Goal: Information Seeking & Learning: Learn about a topic

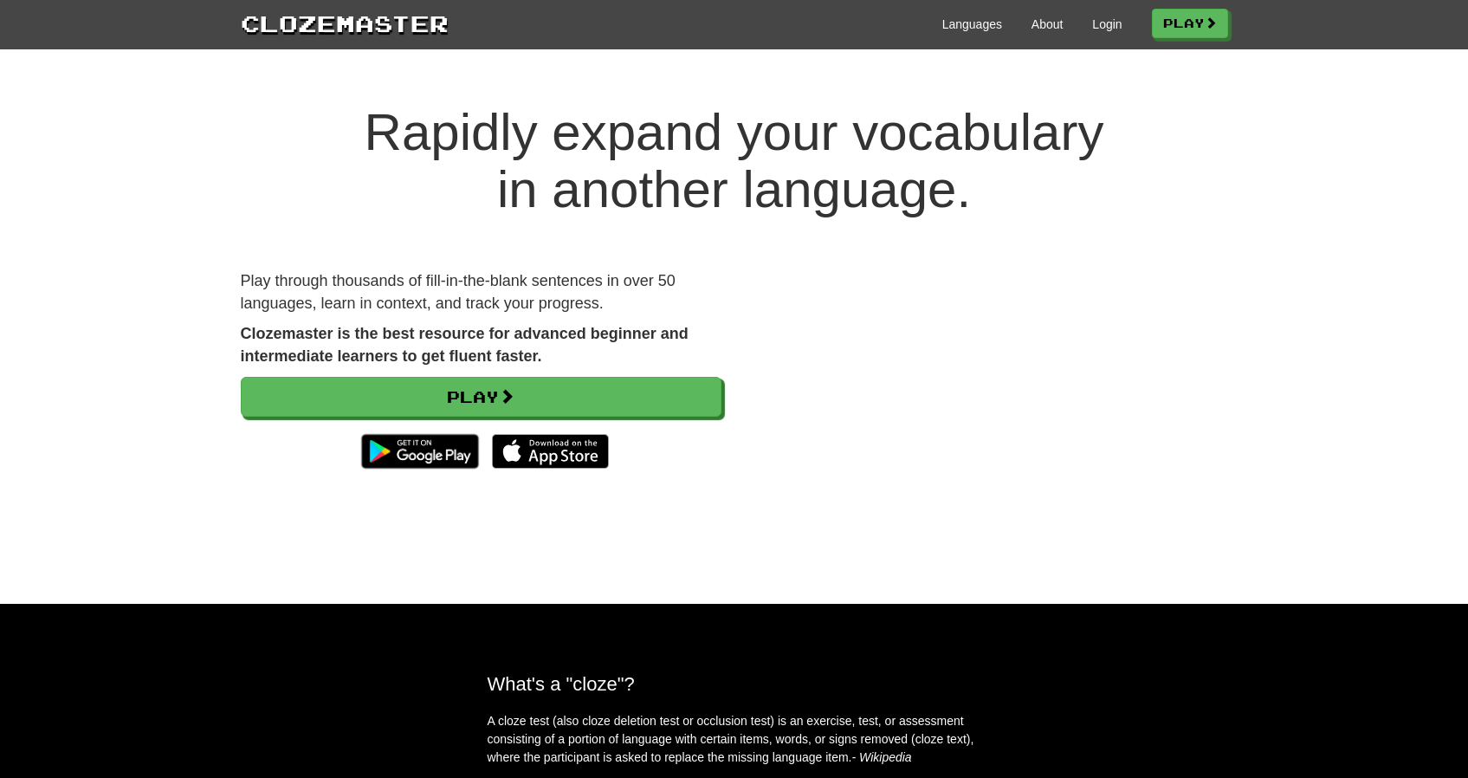
click at [1096, 42] on div "Clozemaster Languages About Login Play" at bounding box center [734, 24] width 1468 height 49
click at [1096, 27] on link "Login" at bounding box center [1106, 24] width 29 height 17
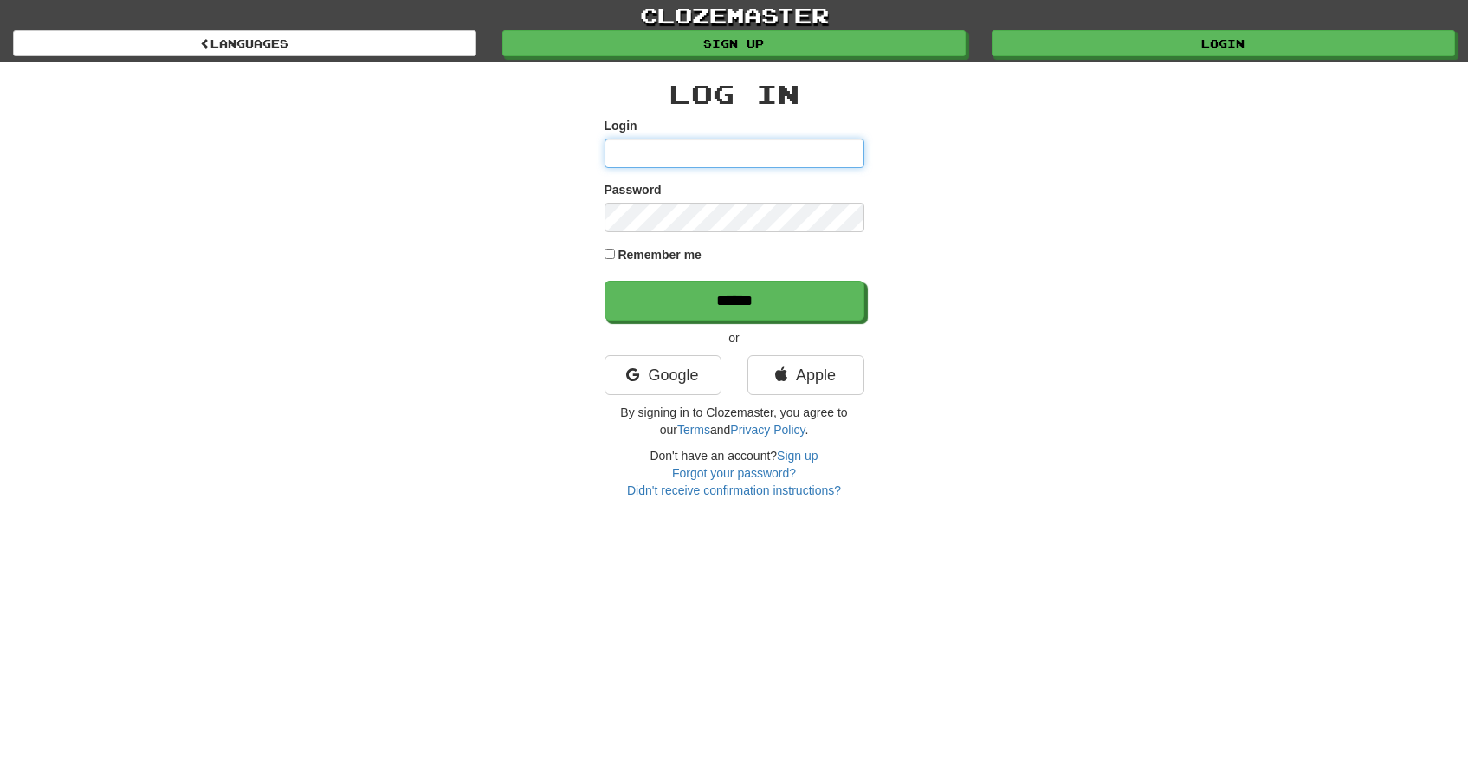
type input "**********"
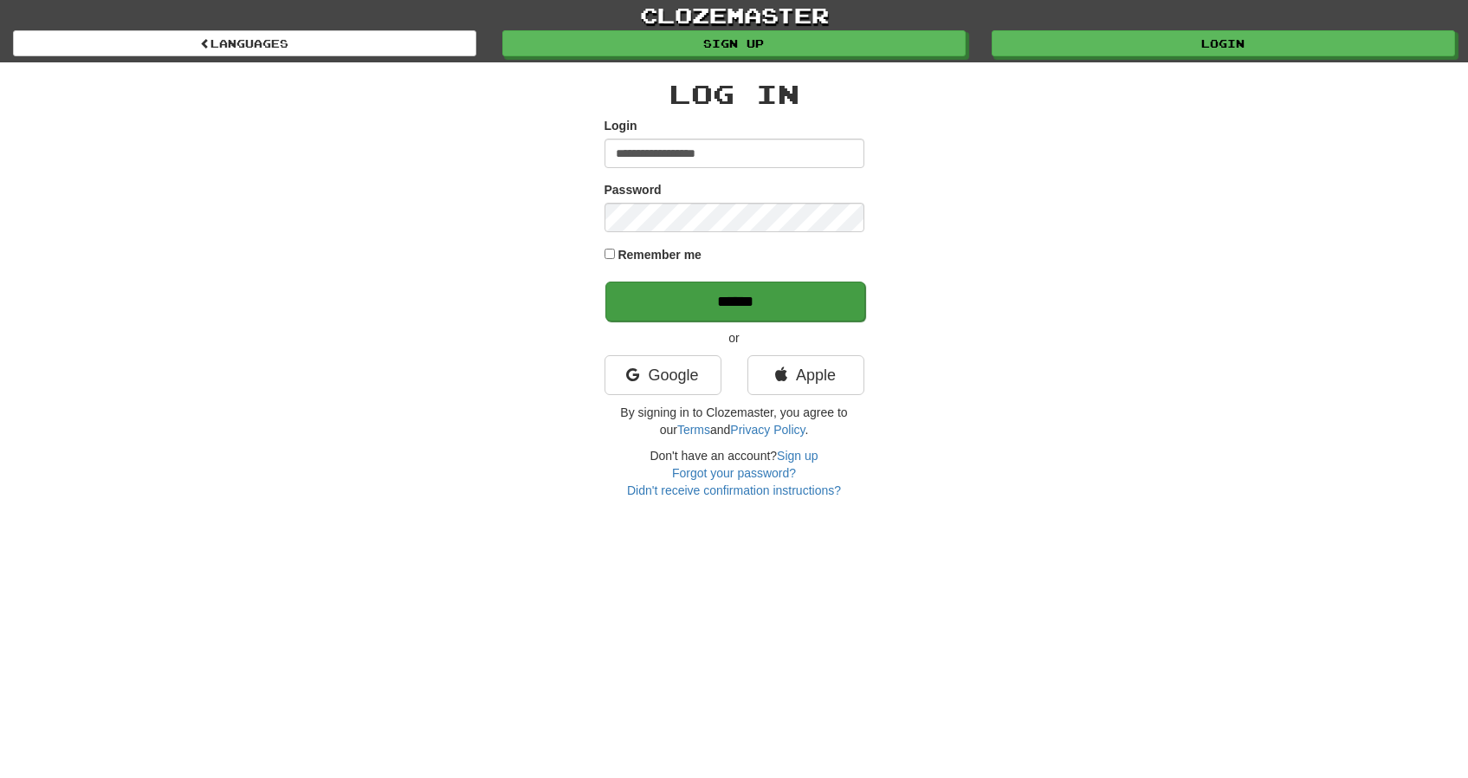
click at [680, 308] on input "******" at bounding box center [735, 301] width 260 height 40
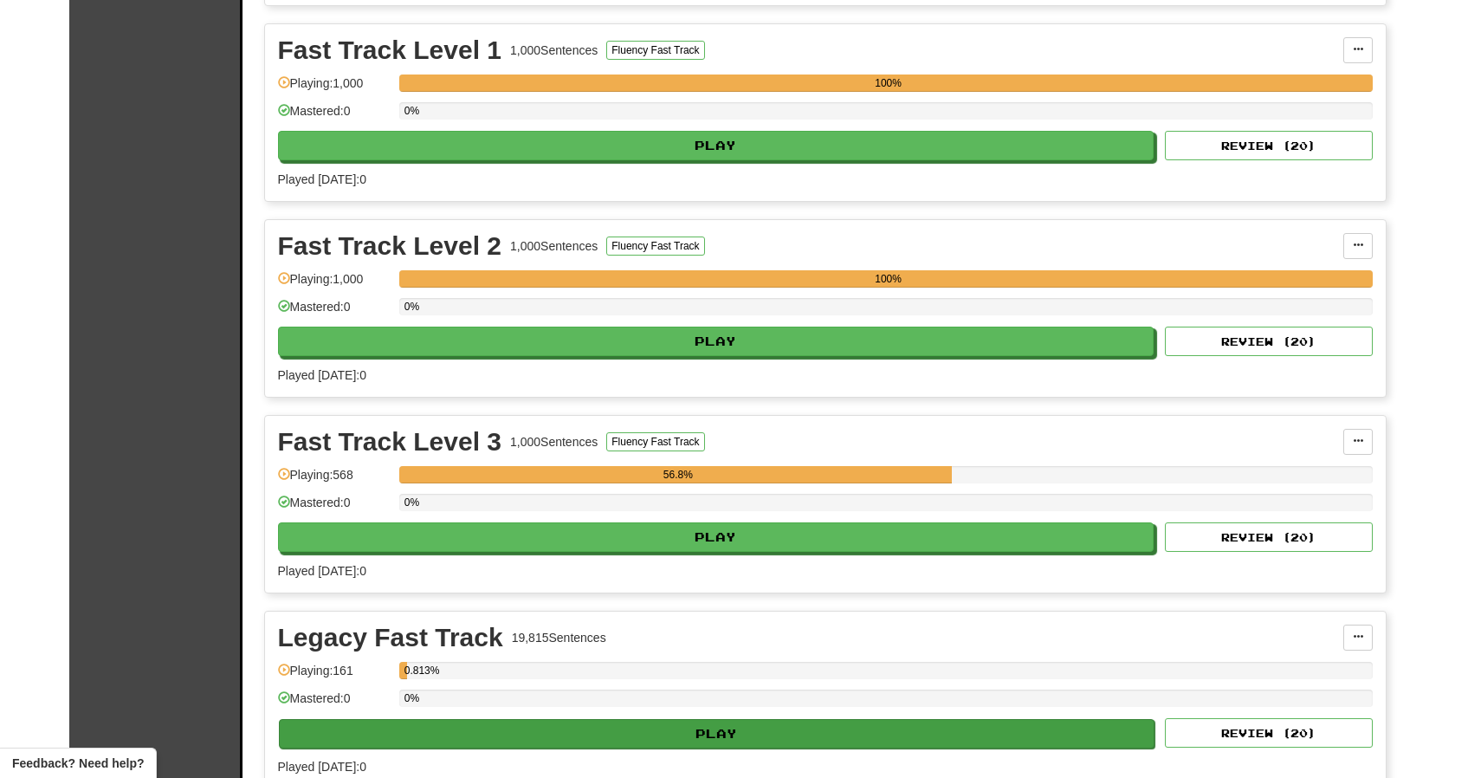
scroll to position [585, 0]
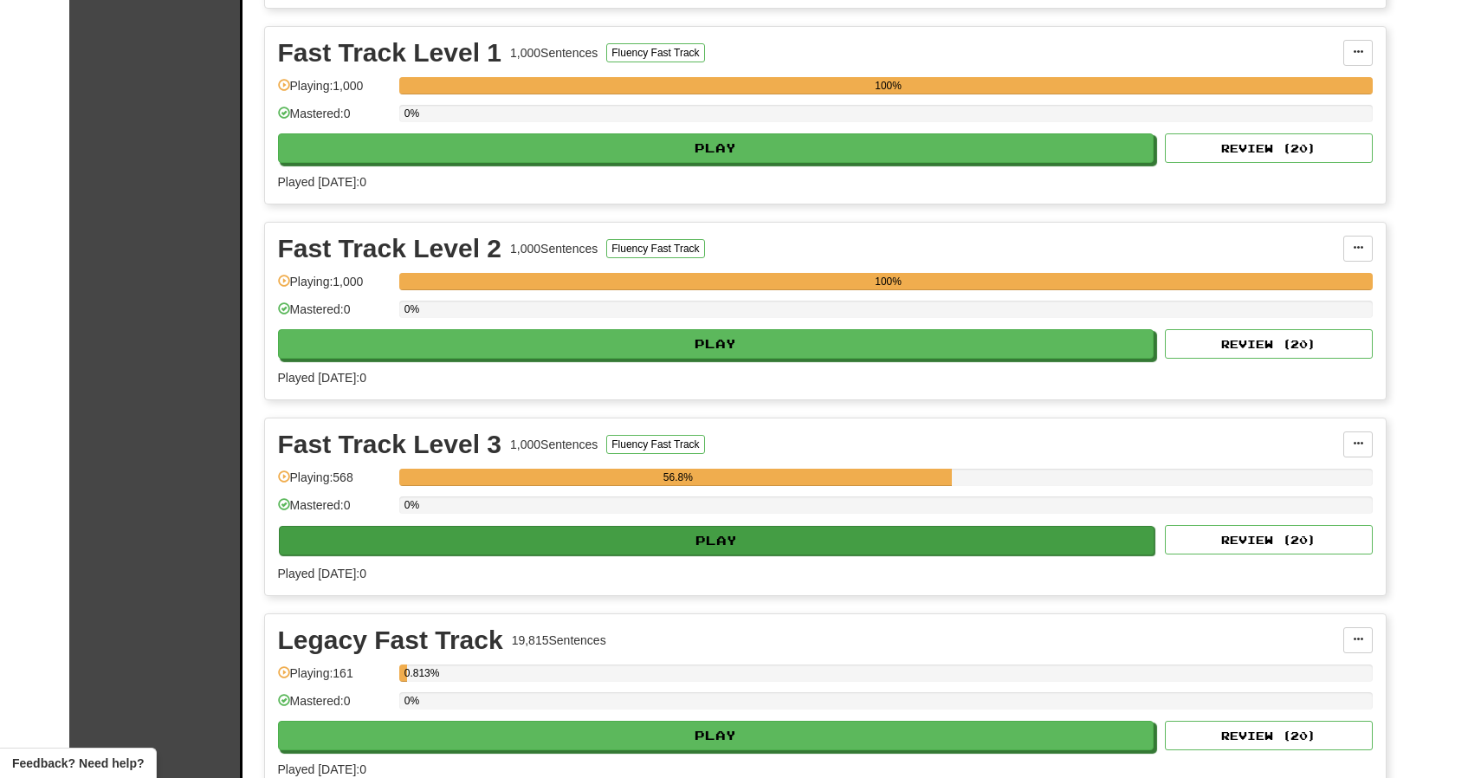
click at [828, 548] on button "Play" at bounding box center [717, 540] width 876 height 29
select select "**"
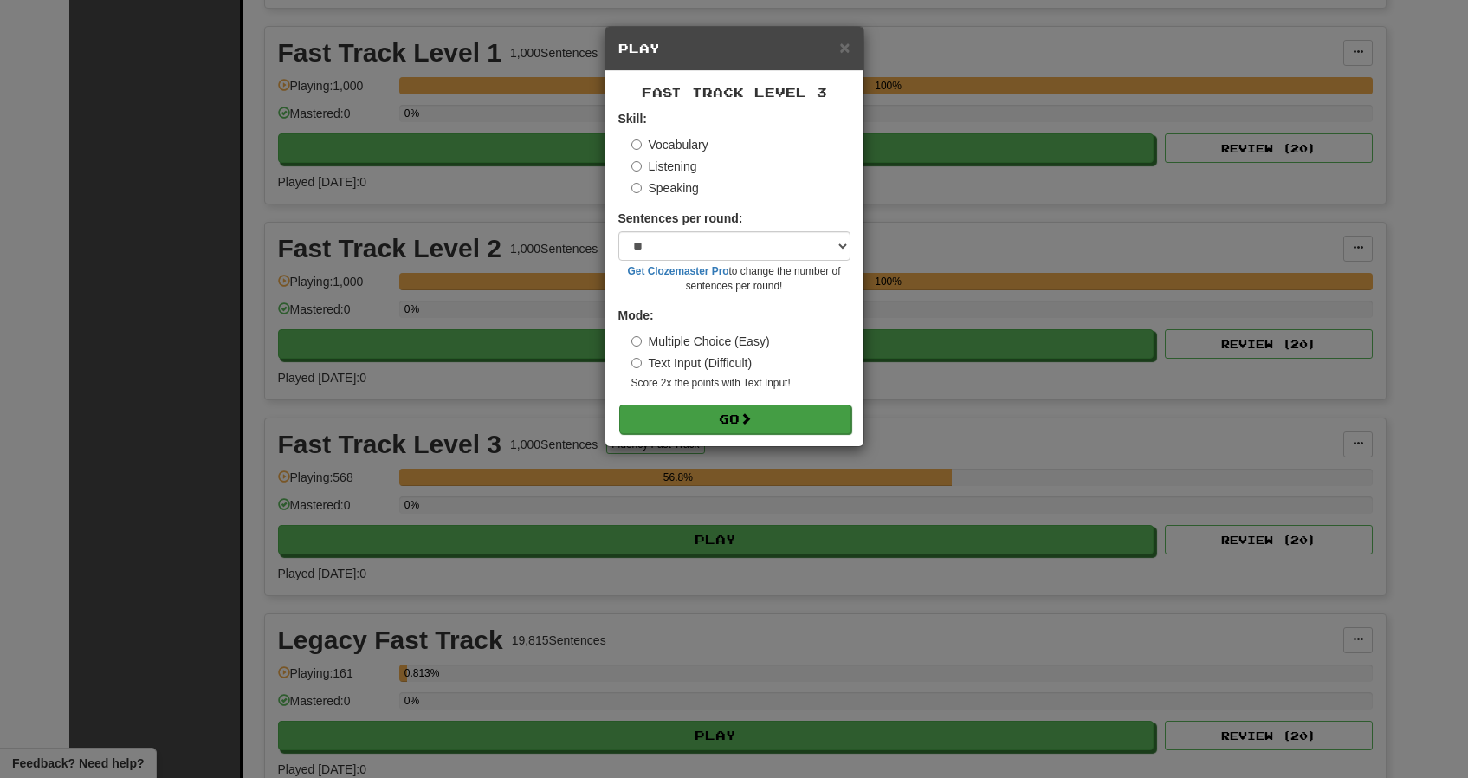
click at [760, 422] on button "Go" at bounding box center [735, 418] width 232 height 29
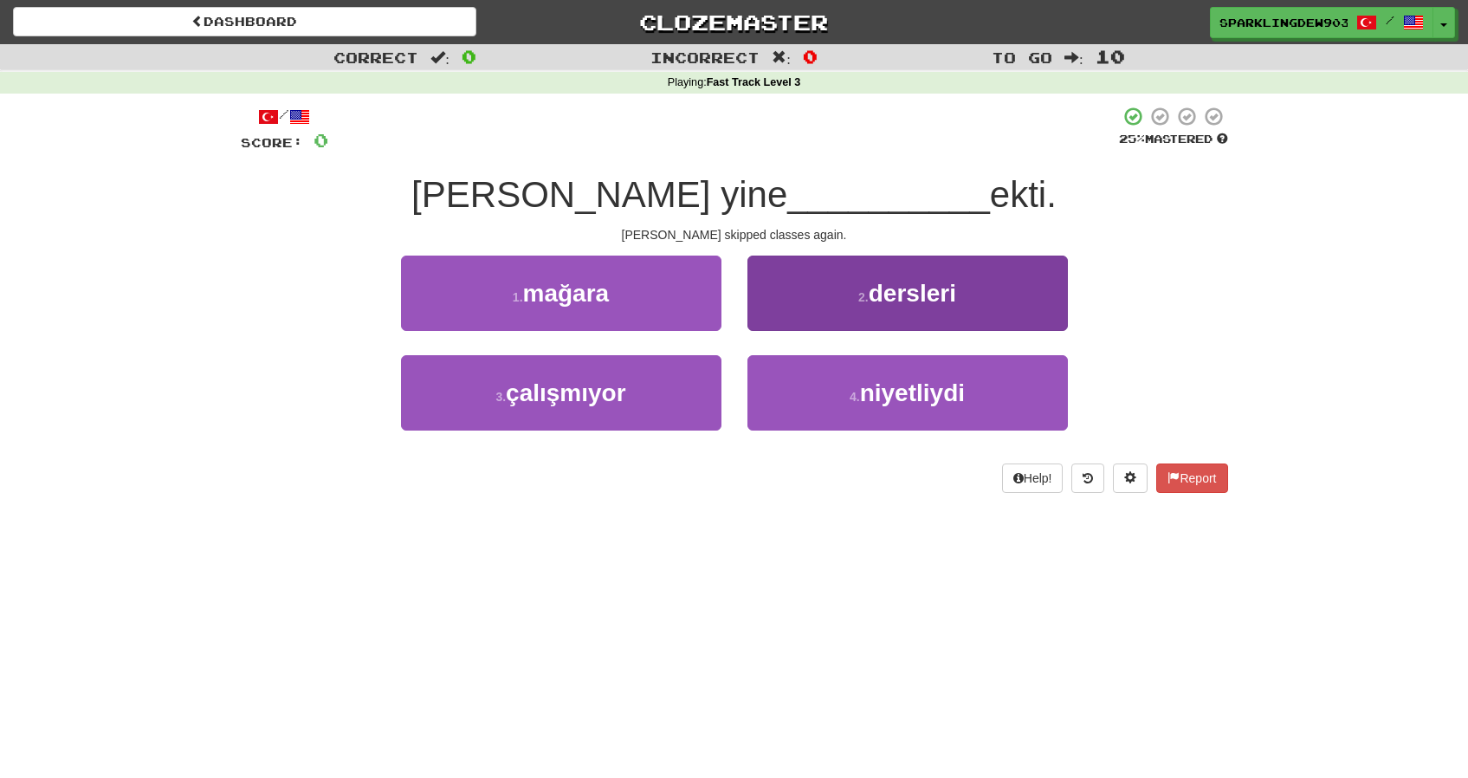
click at [869, 292] on small "2 ." at bounding box center [863, 297] width 10 height 14
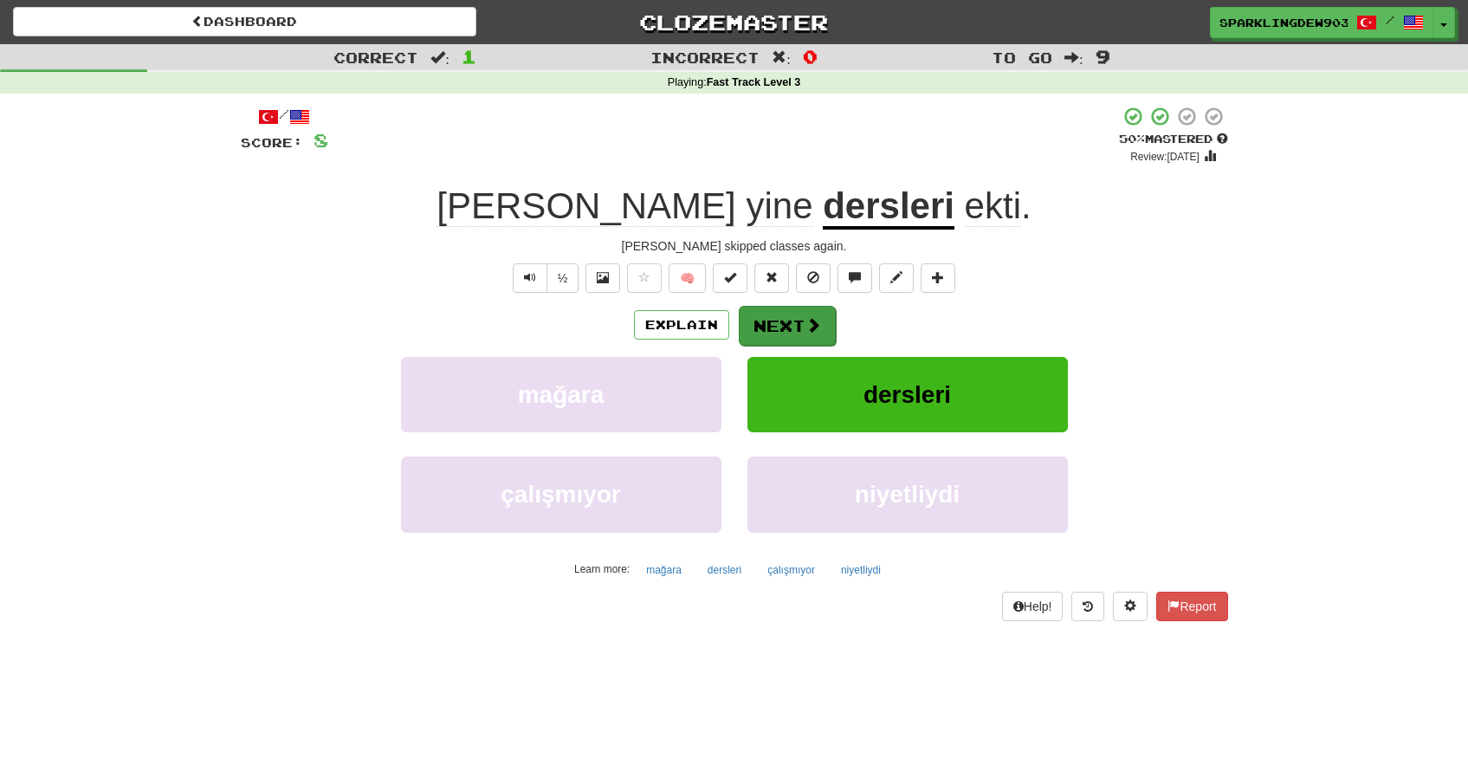
click at [824, 314] on button "Next" at bounding box center [787, 326] width 97 height 40
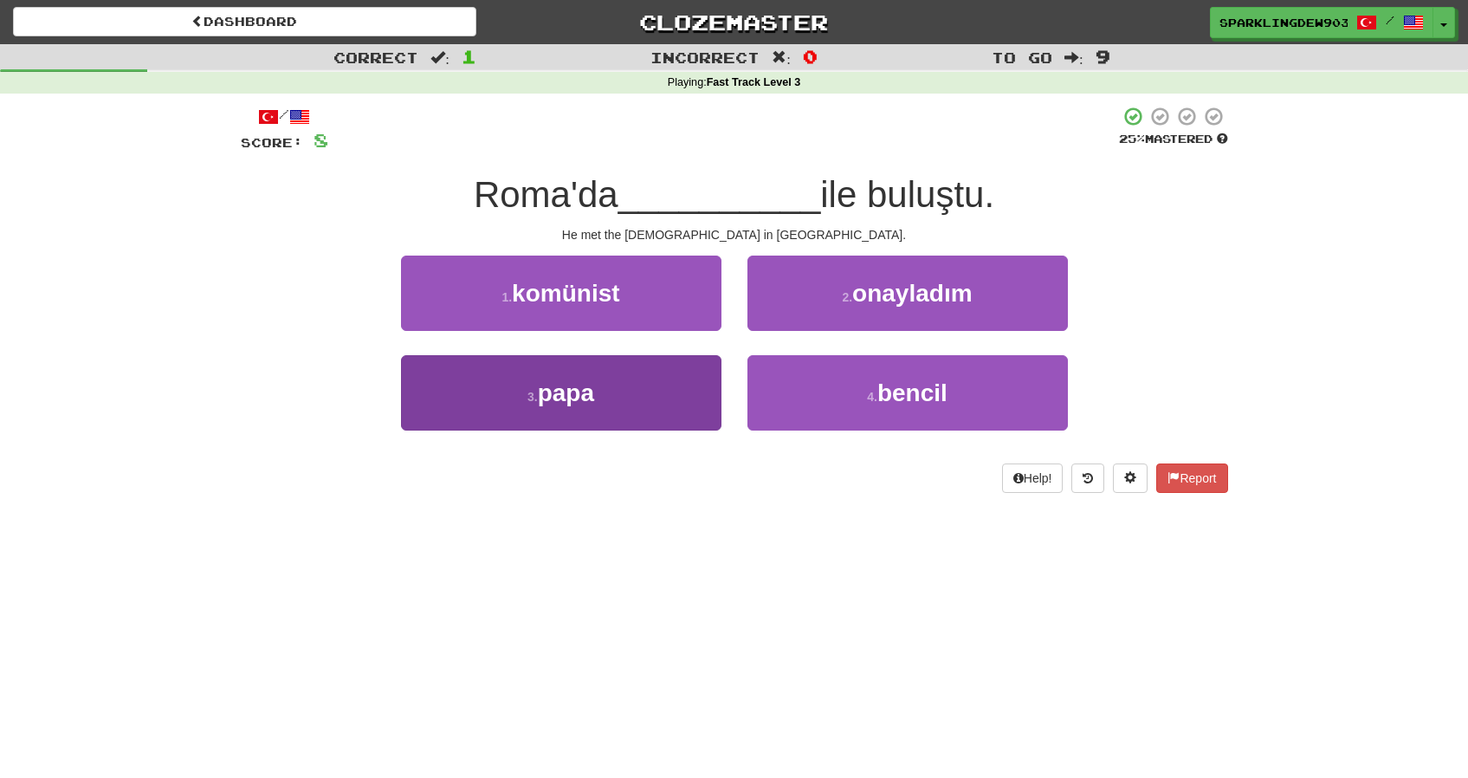
click at [626, 365] on button "3 . papa" at bounding box center [561, 392] width 320 height 75
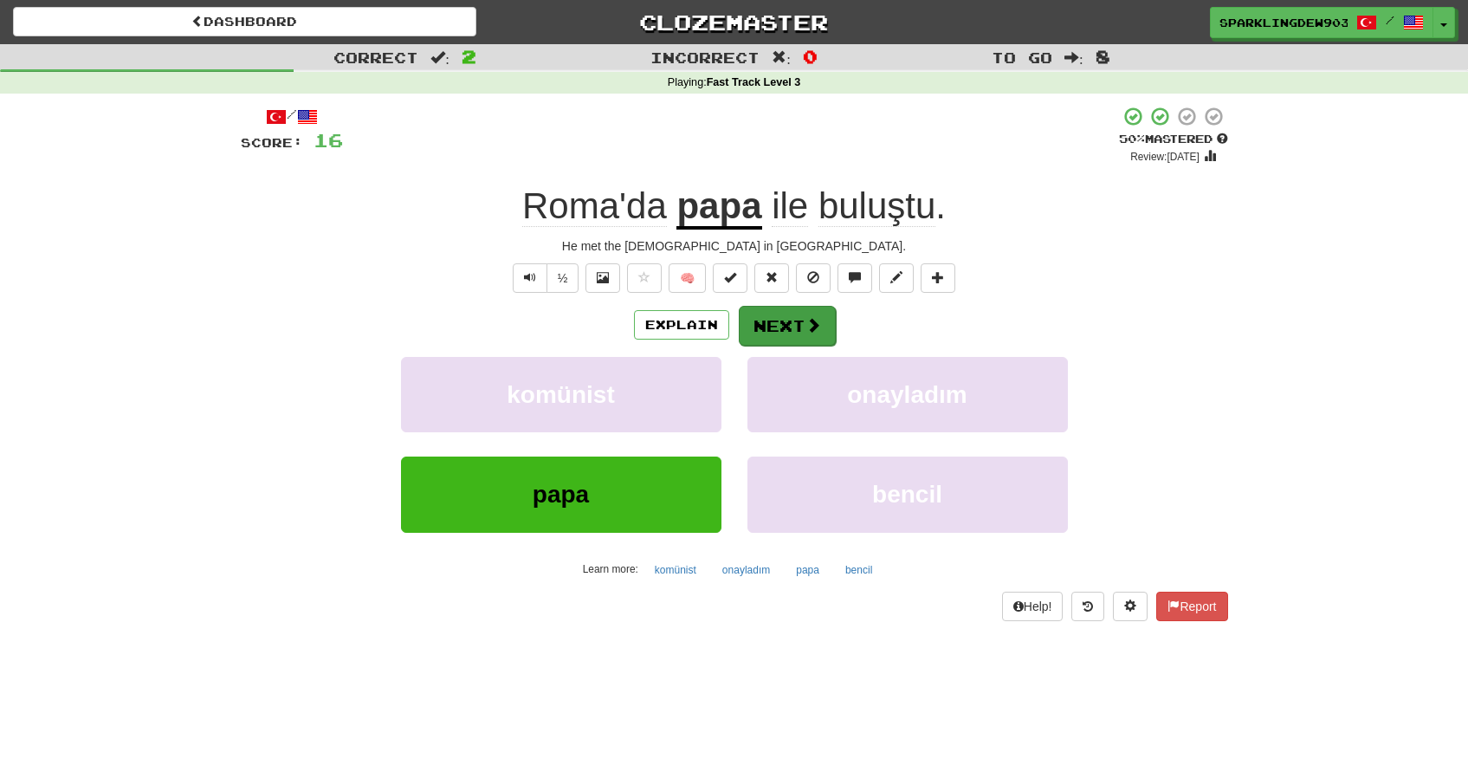
click at [805, 320] on span at bounding box center [813, 325] width 16 height 16
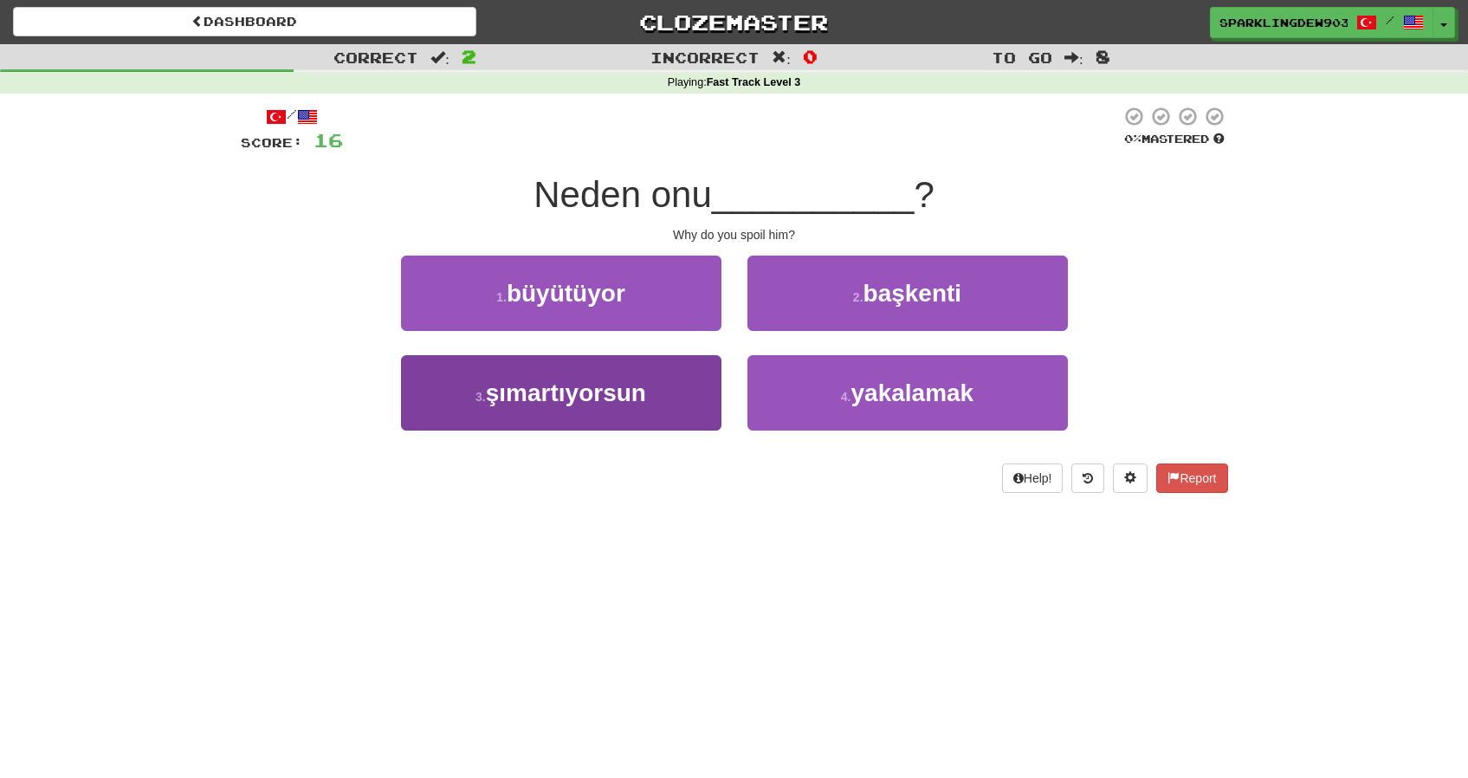
click at [703, 388] on button "3 . şımartıyorsun" at bounding box center [561, 392] width 320 height 75
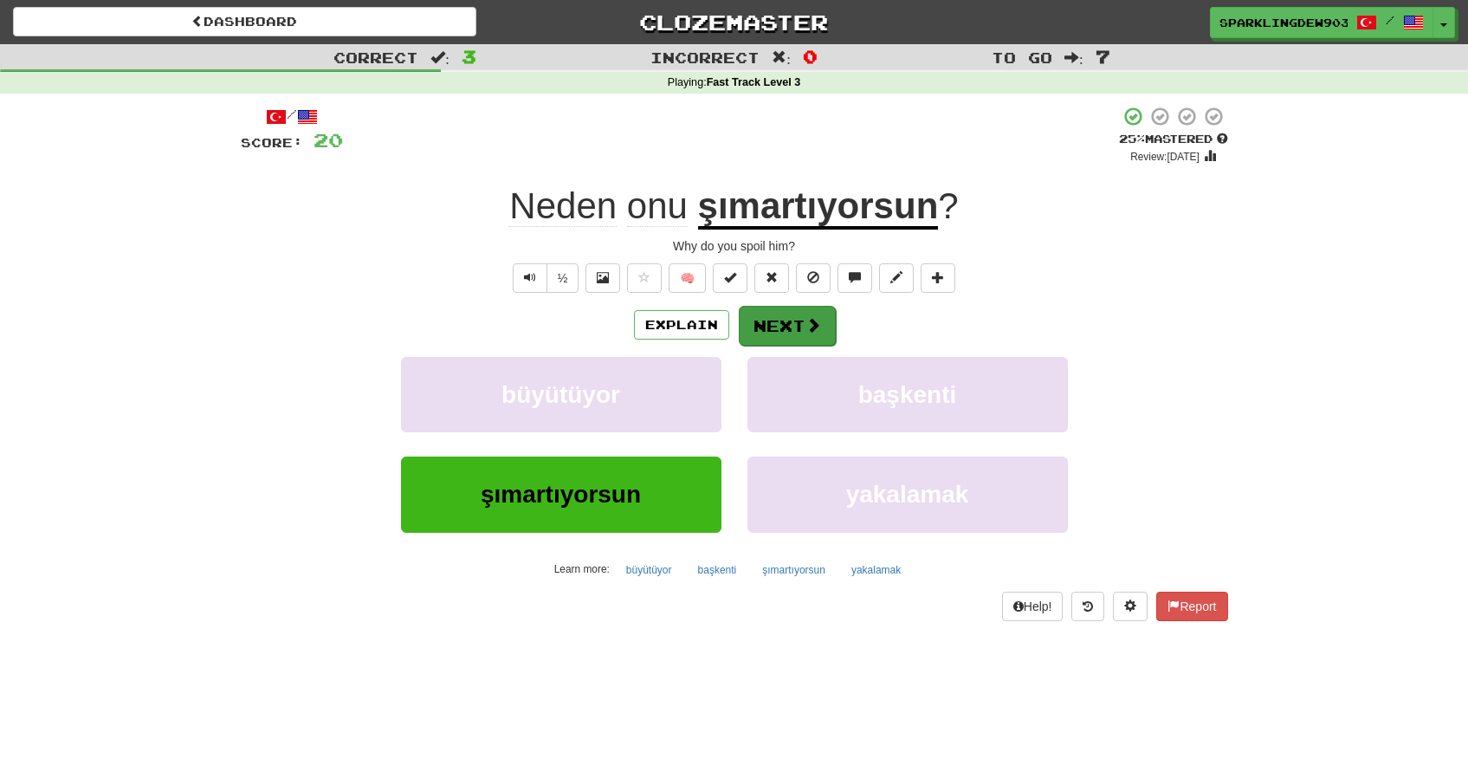
click at [802, 324] on button "Next" at bounding box center [787, 326] width 97 height 40
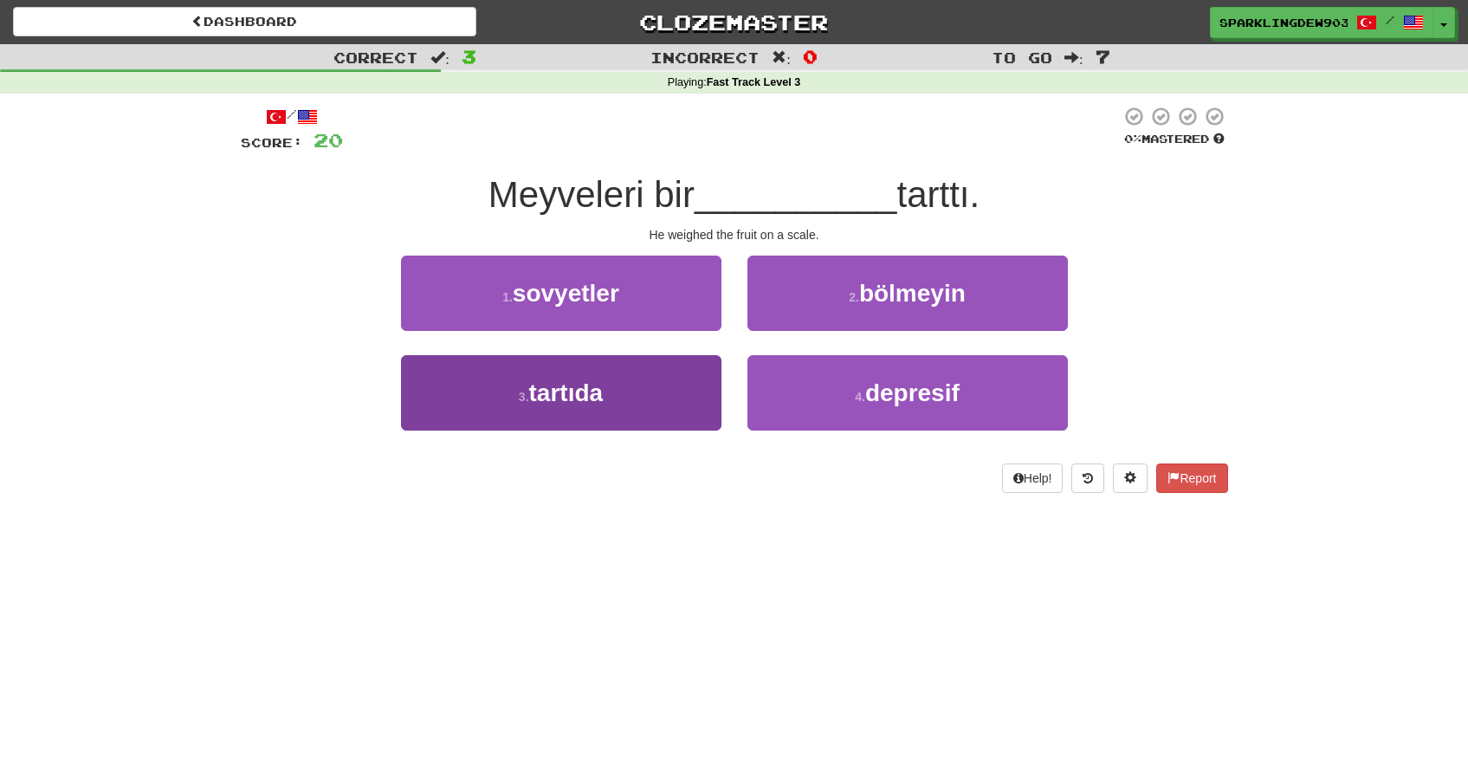
click at [638, 410] on button "3 . tartıda" at bounding box center [561, 392] width 320 height 75
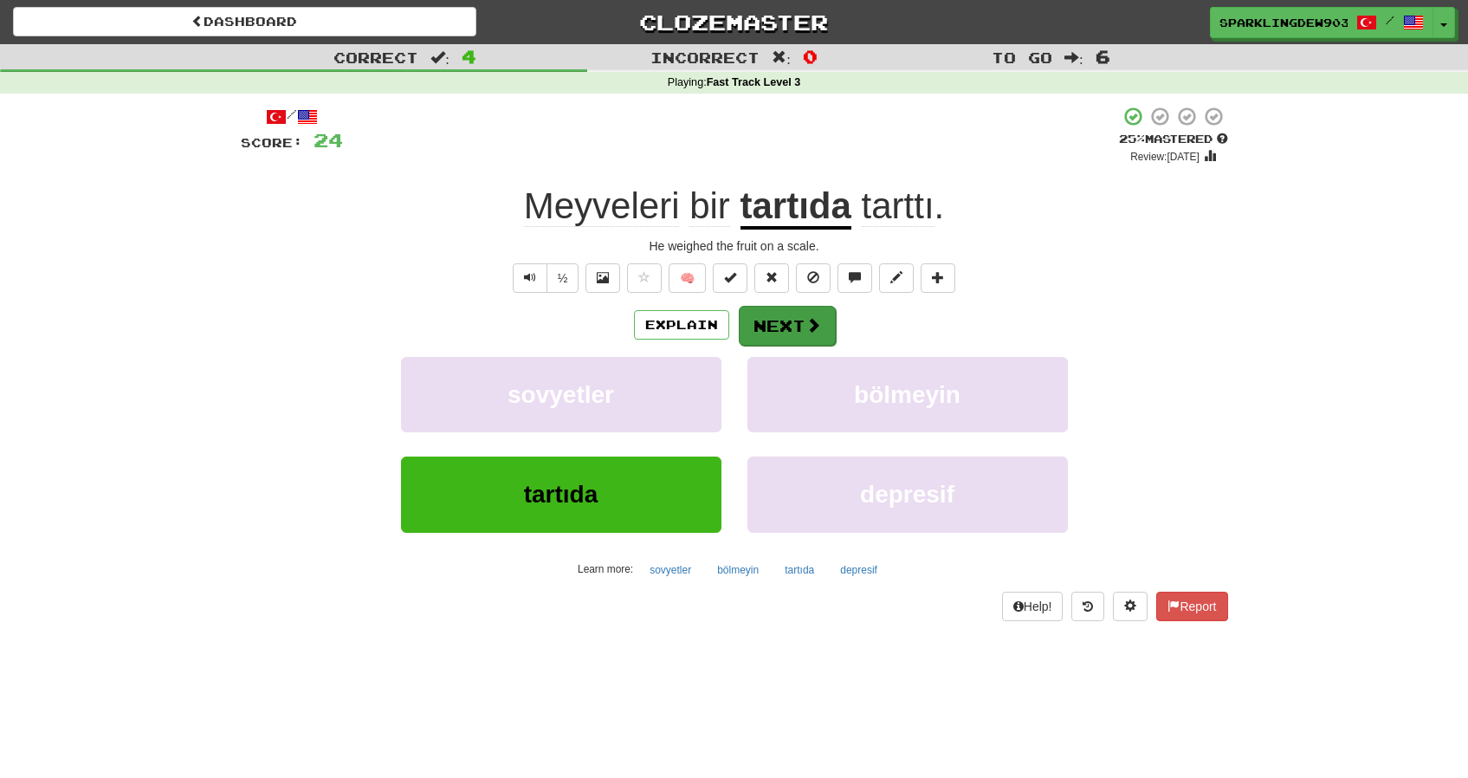
click at [765, 341] on button "Next" at bounding box center [787, 326] width 97 height 40
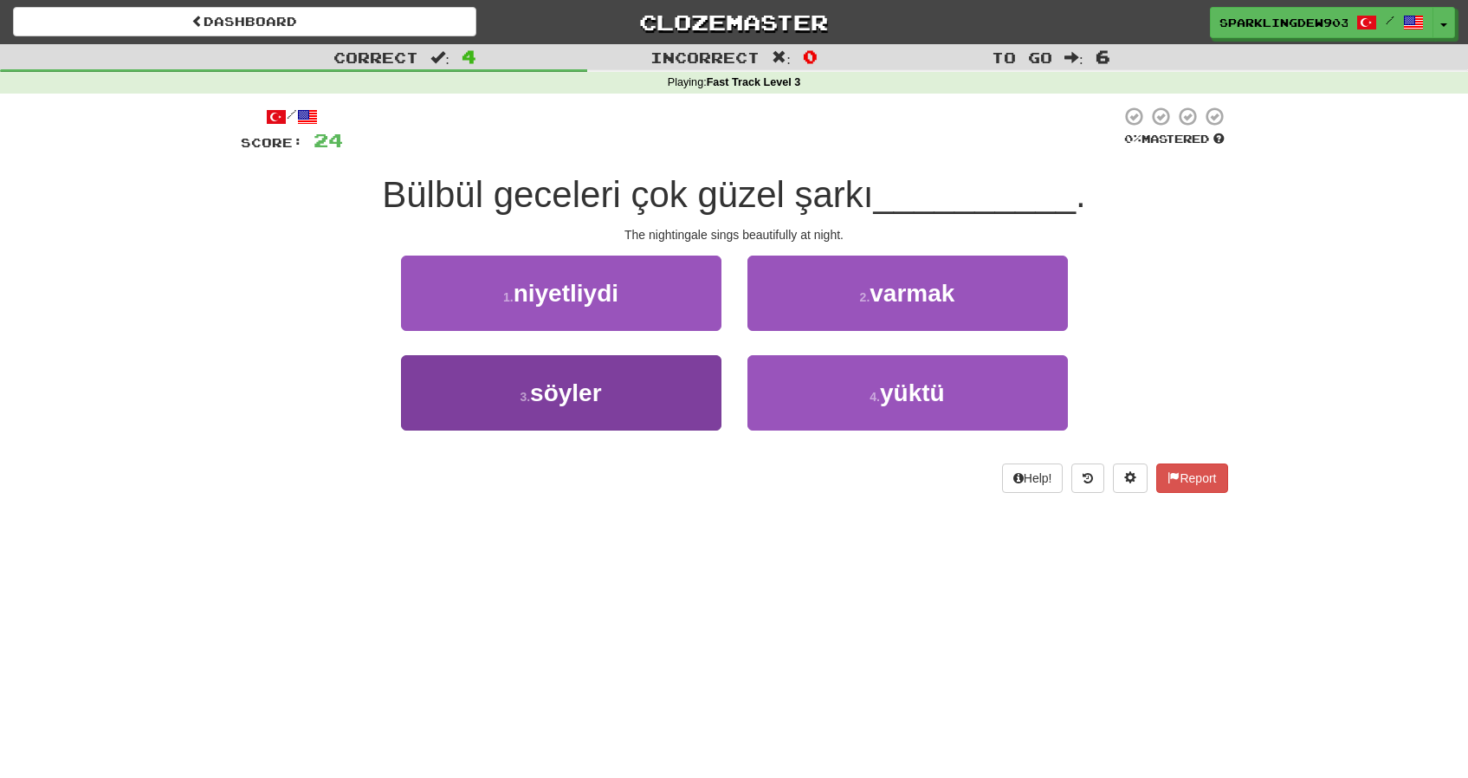
click at [602, 385] on span "söyler" at bounding box center [566, 392] width 72 height 27
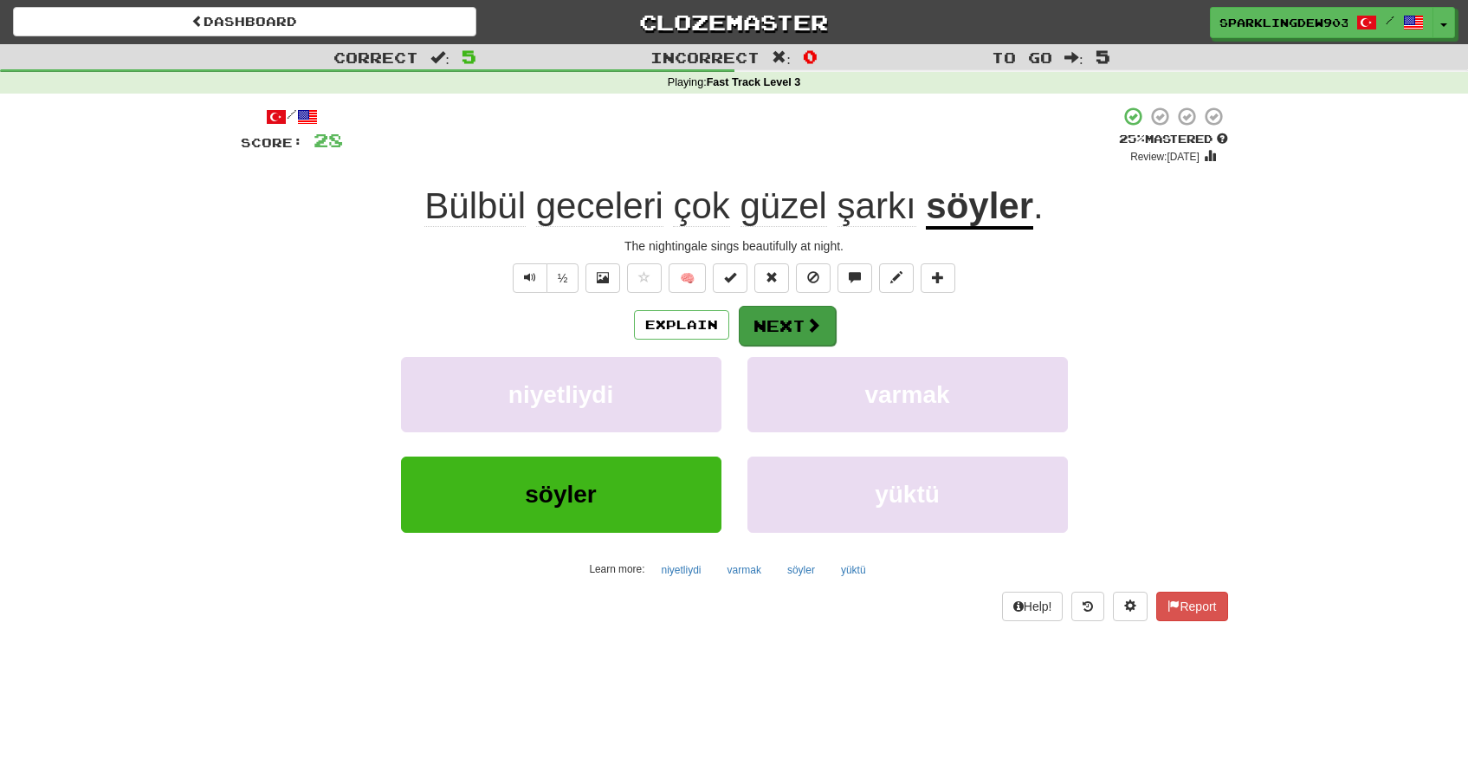
click at [791, 326] on button "Next" at bounding box center [787, 326] width 97 height 40
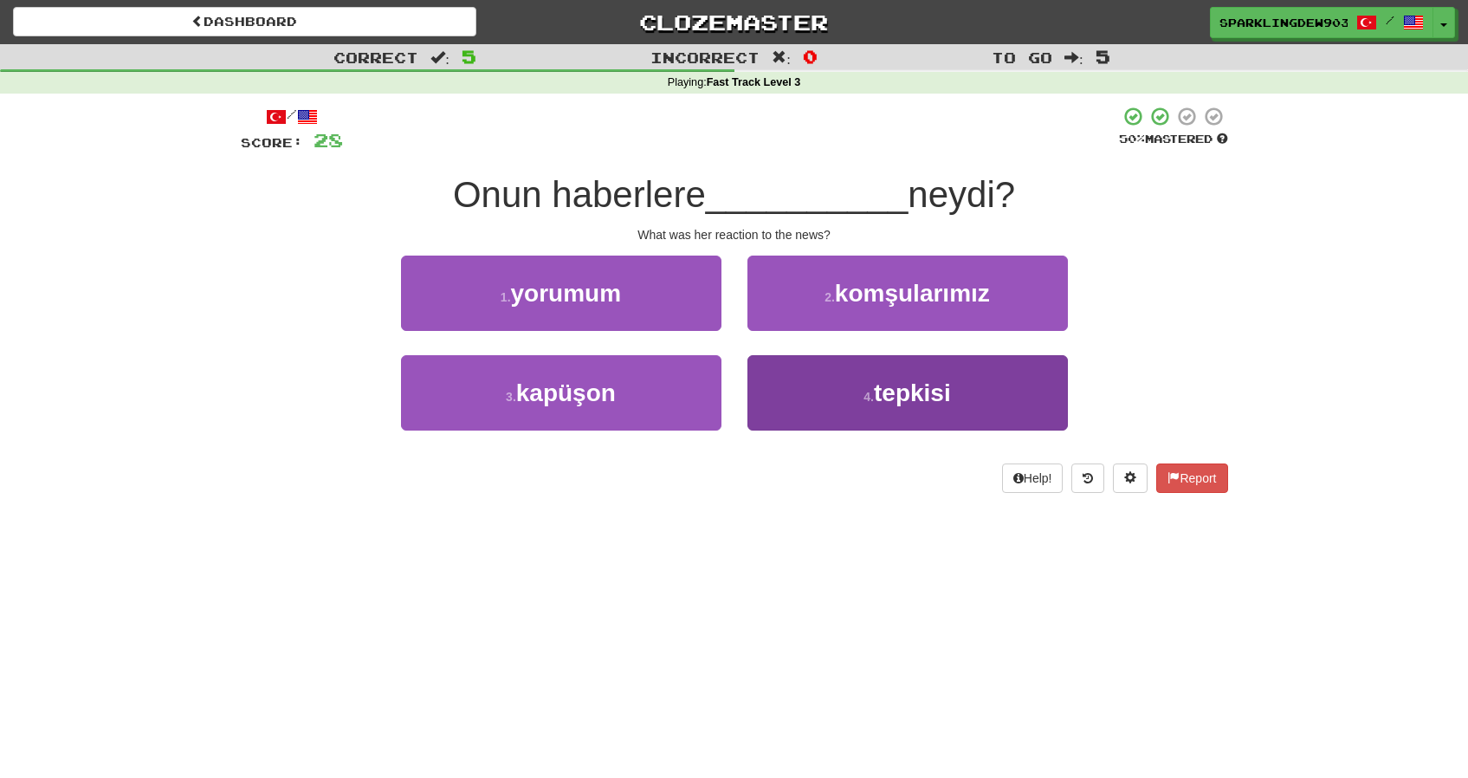
click at [825, 426] on button "4 . tepkisi" at bounding box center [907, 392] width 320 height 75
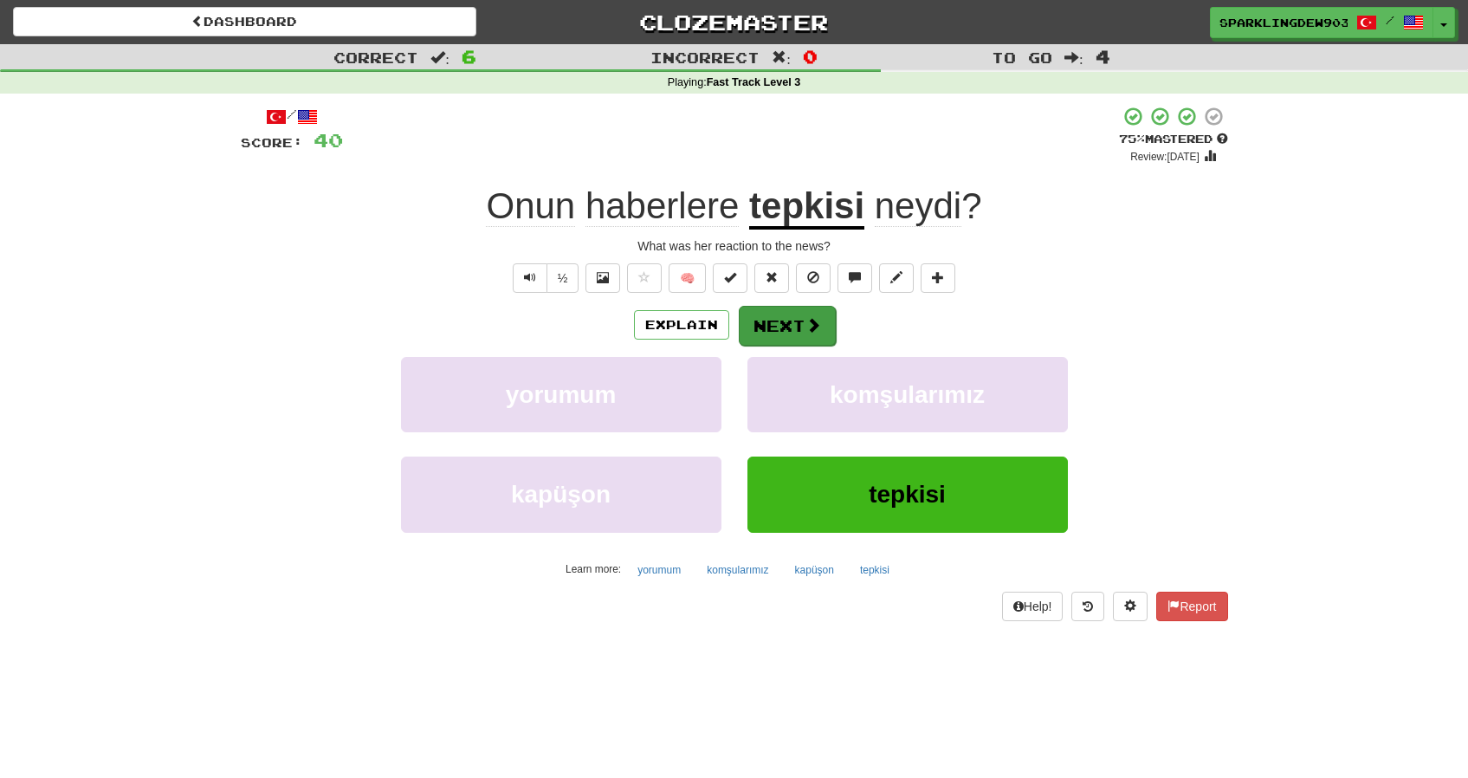
click at [803, 323] on button "Next" at bounding box center [787, 326] width 97 height 40
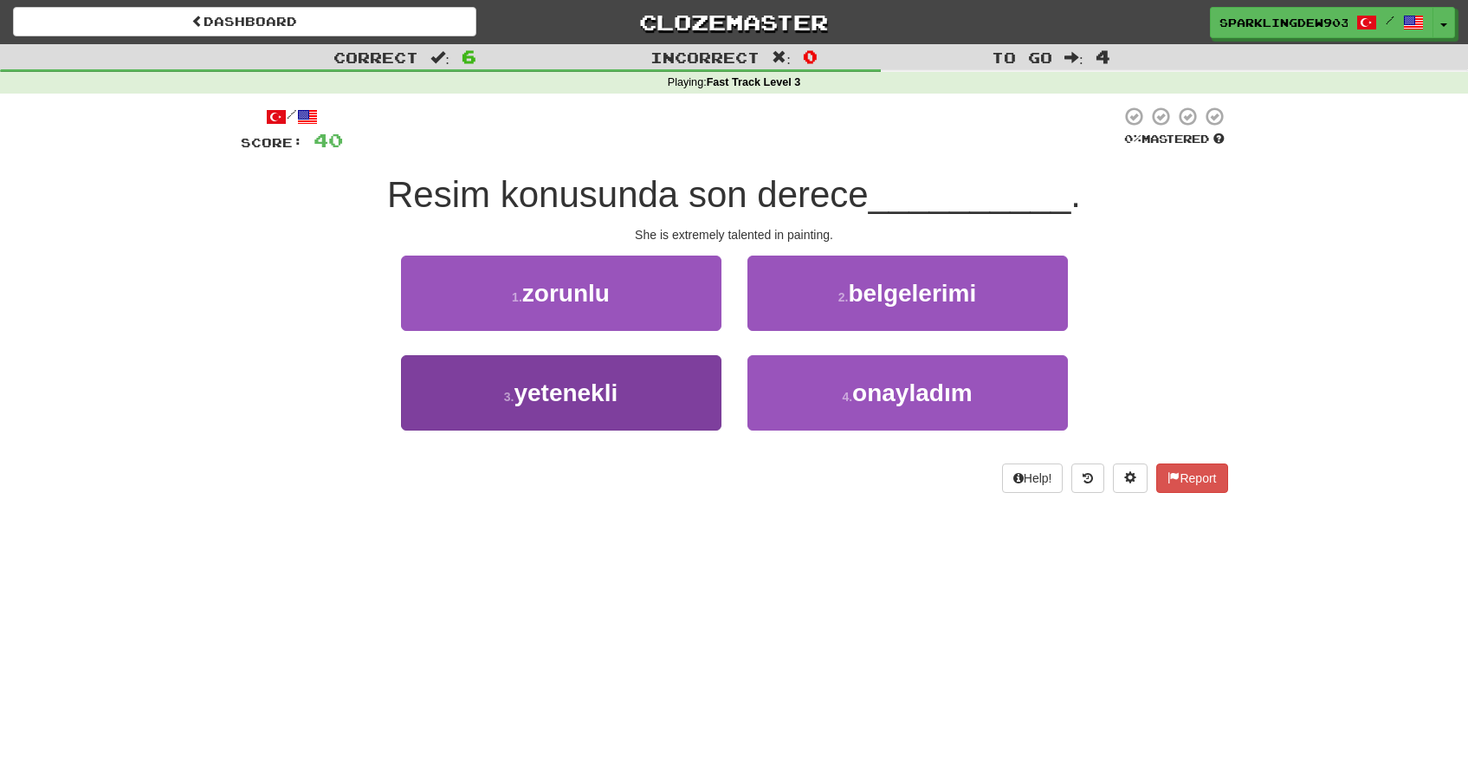
click at [663, 392] on button "3 . yetenekli" at bounding box center [561, 392] width 320 height 75
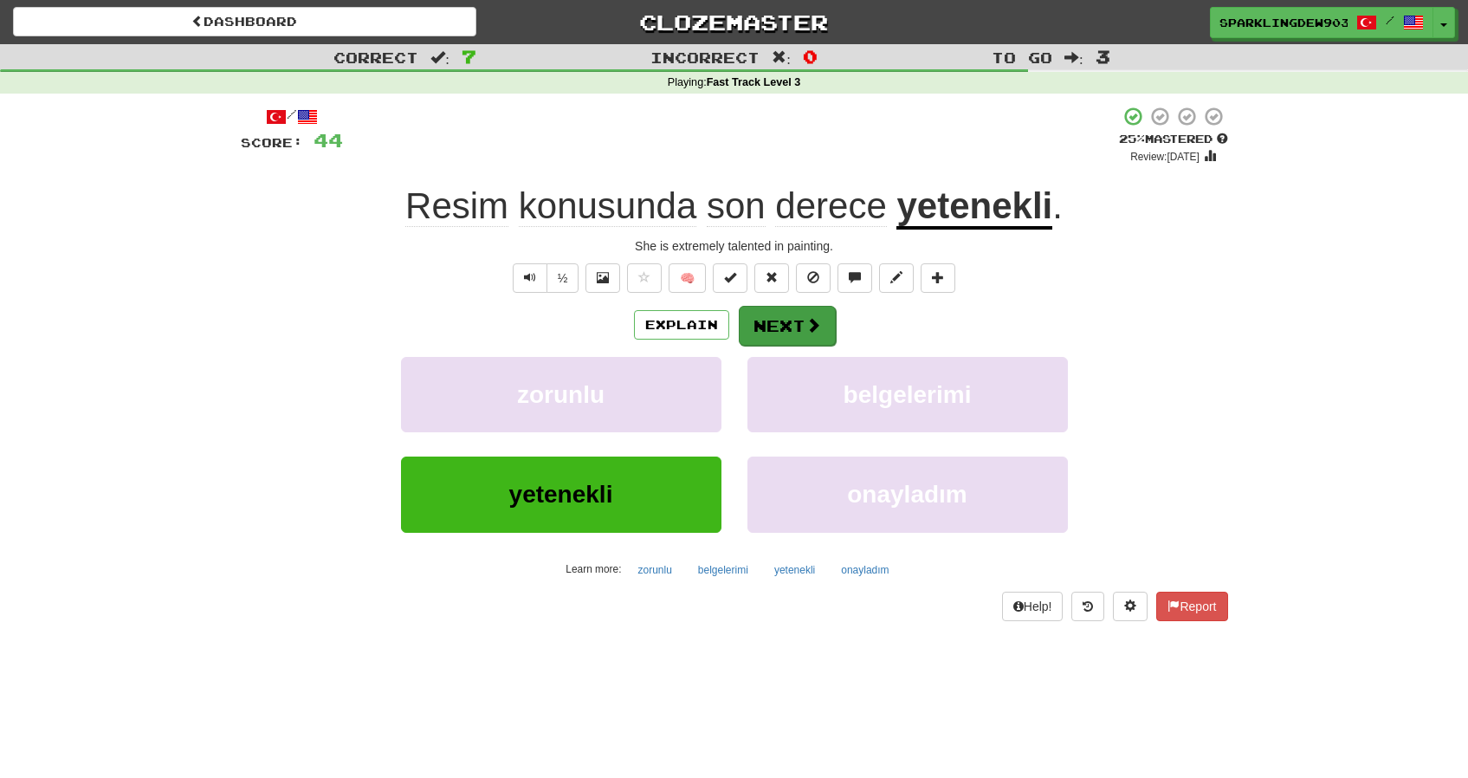
click at [785, 306] on button "Next" at bounding box center [787, 326] width 97 height 40
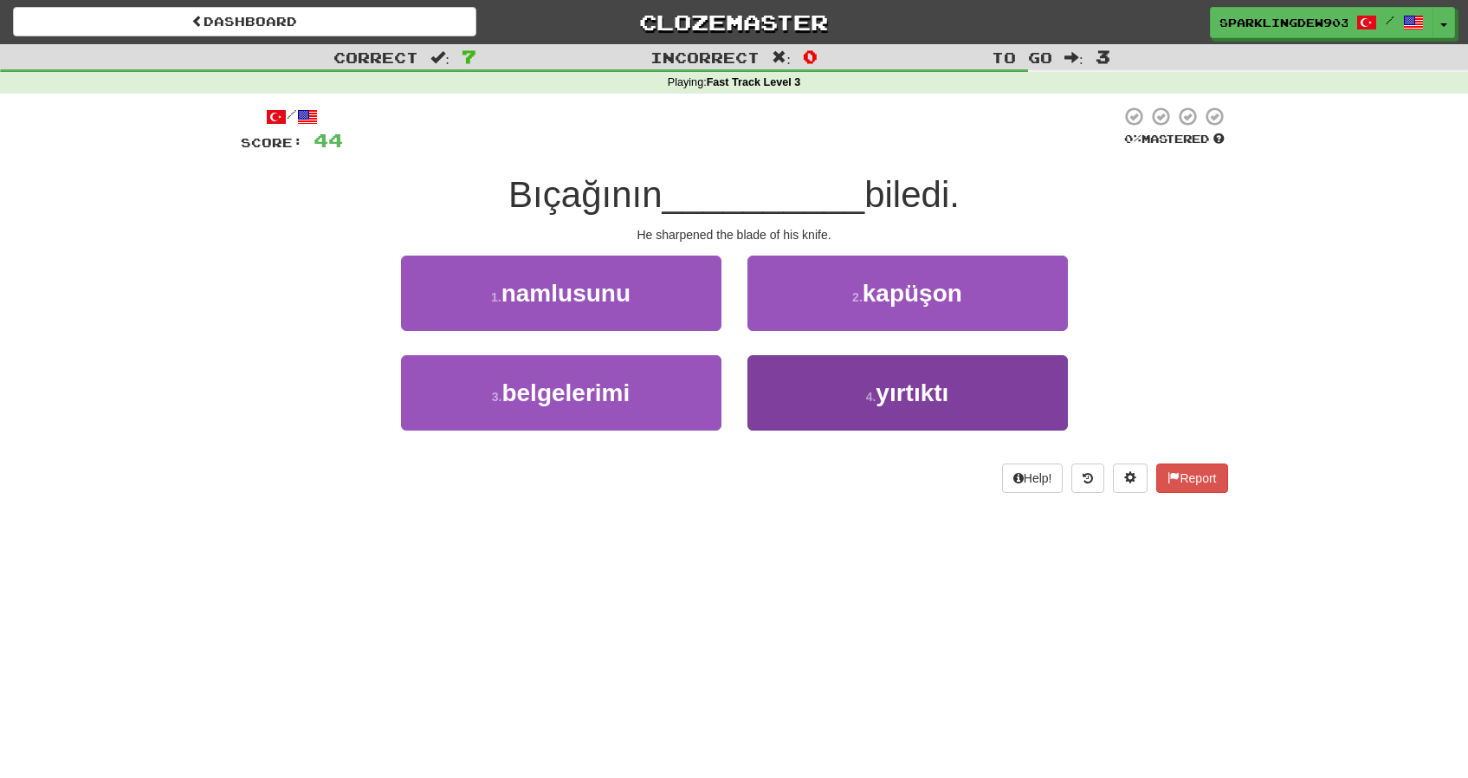
click at [954, 378] on button "4 . yırtıktı" at bounding box center [907, 392] width 320 height 75
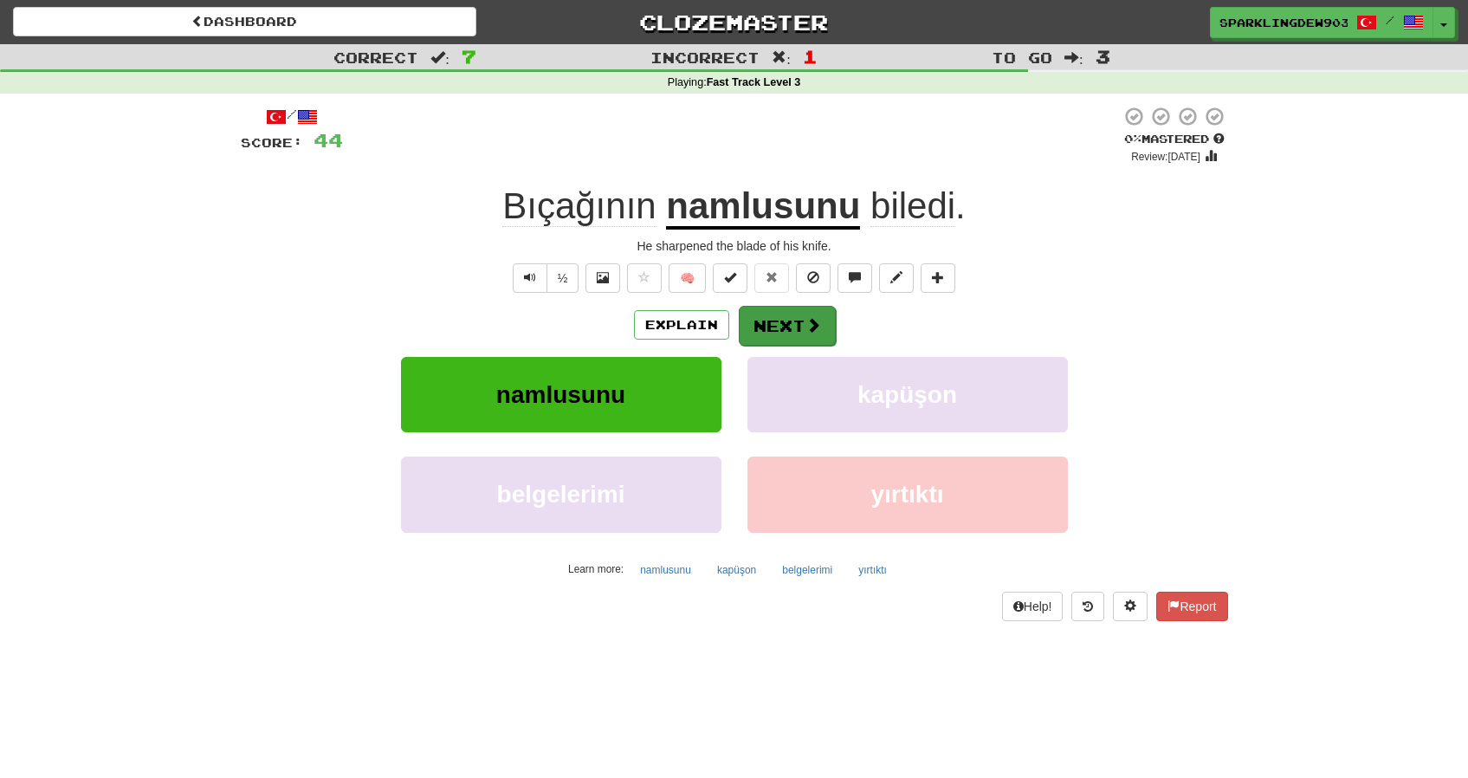
click at [824, 324] on button "Next" at bounding box center [787, 326] width 97 height 40
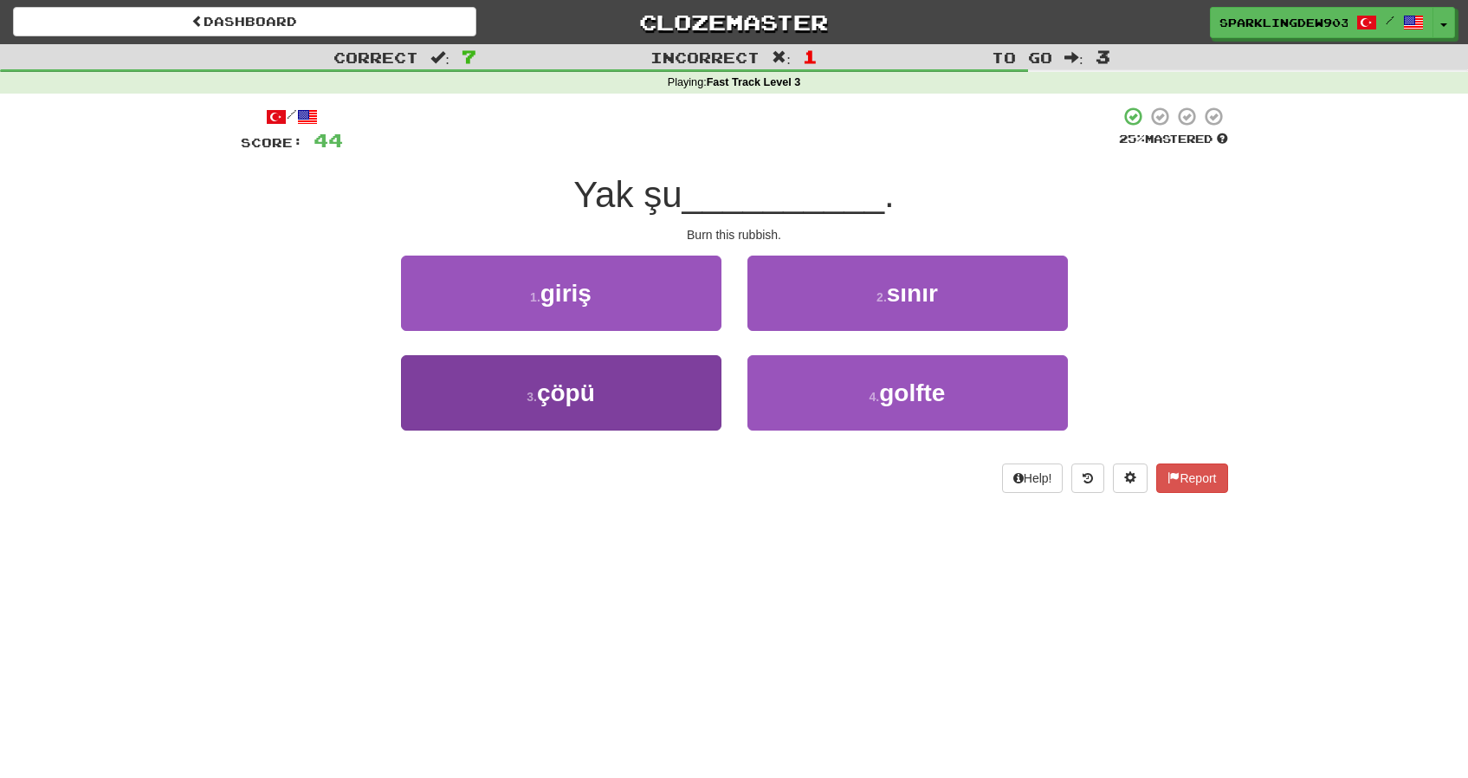
click at [654, 400] on button "3 . çöpü" at bounding box center [561, 392] width 320 height 75
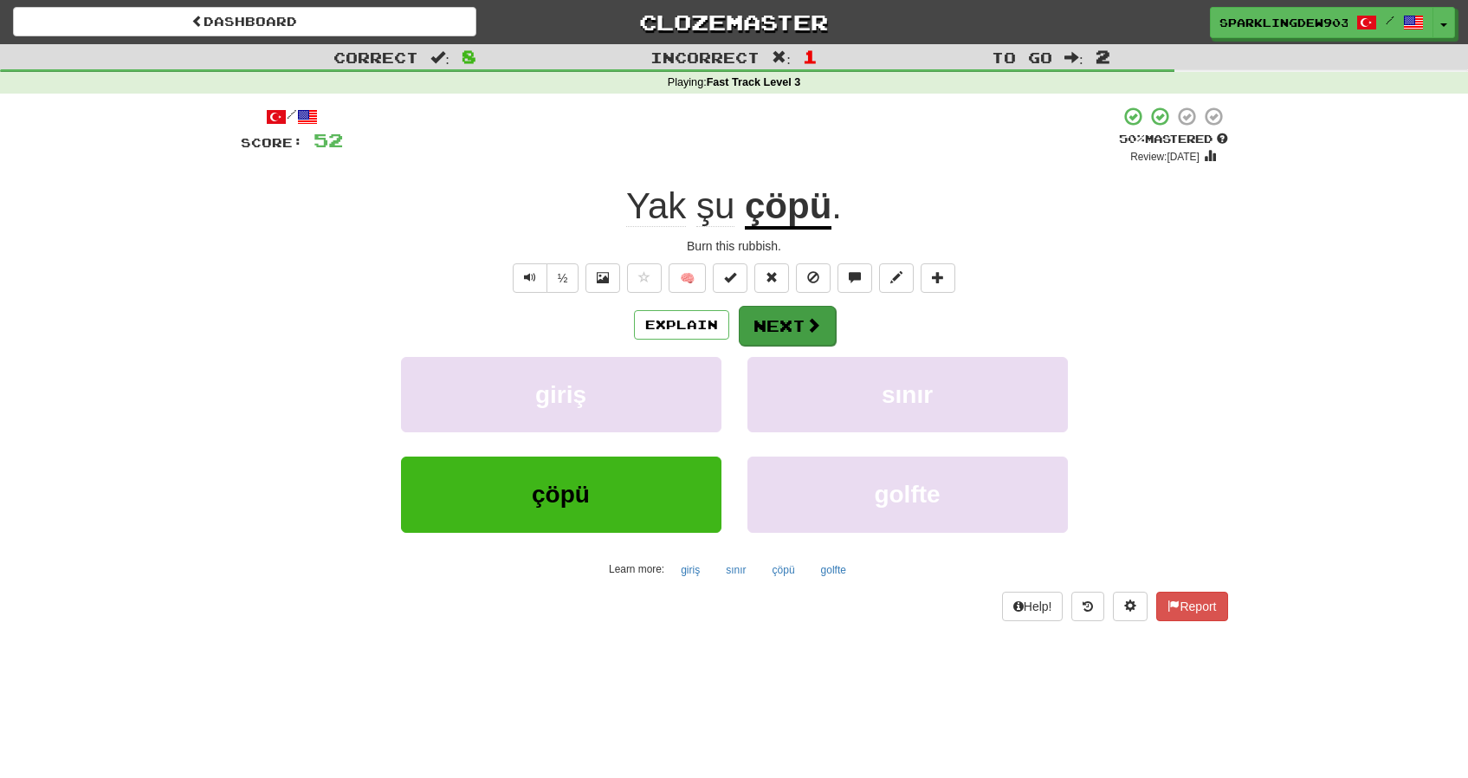
click at [790, 320] on button "Next" at bounding box center [787, 326] width 97 height 40
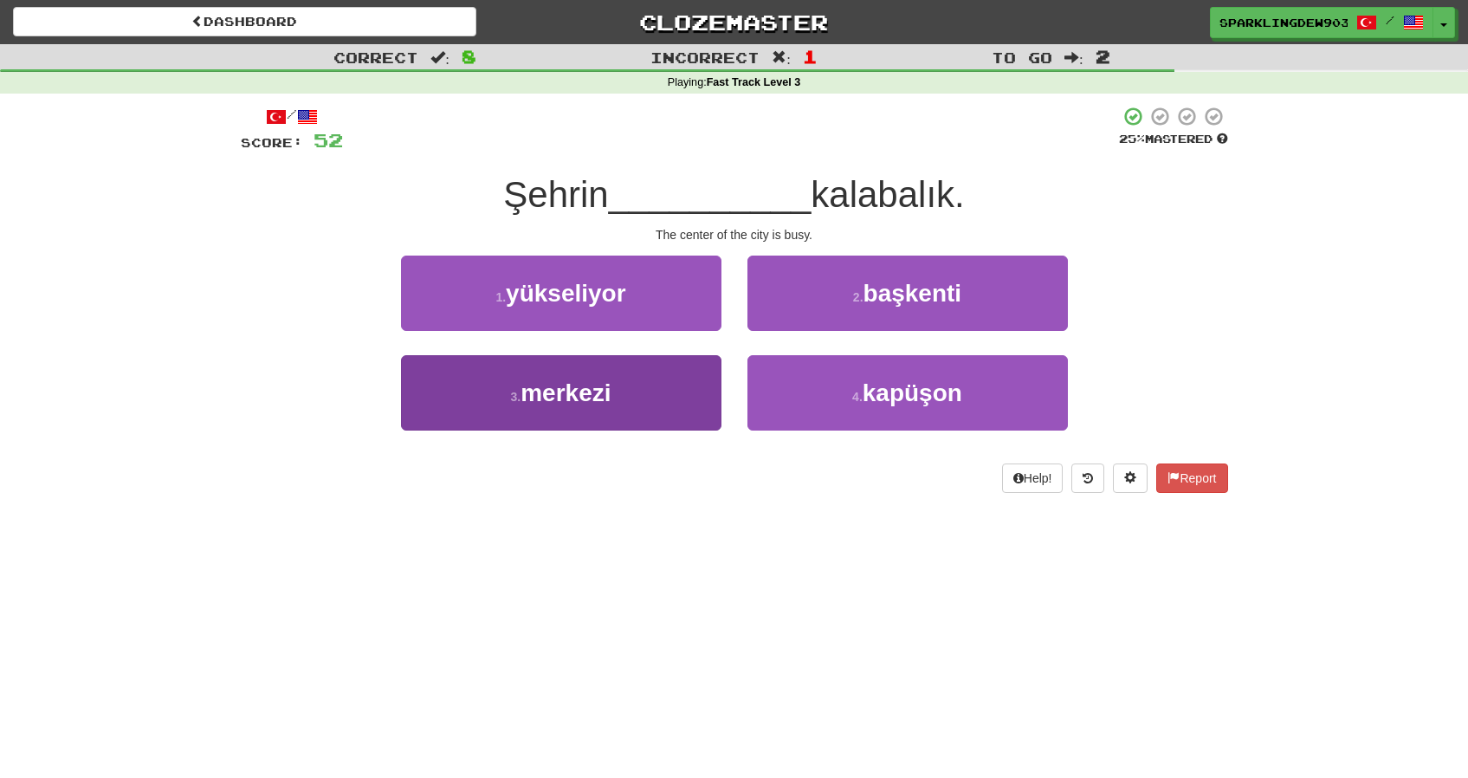
click at [667, 391] on button "3 . merkezi" at bounding box center [561, 392] width 320 height 75
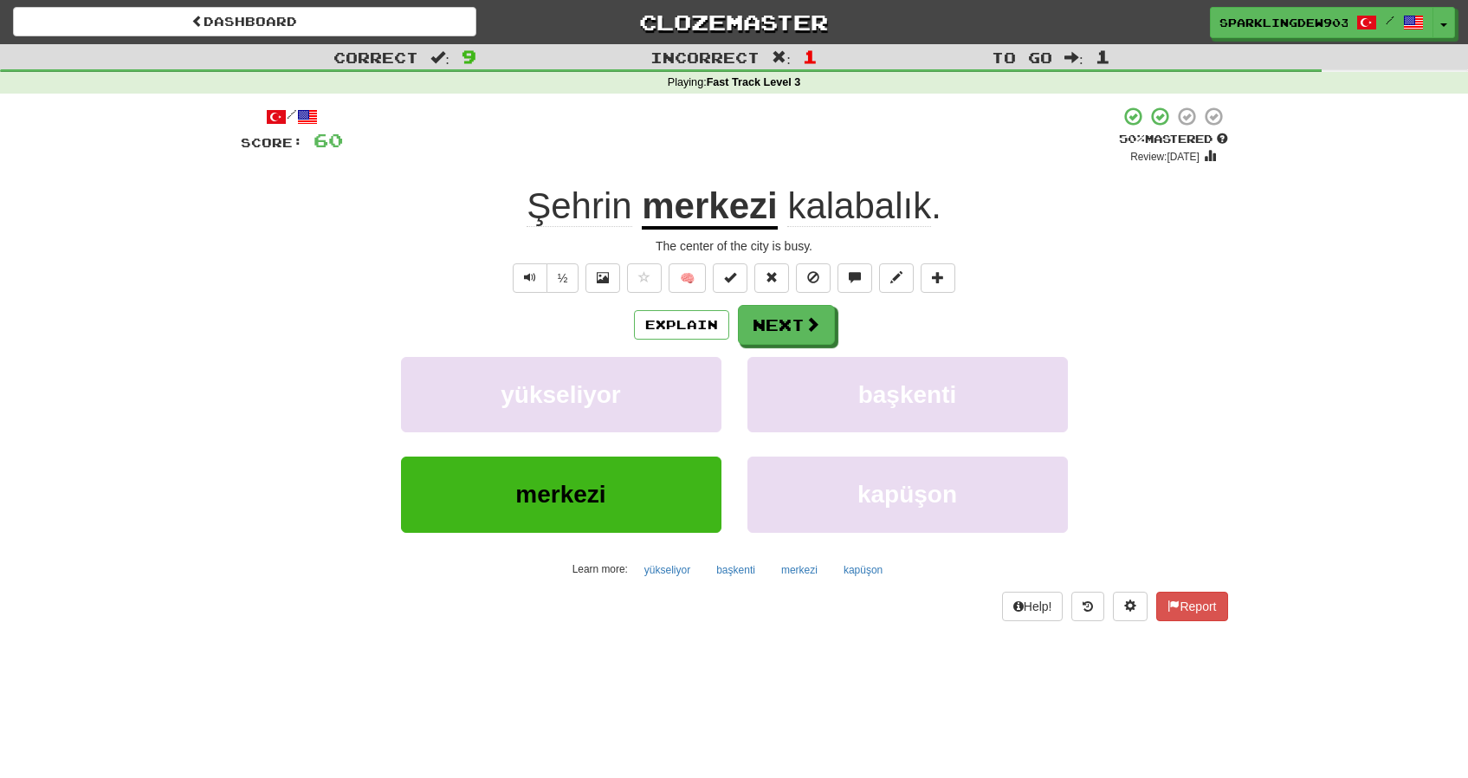
click at [800, 345] on div "Explain Next yükseliyor başkenti merkezi kapüşon Learn more: yükseliyor başkent…" at bounding box center [734, 444] width 987 height 278
click at [793, 325] on button "Next" at bounding box center [787, 326] width 97 height 40
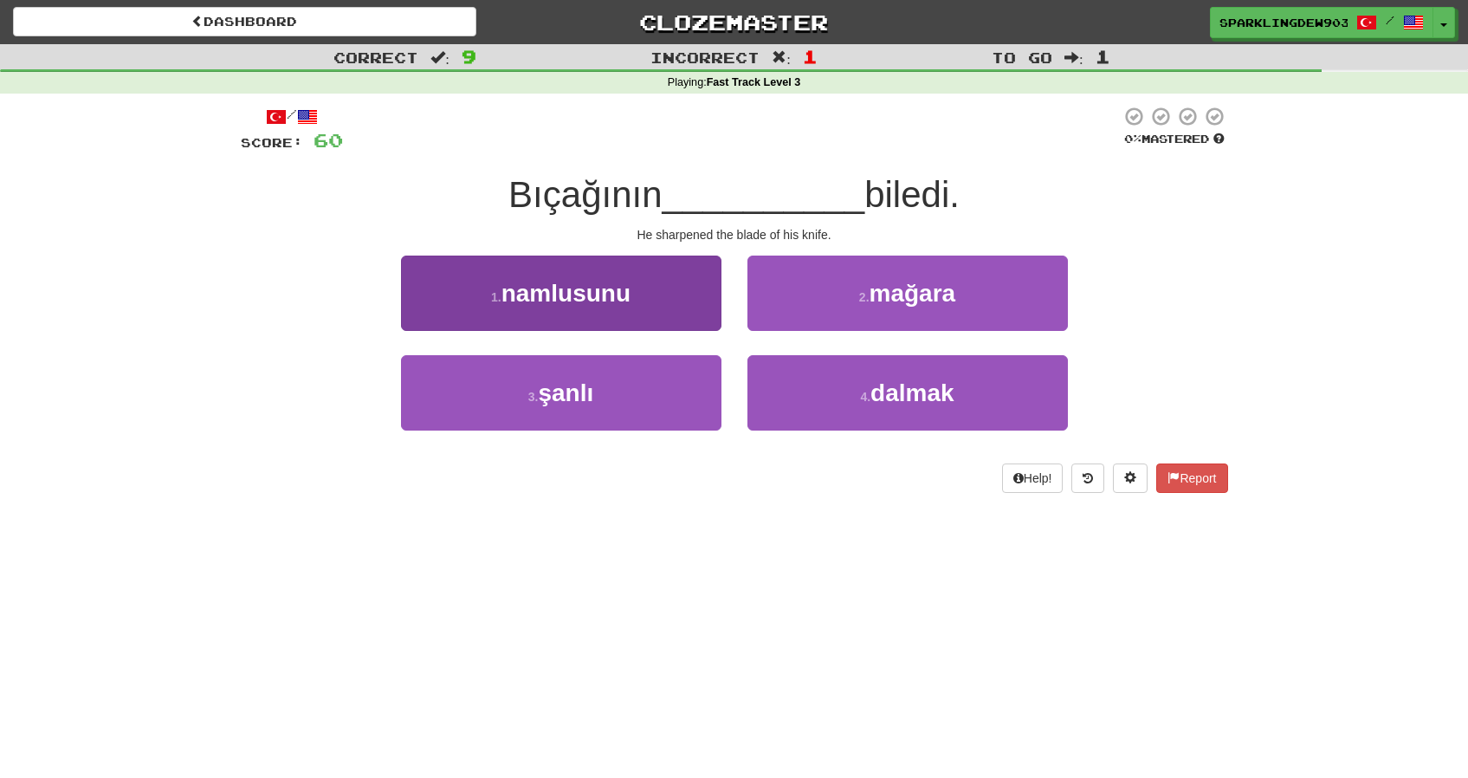
click at [606, 297] on span "namlusunu" at bounding box center [565, 293] width 129 height 27
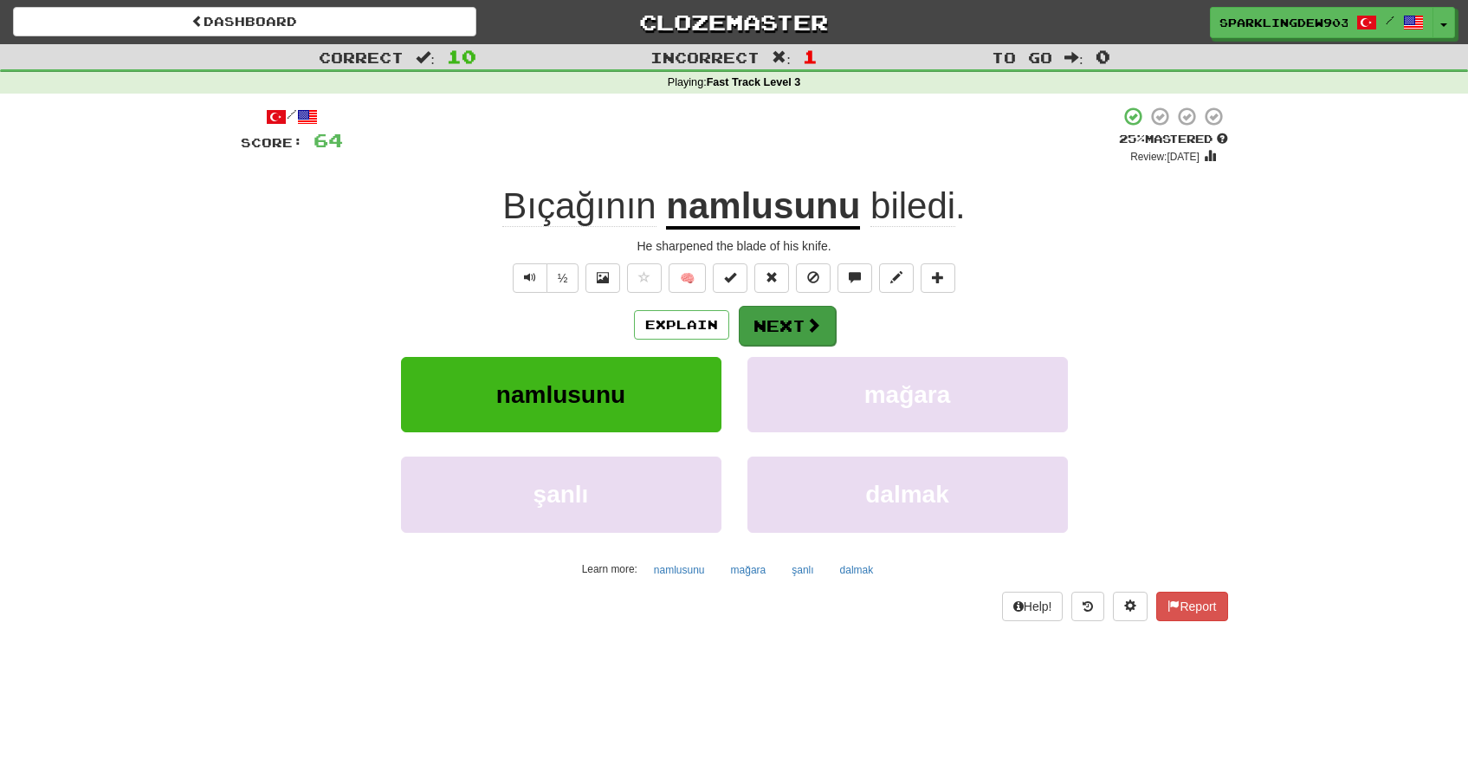
click at [812, 335] on button "Next" at bounding box center [787, 326] width 97 height 40
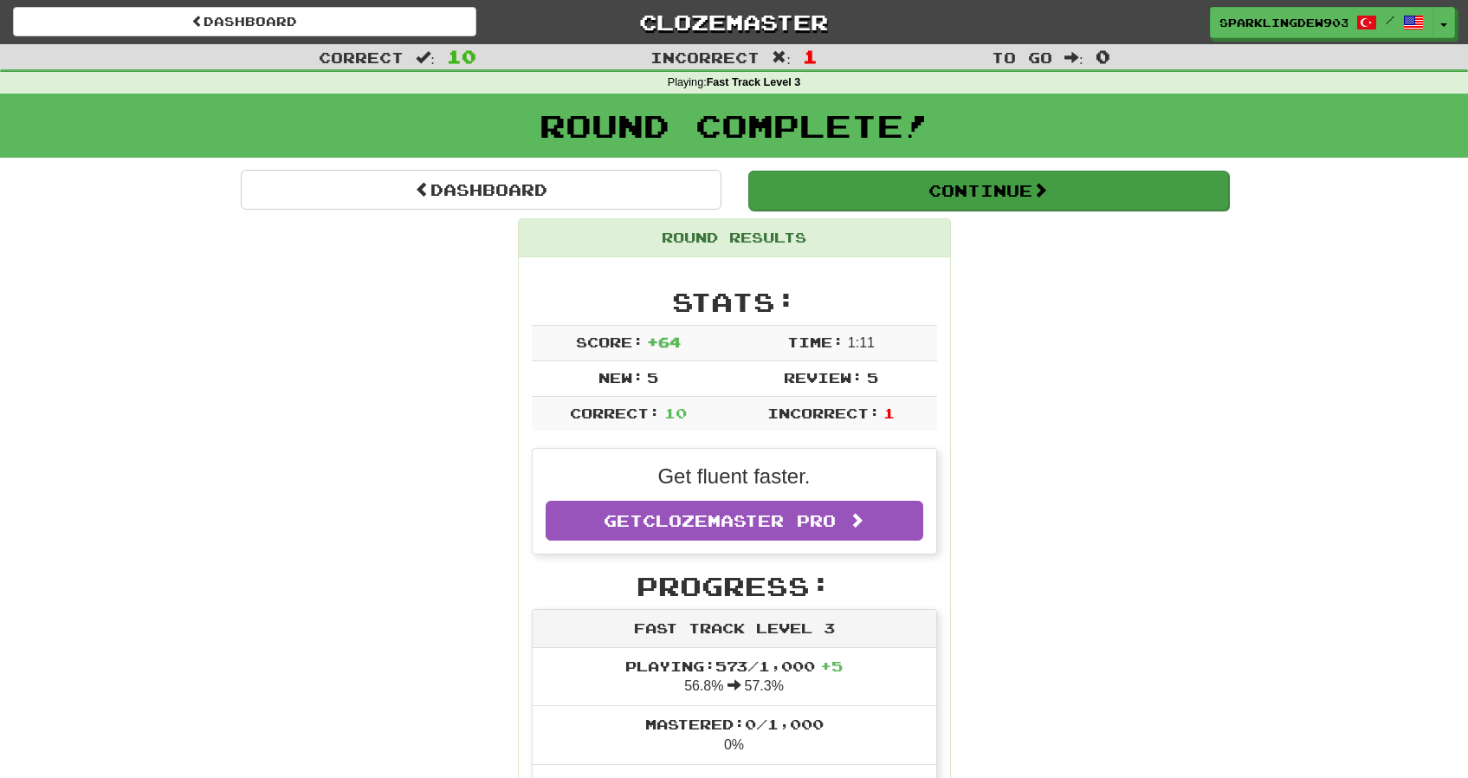
click at [859, 182] on button "Continue" at bounding box center [988, 191] width 481 height 40
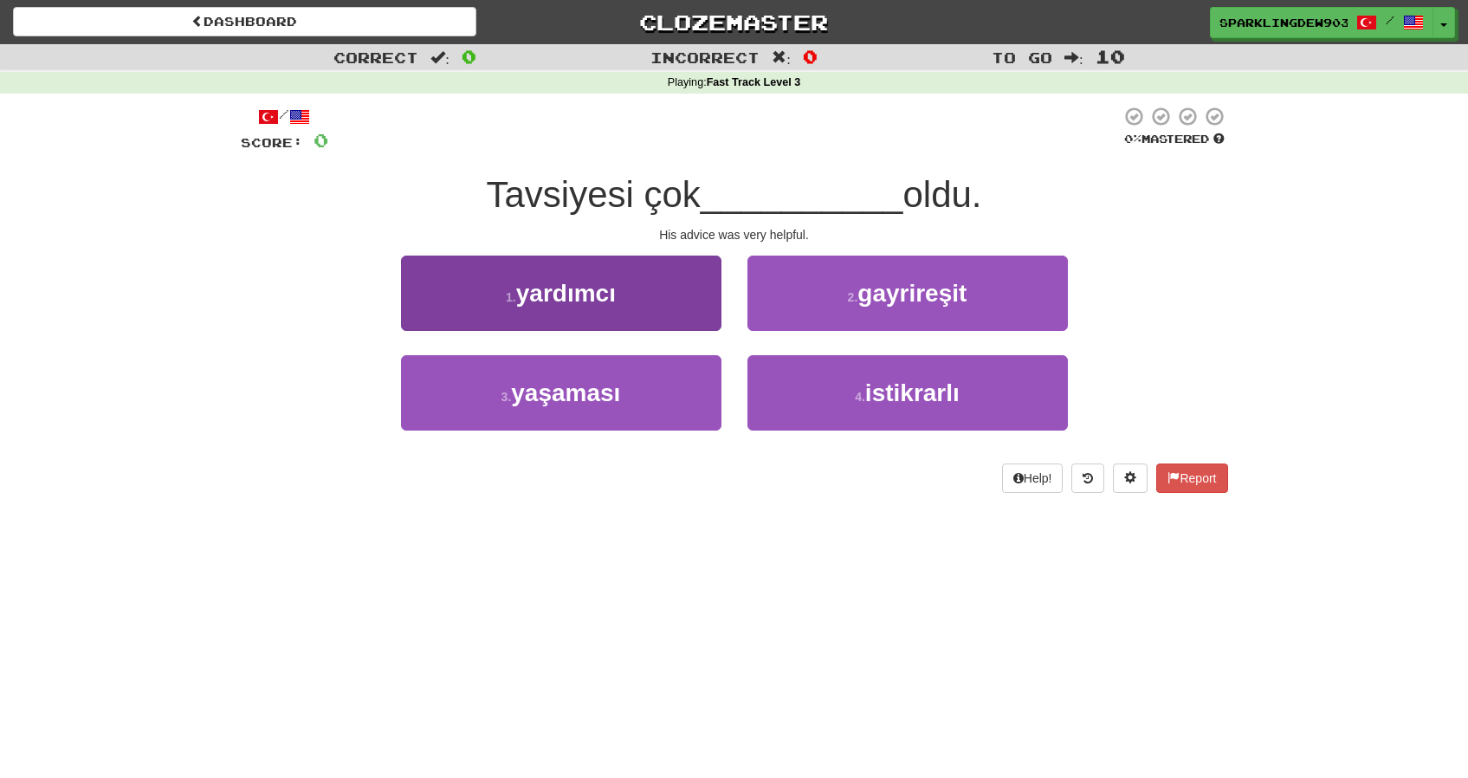
click at [649, 301] on button "1 . yardımcı" at bounding box center [561, 292] width 320 height 75
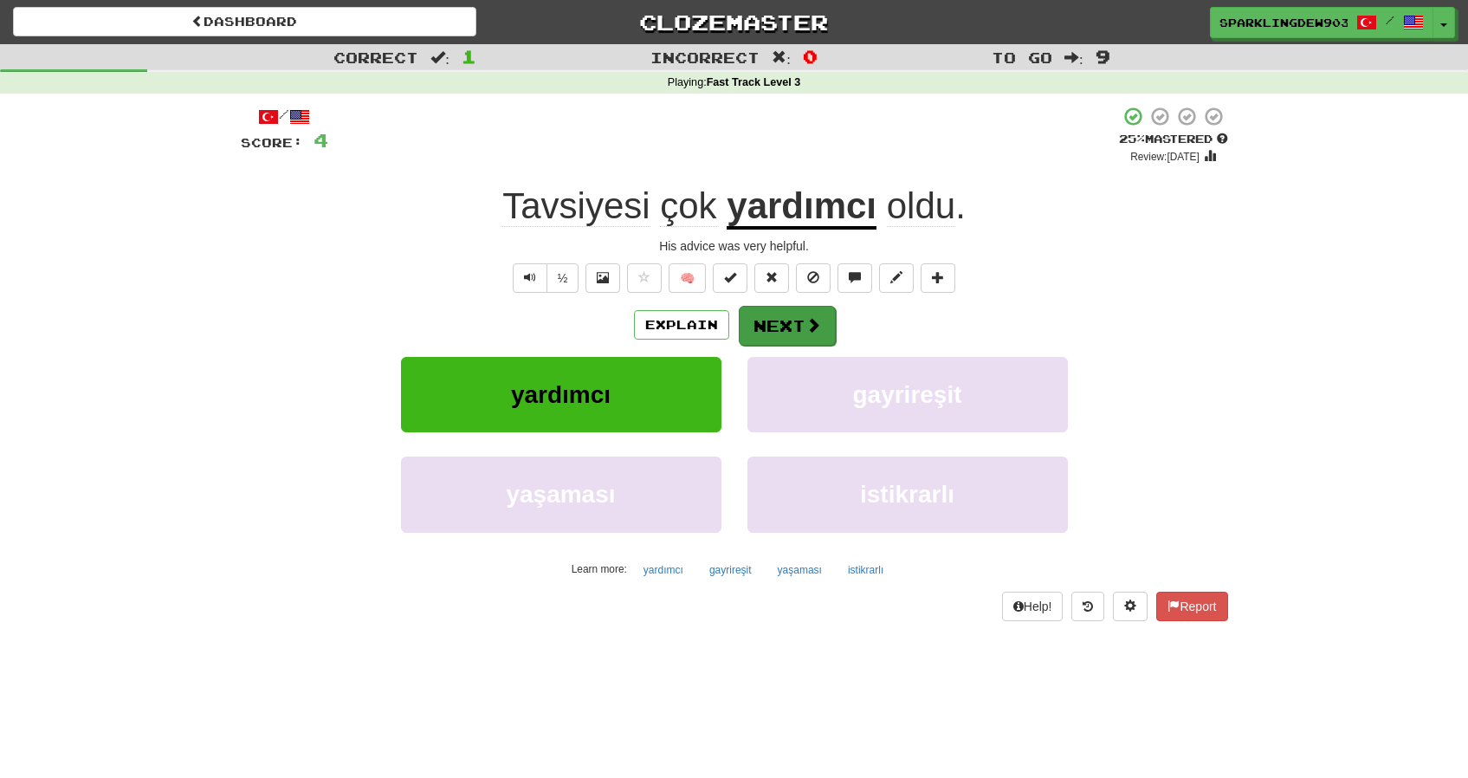
click at [774, 324] on button "Next" at bounding box center [787, 326] width 97 height 40
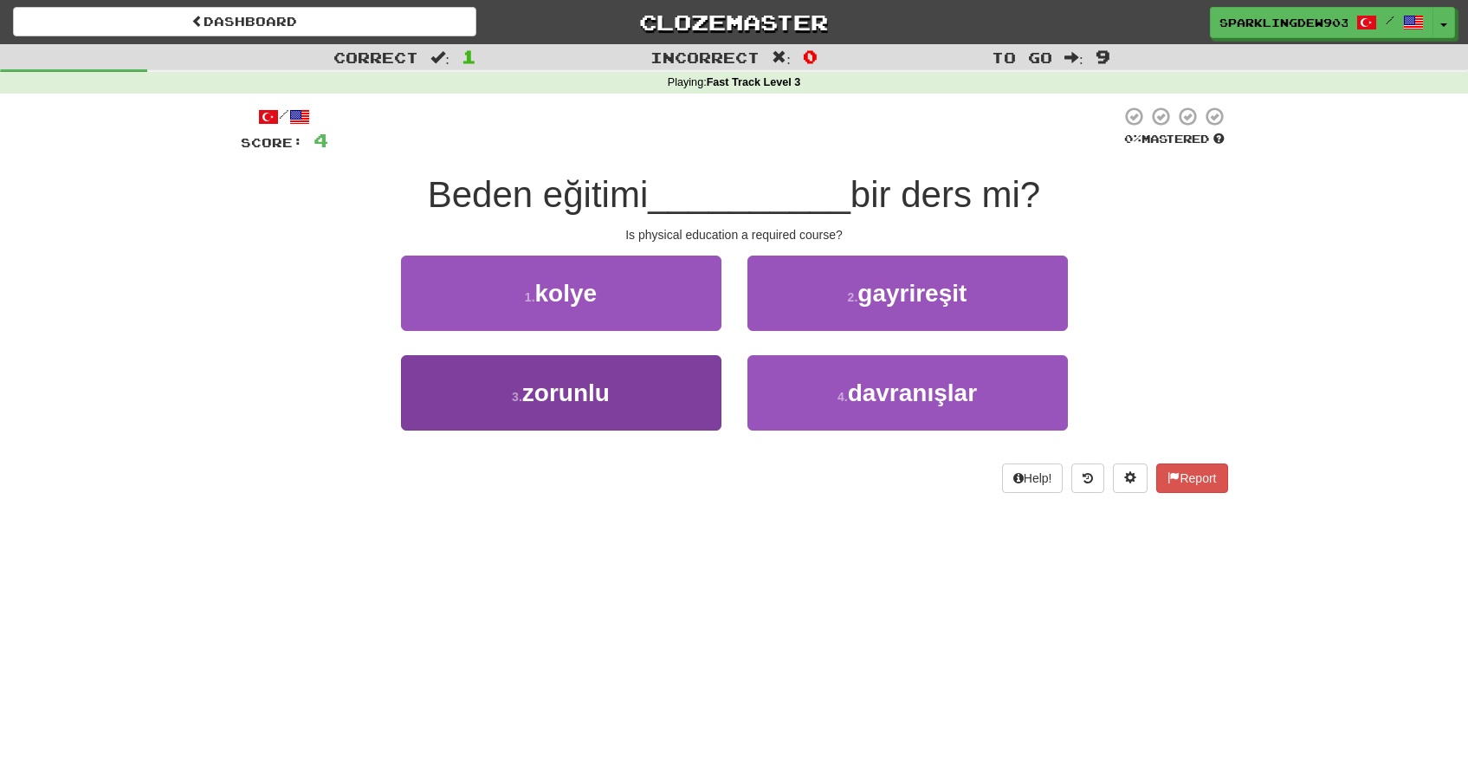
click at [663, 382] on button "3 . zorunlu" at bounding box center [561, 392] width 320 height 75
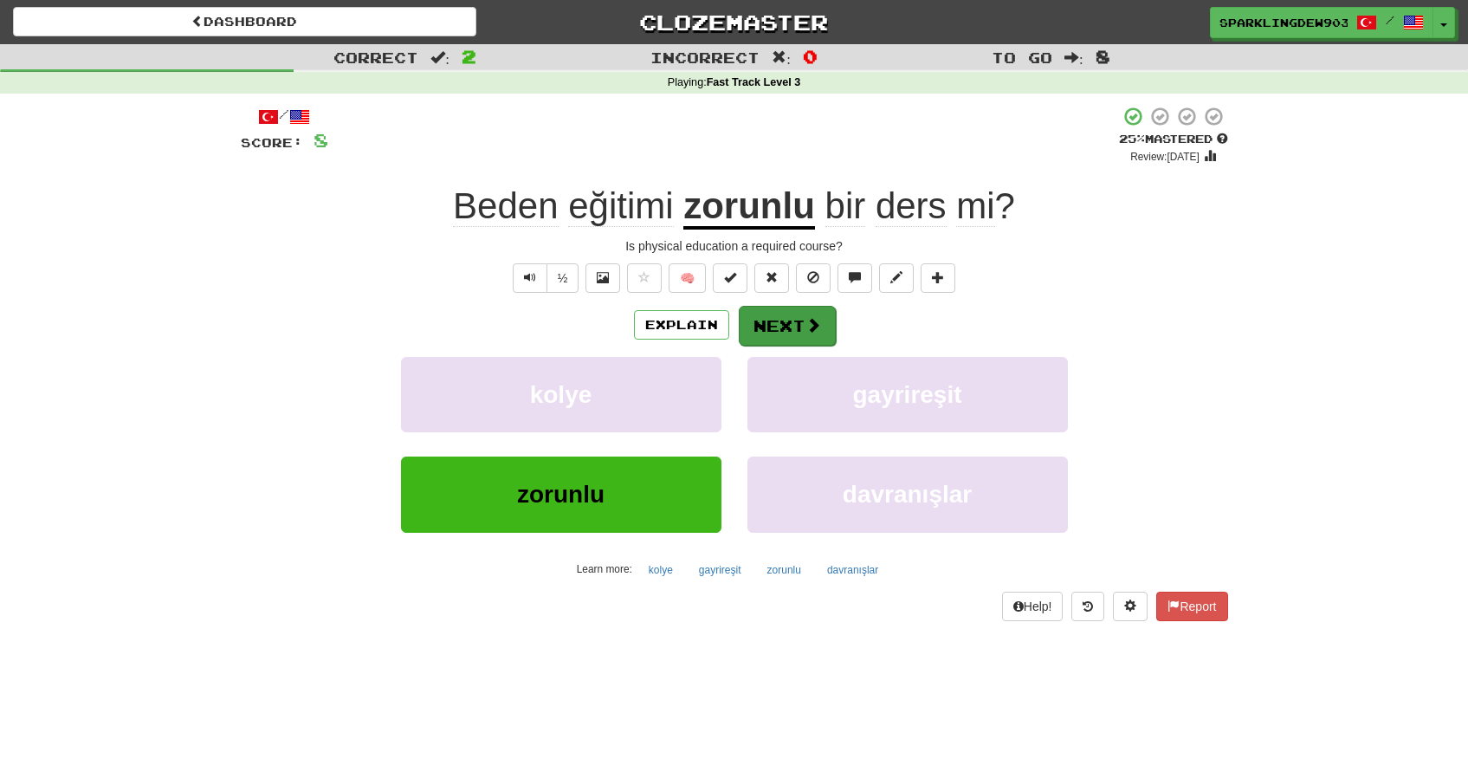
click at [799, 320] on button "Next" at bounding box center [787, 326] width 97 height 40
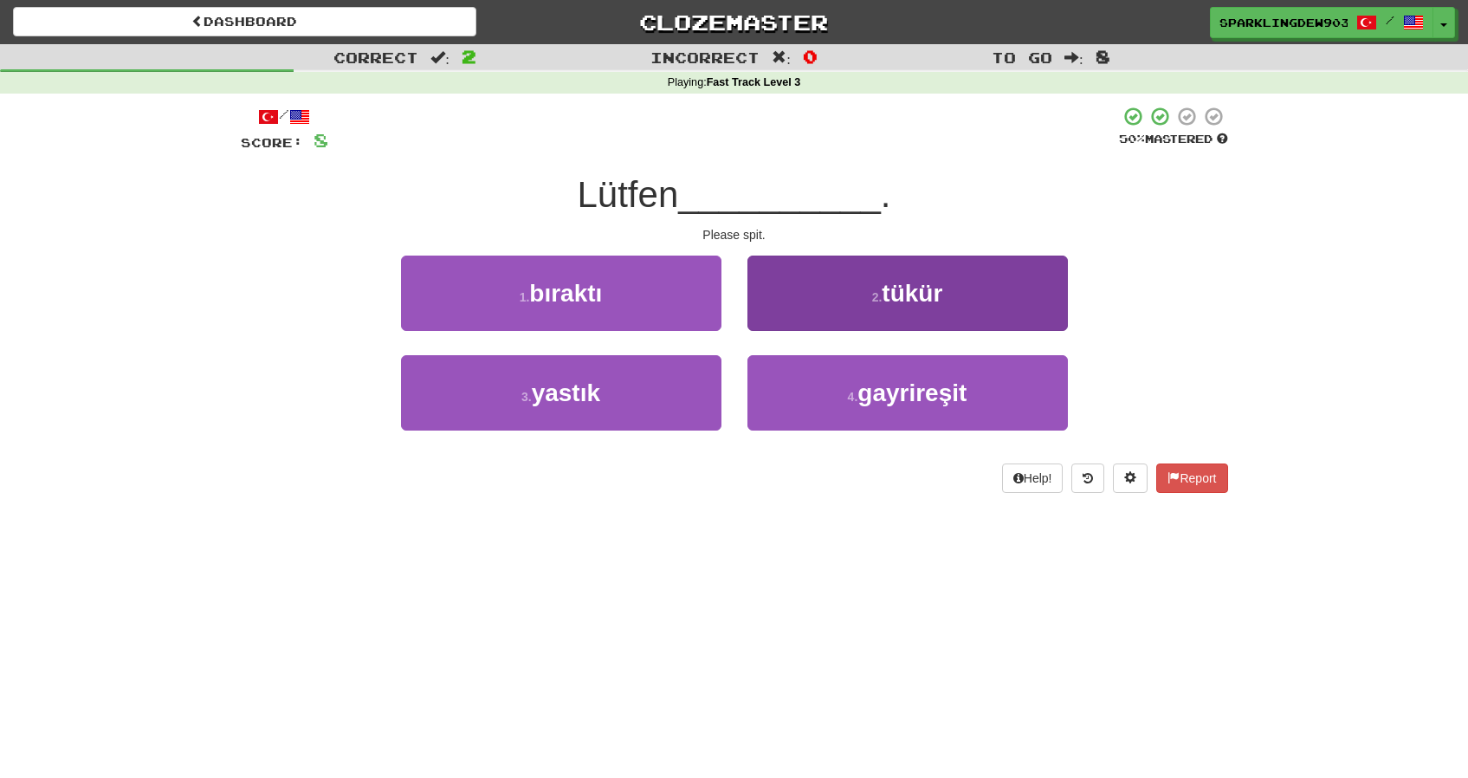
click at [807, 304] on button "2 . tükür" at bounding box center [907, 292] width 320 height 75
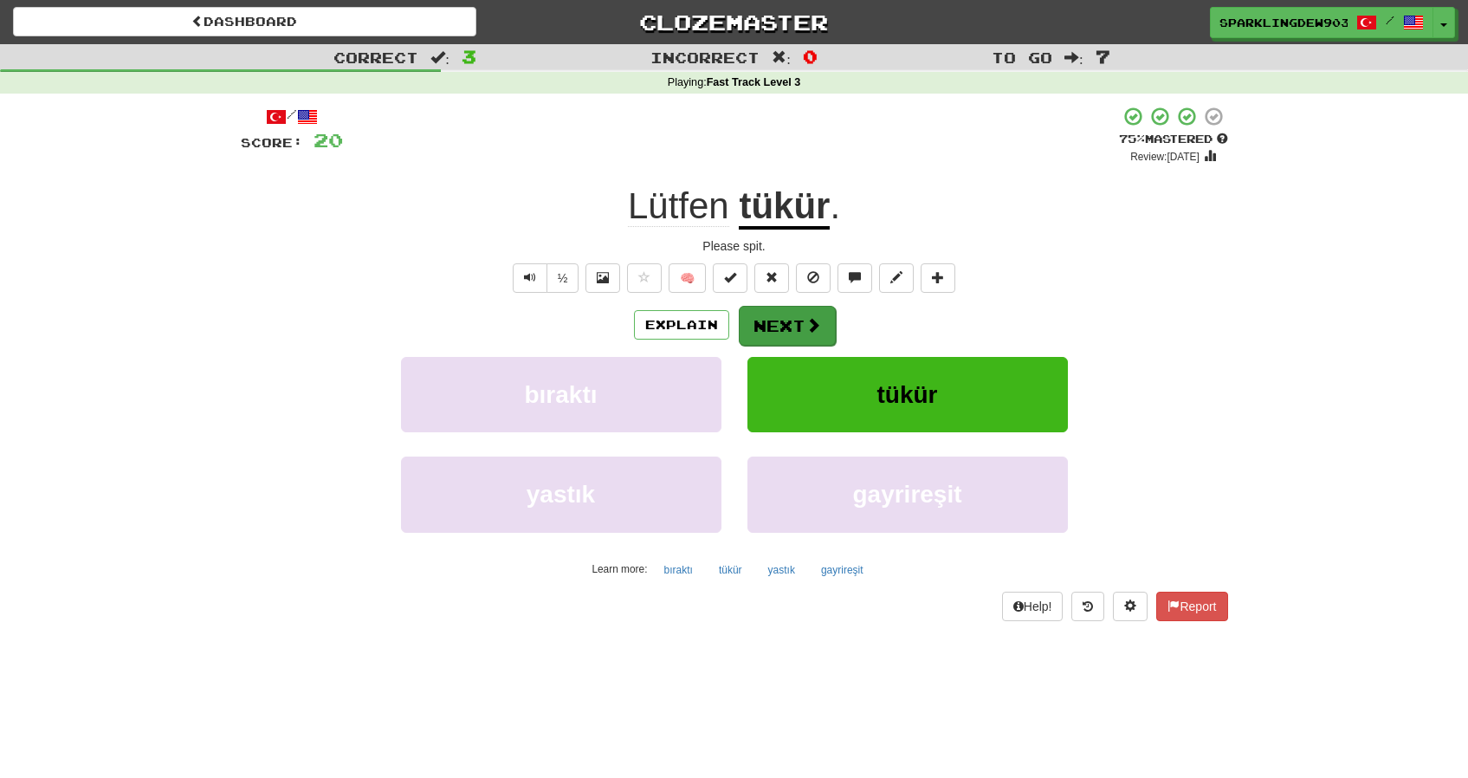
click at [781, 314] on button "Next" at bounding box center [787, 326] width 97 height 40
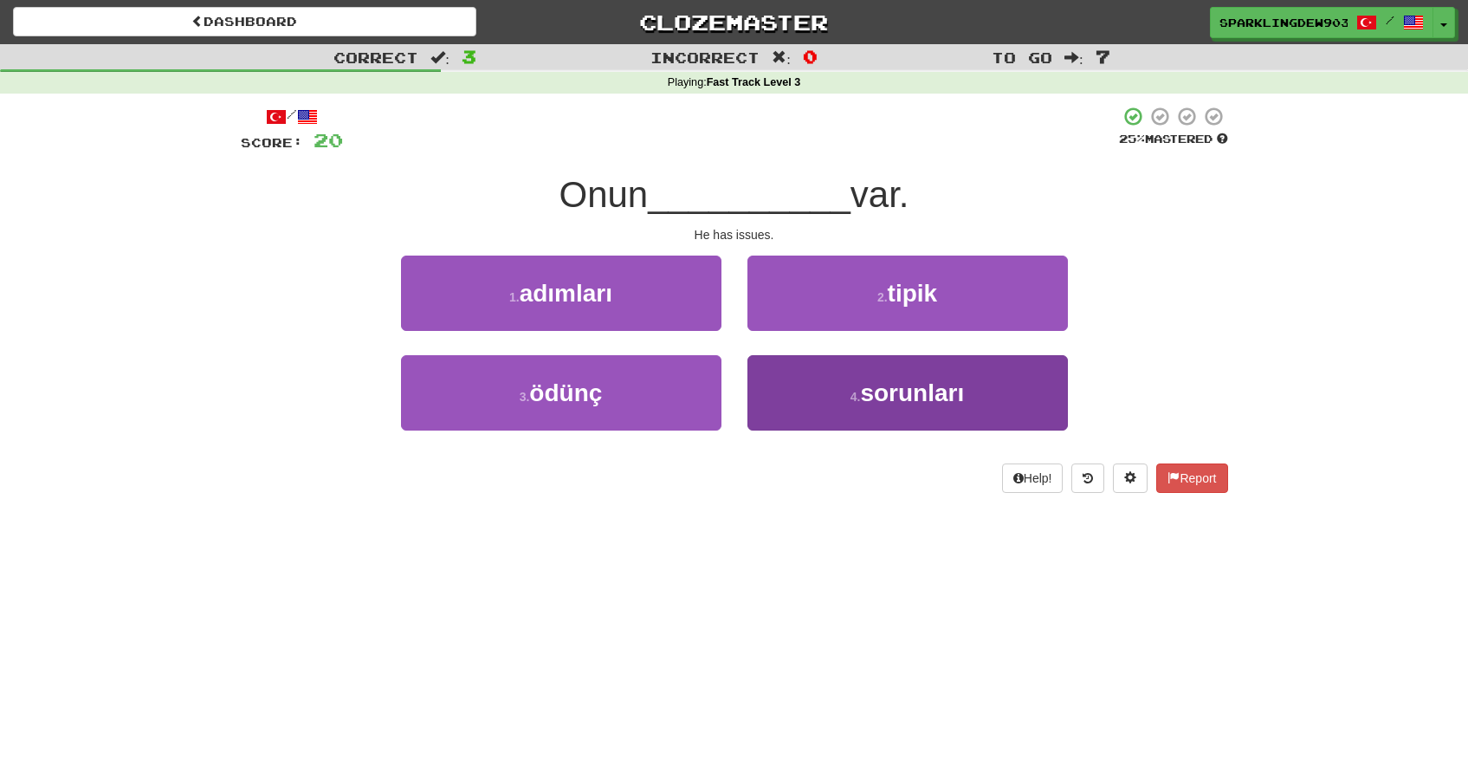
click at [815, 409] on button "4 . sorunları" at bounding box center [907, 392] width 320 height 75
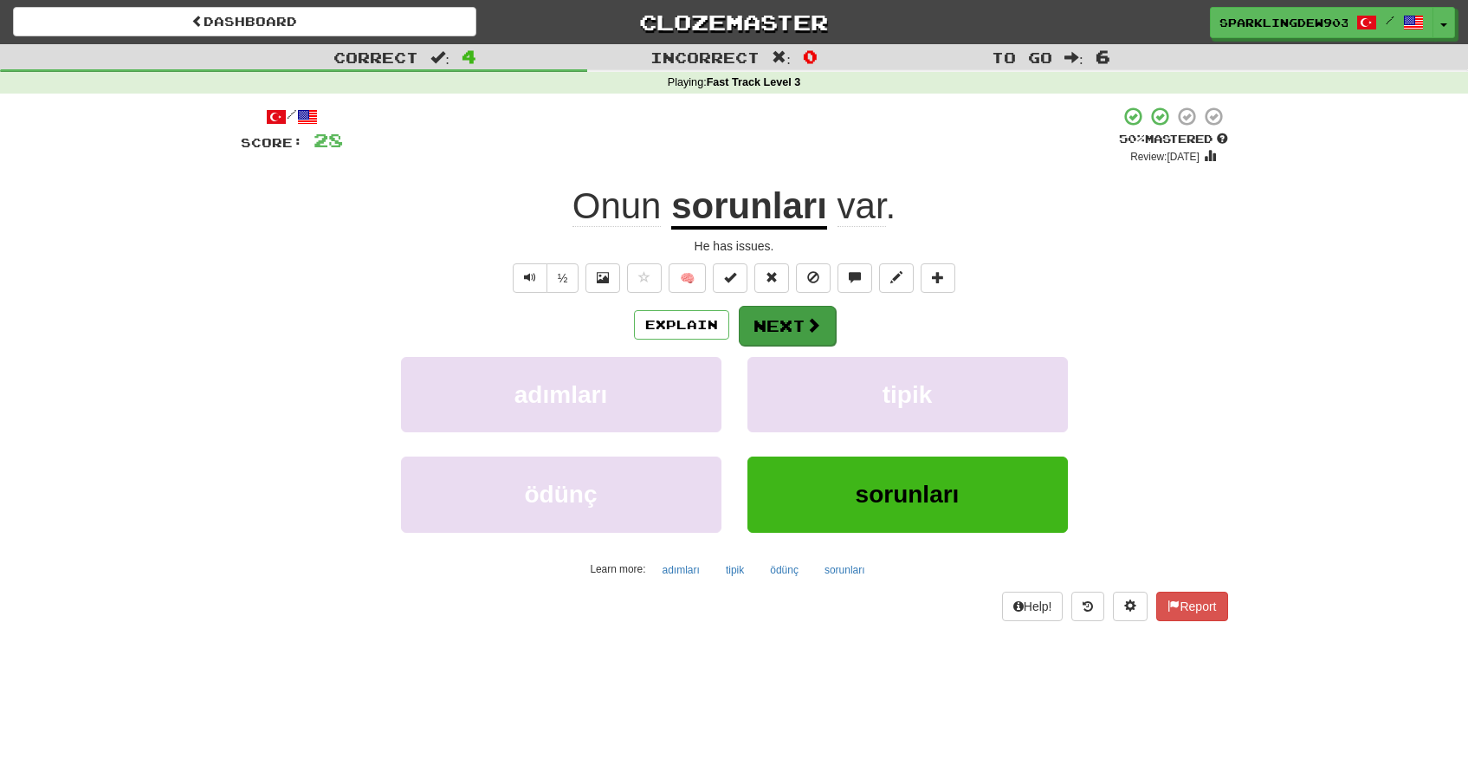
click at [766, 321] on button "Next" at bounding box center [787, 326] width 97 height 40
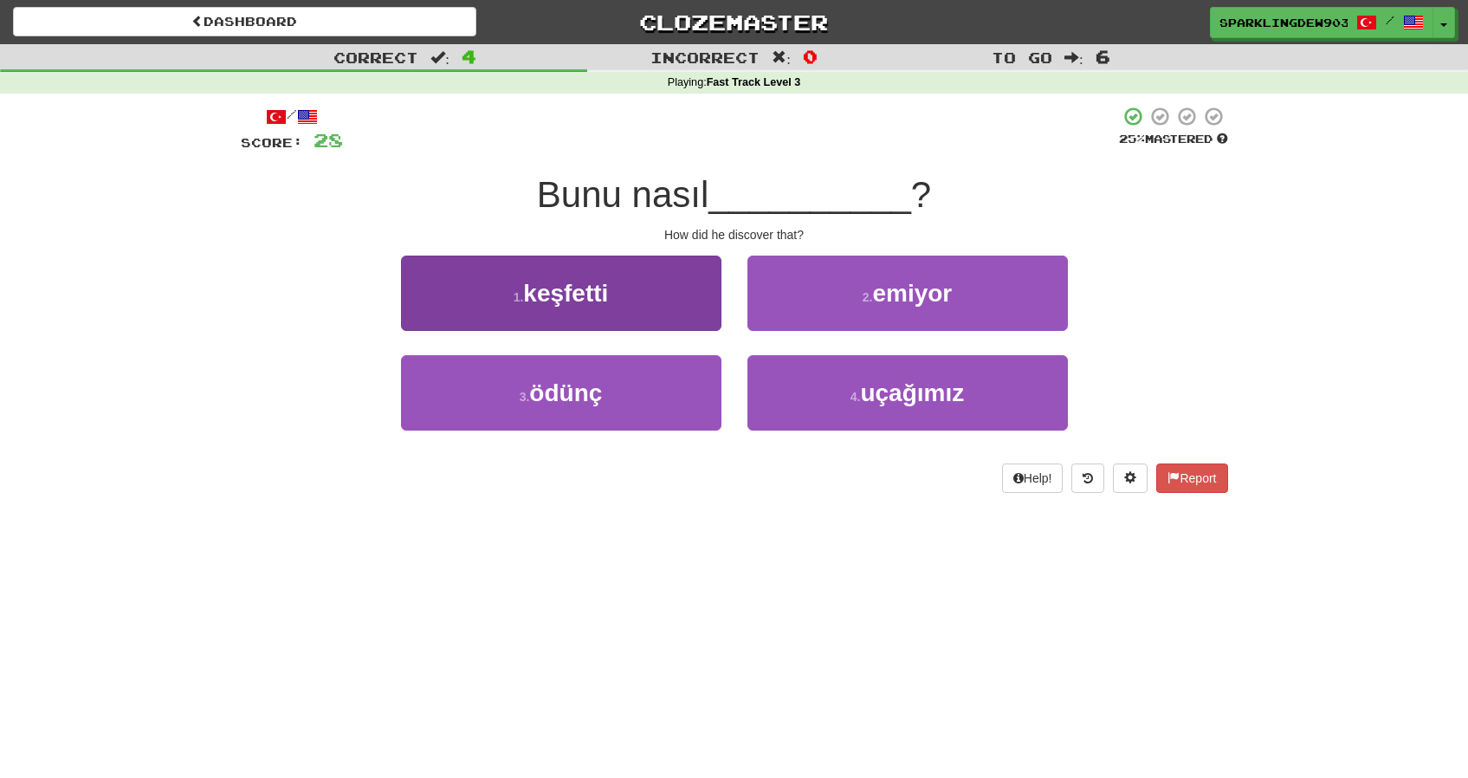
click at [555, 313] on button "1 . keşfetti" at bounding box center [561, 292] width 320 height 75
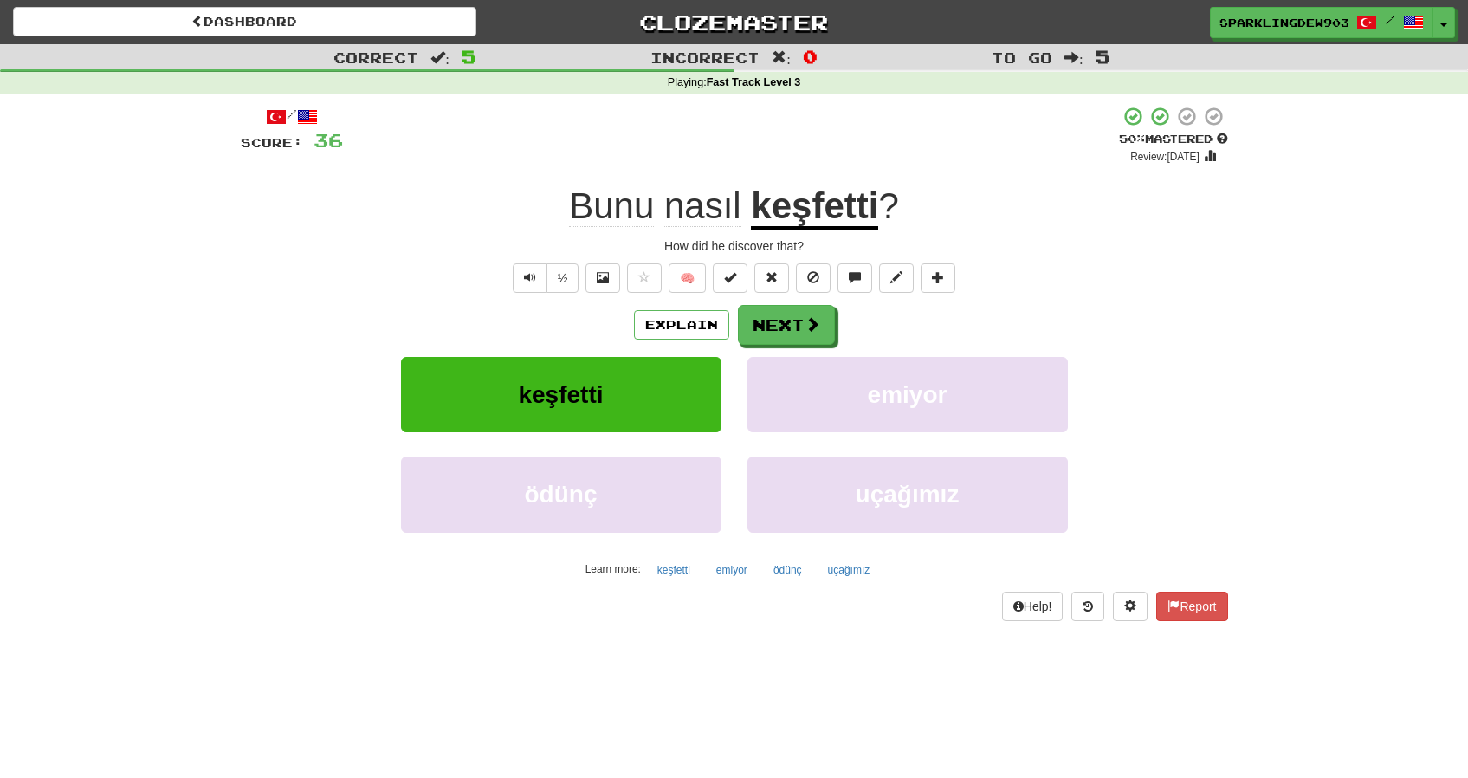
click at [787, 305] on div "Explain Next" at bounding box center [734, 325] width 987 height 40
click at [790, 320] on button "Next" at bounding box center [787, 326] width 97 height 40
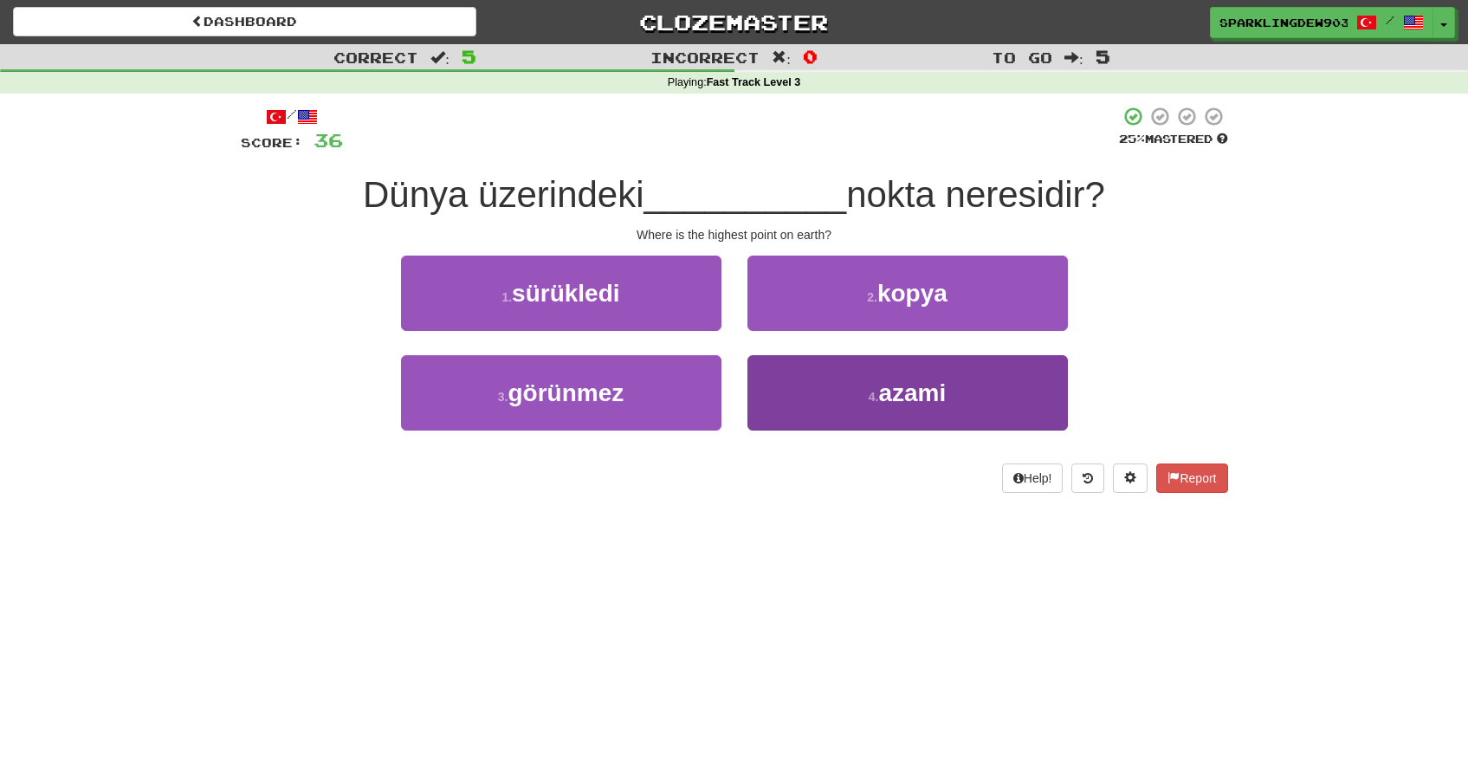
click at [835, 392] on button "4 . azami" at bounding box center [907, 392] width 320 height 75
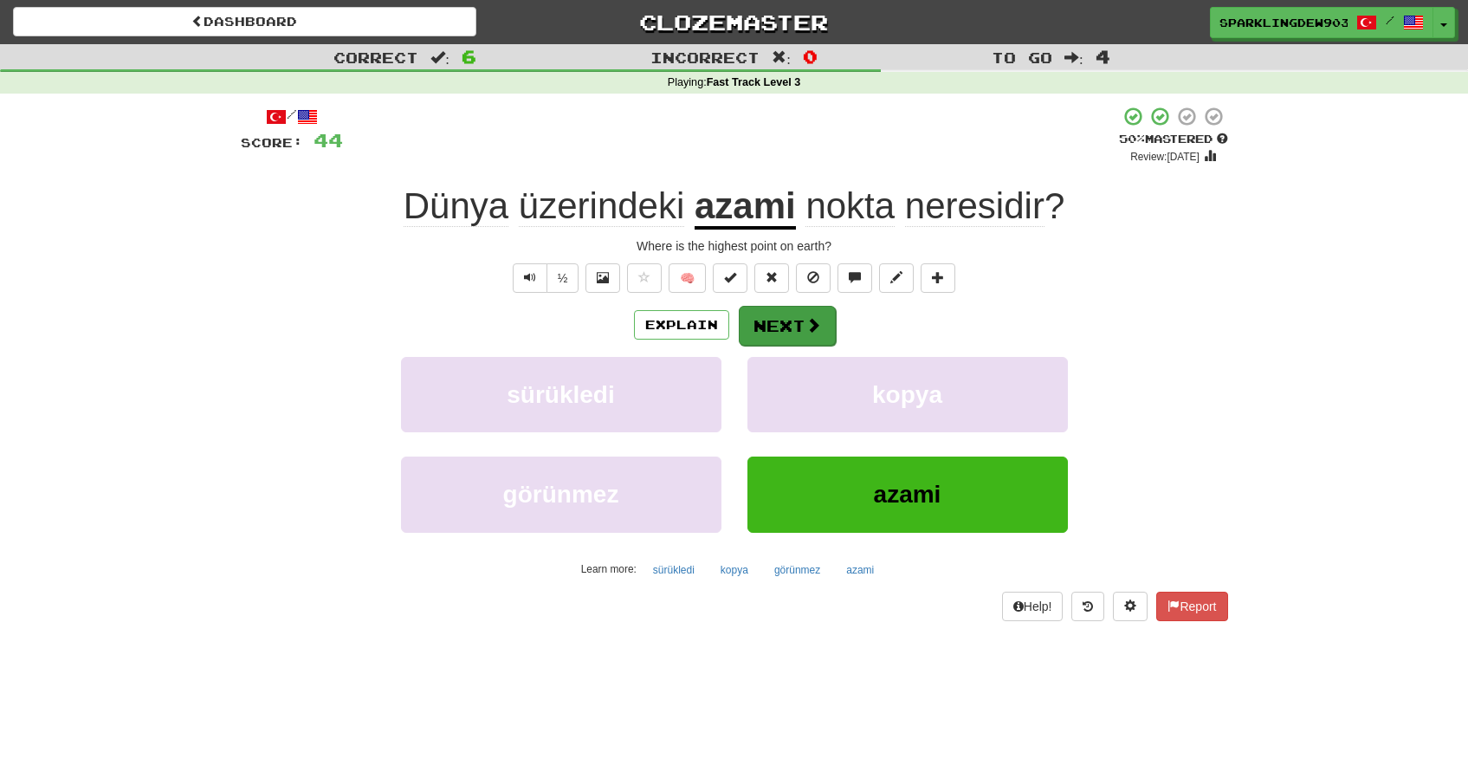
click at [792, 321] on button "Next" at bounding box center [787, 326] width 97 height 40
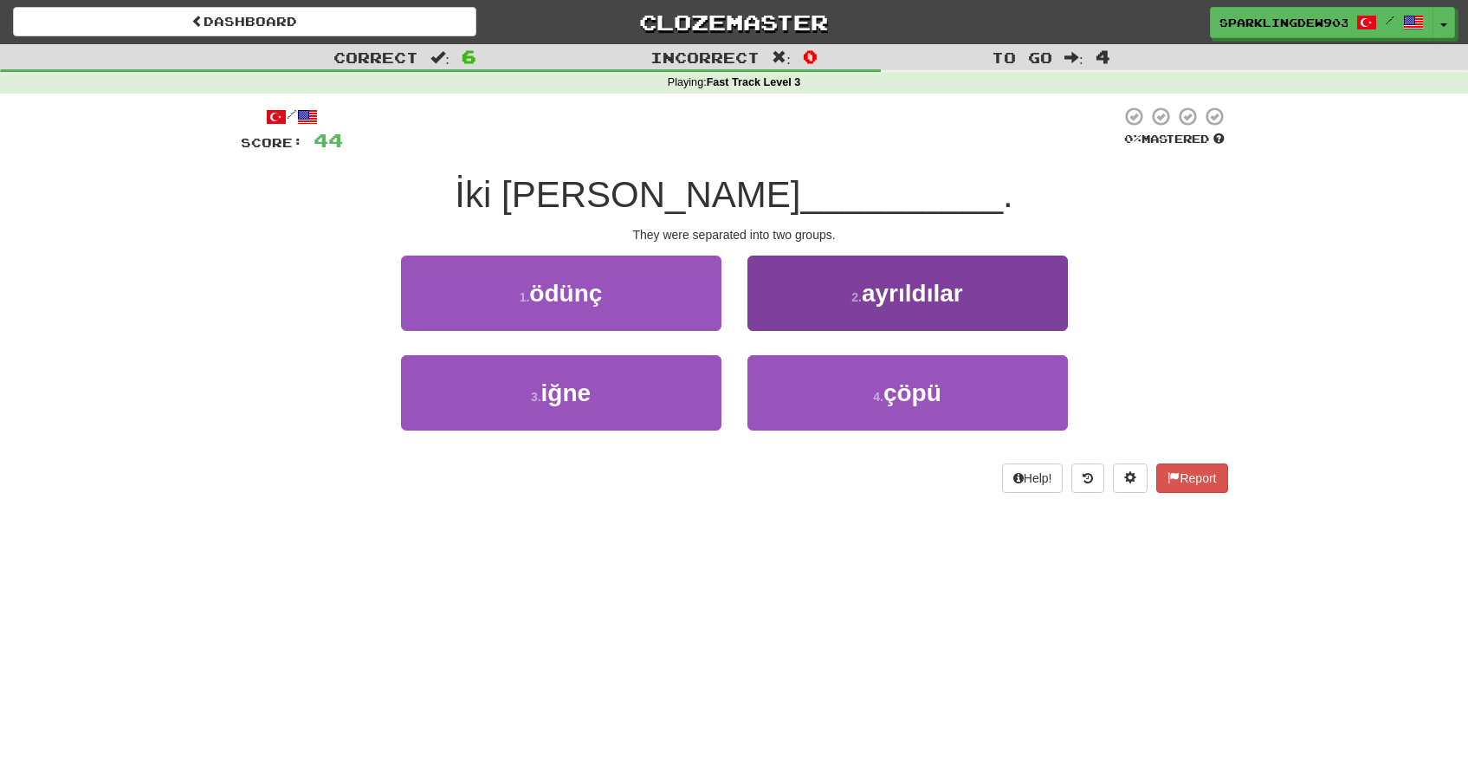
click at [836, 294] on button "2 . ayrıldılar" at bounding box center [907, 292] width 320 height 75
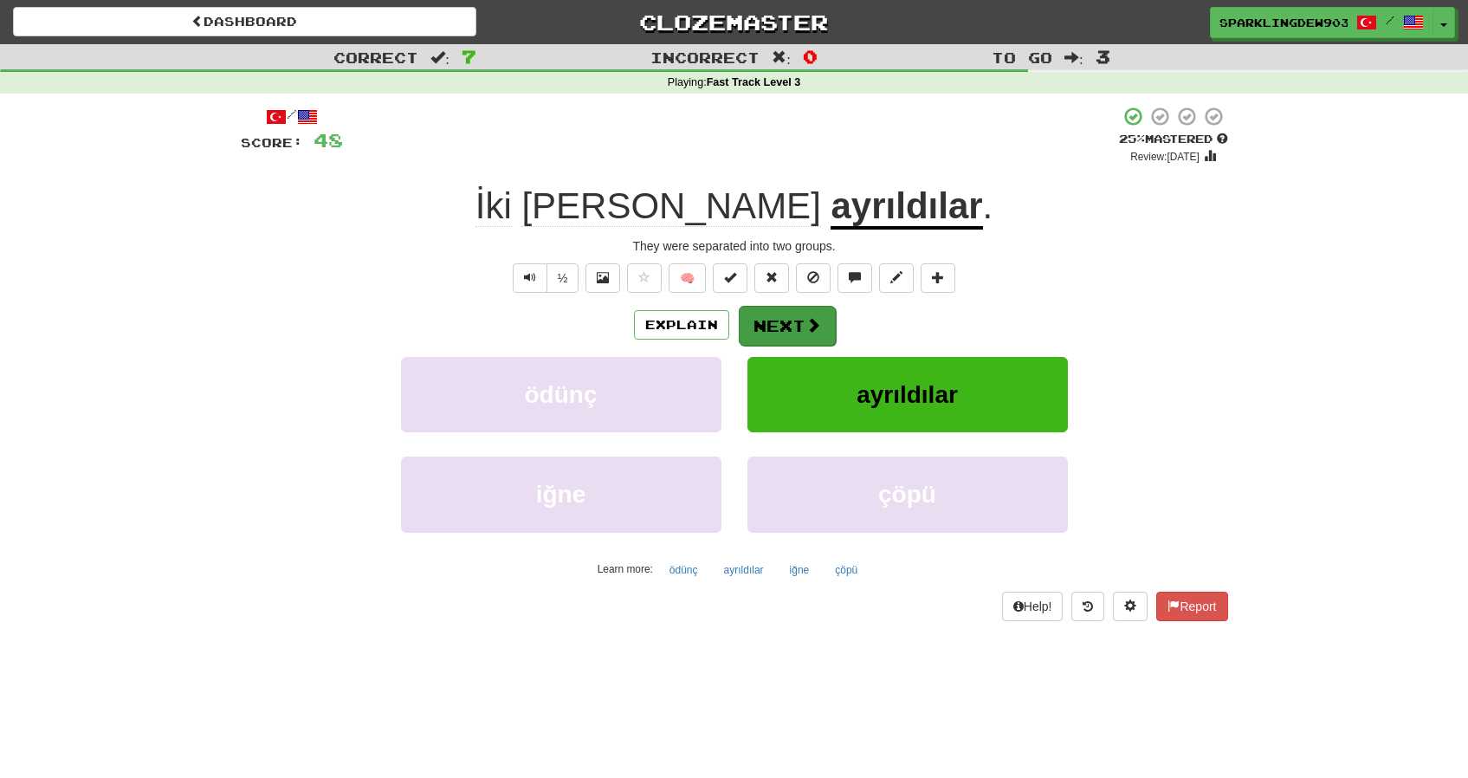
click at [788, 323] on button "Next" at bounding box center [787, 326] width 97 height 40
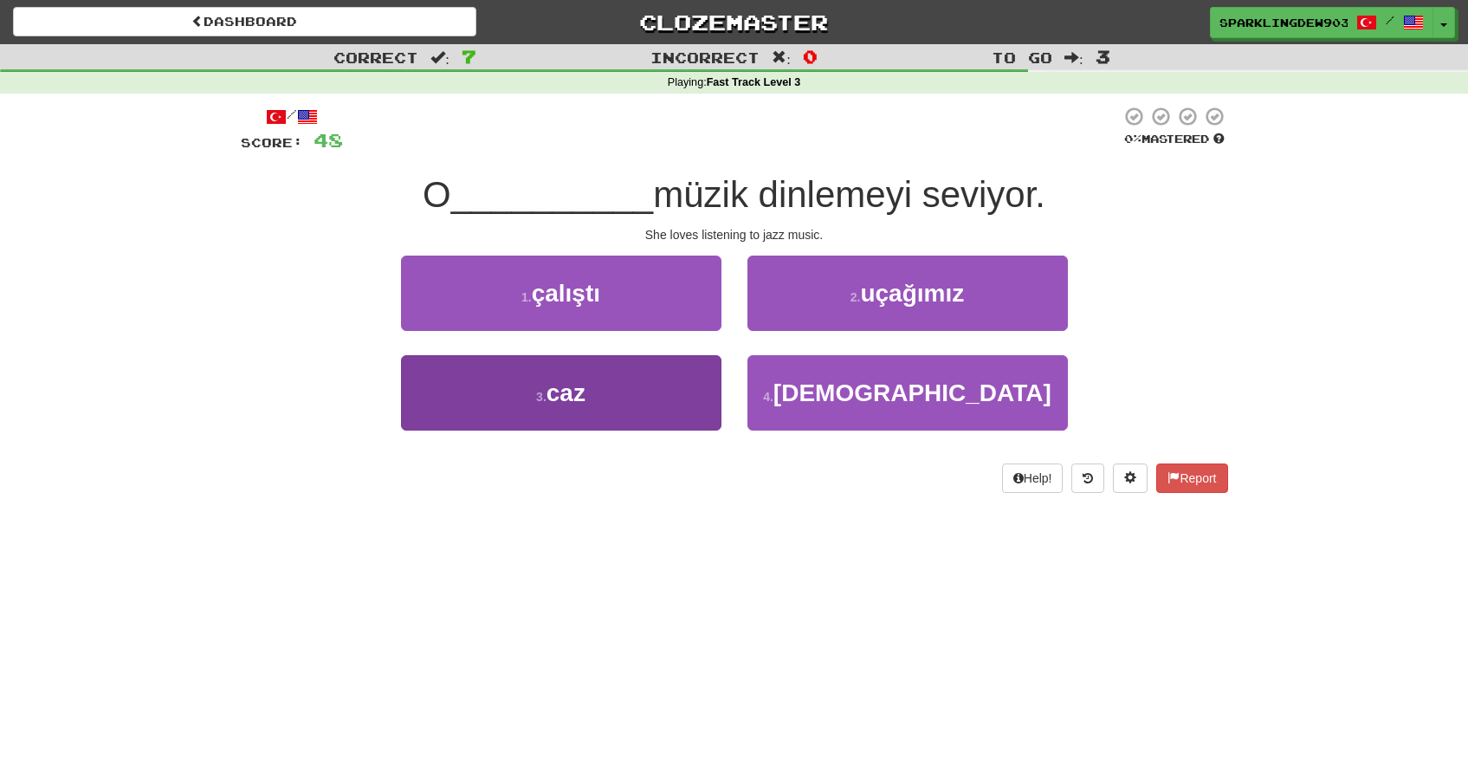
click at [656, 399] on button "3 . caz" at bounding box center [561, 392] width 320 height 75
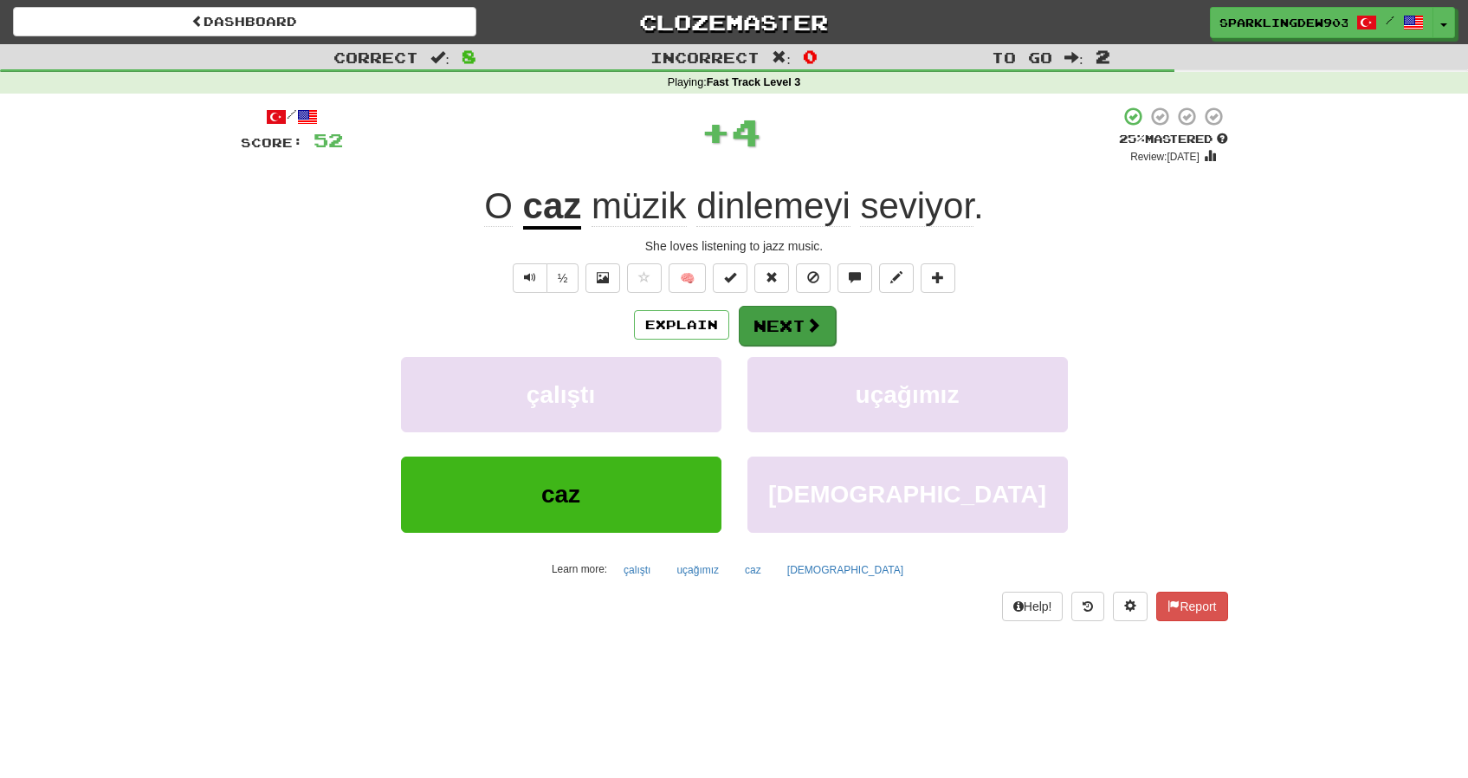
click at [789, 320] on button "Next" at bounding box center [787, 326] width 97 height 40
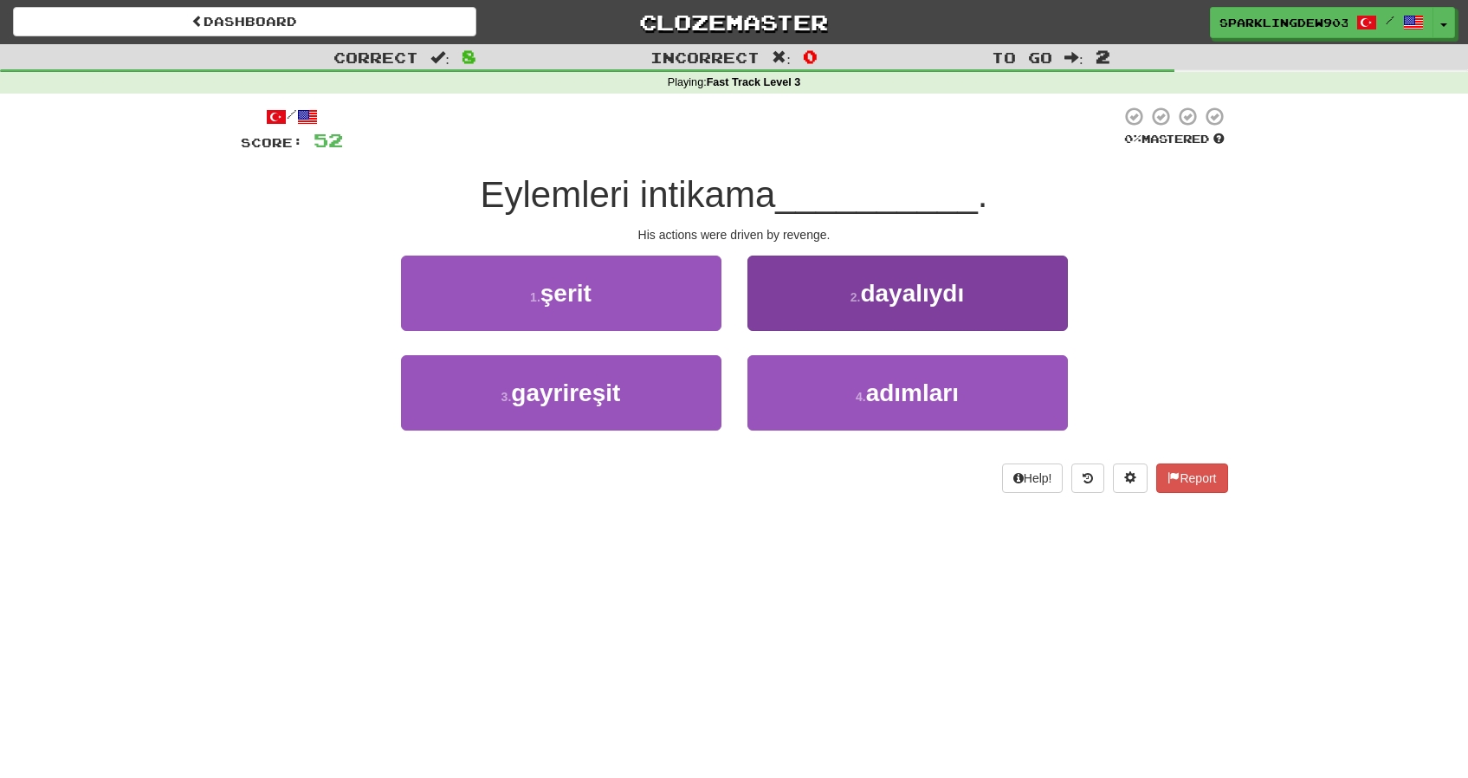
click at [843, 312] on button "2 . dayalıydı" at bounding box center [907, 292] width 320 height 75
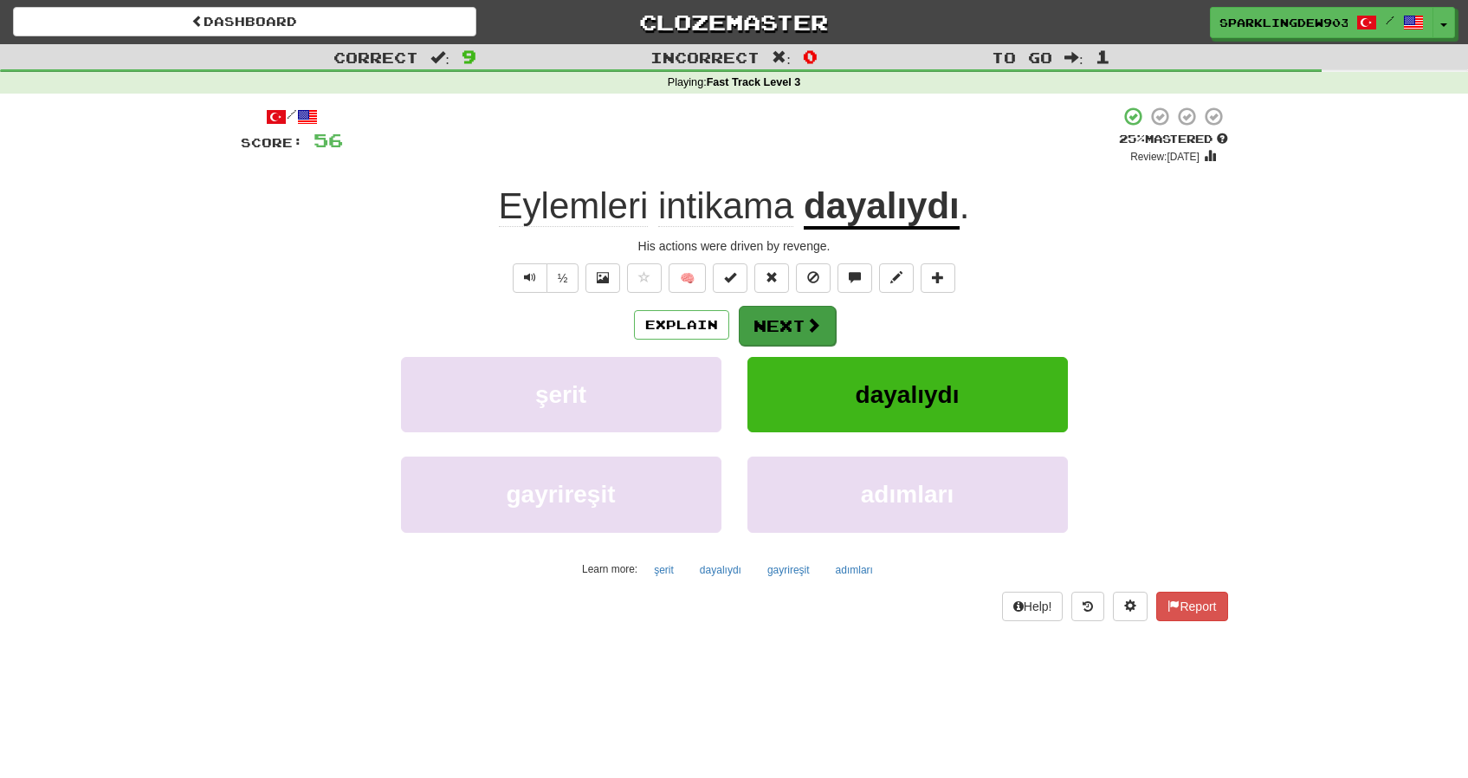
click at [759, 319] on button "Next" at bounding box center [787, 326] width 97 height 40
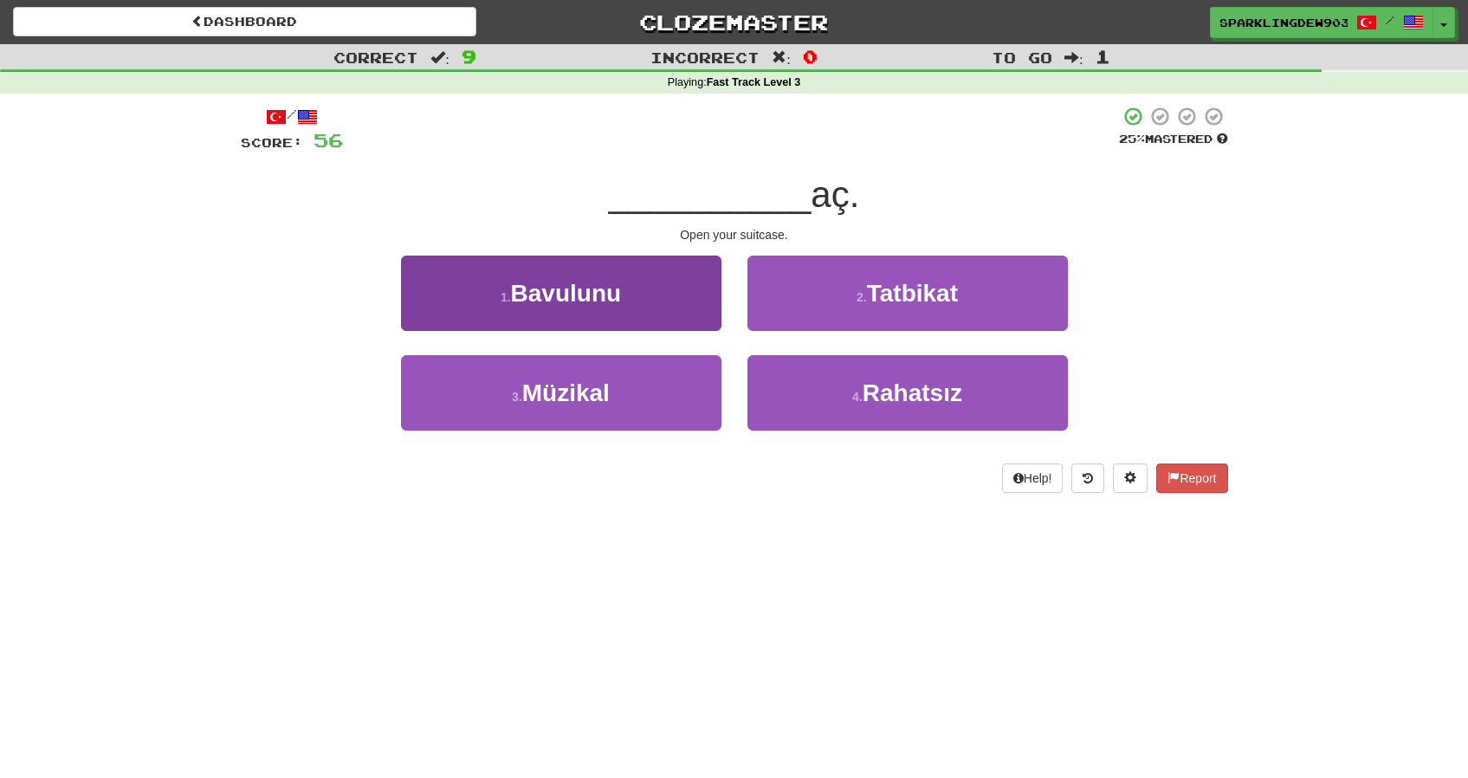
click at [682, 302] on button "1 . Bavulunu" at bounding box center [561, 292] width 320 height 75
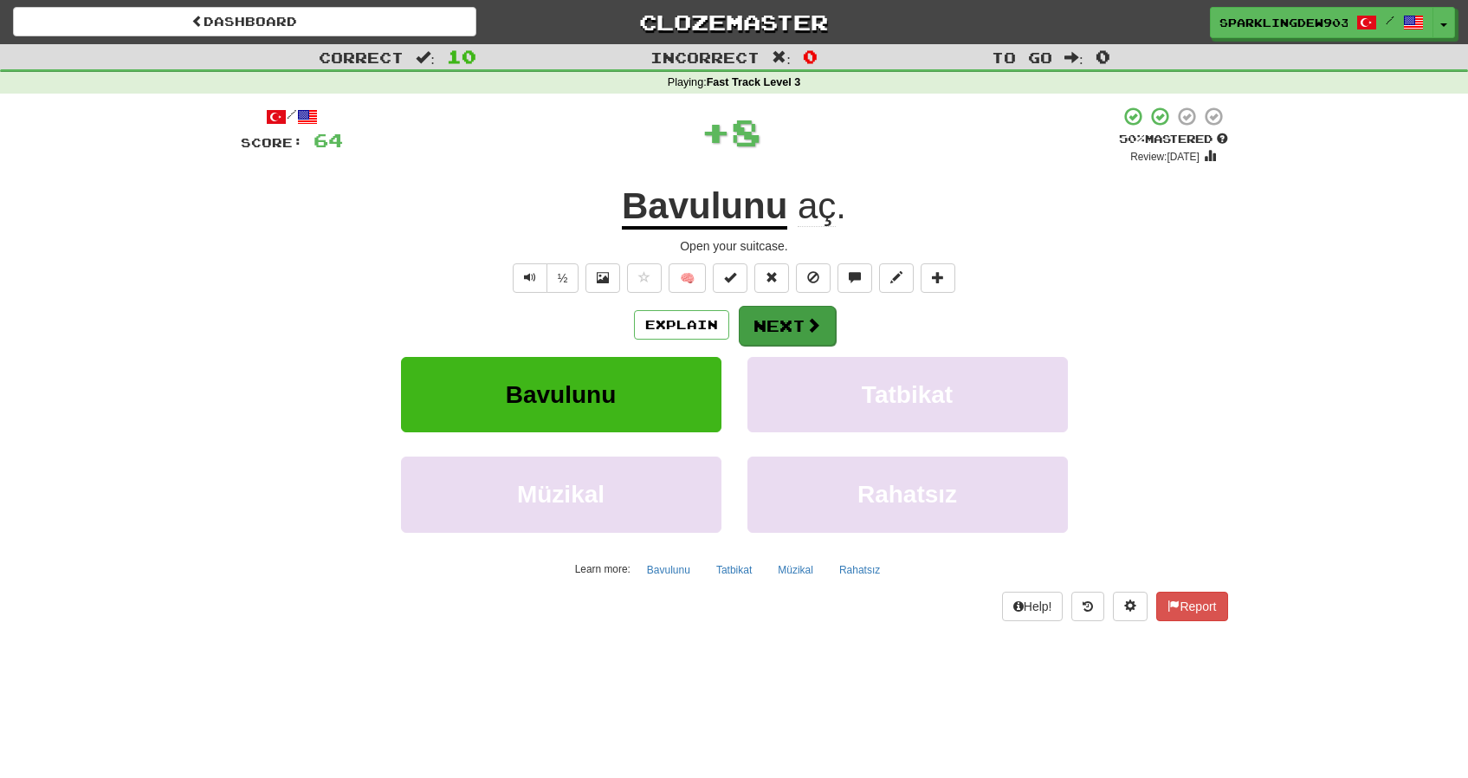
click at [789, 322] on button "Next" at bounding box center [787, 326] width 97 height 40
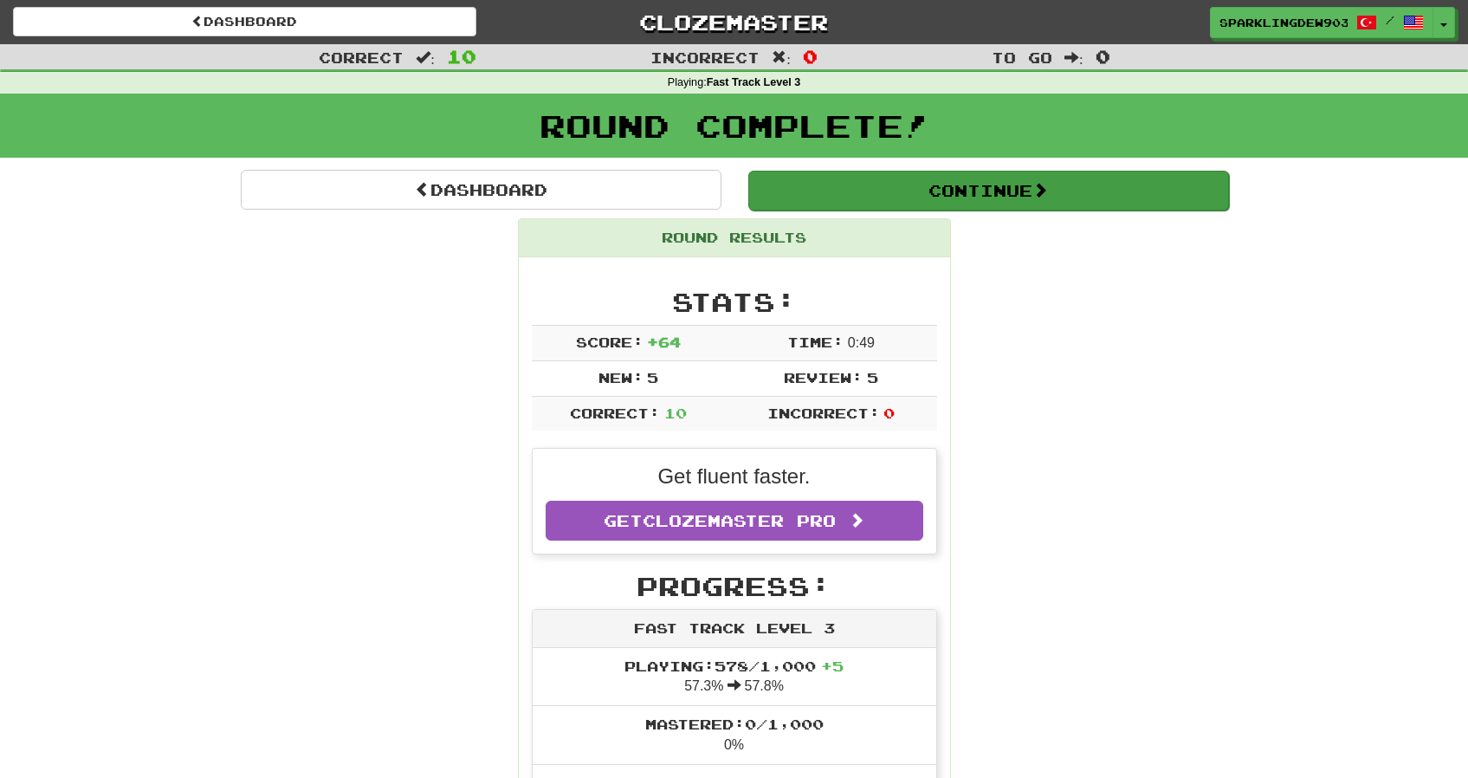
click at [917, 189] on button "Continue" at bounding box center [988, 191] width 481 height 40
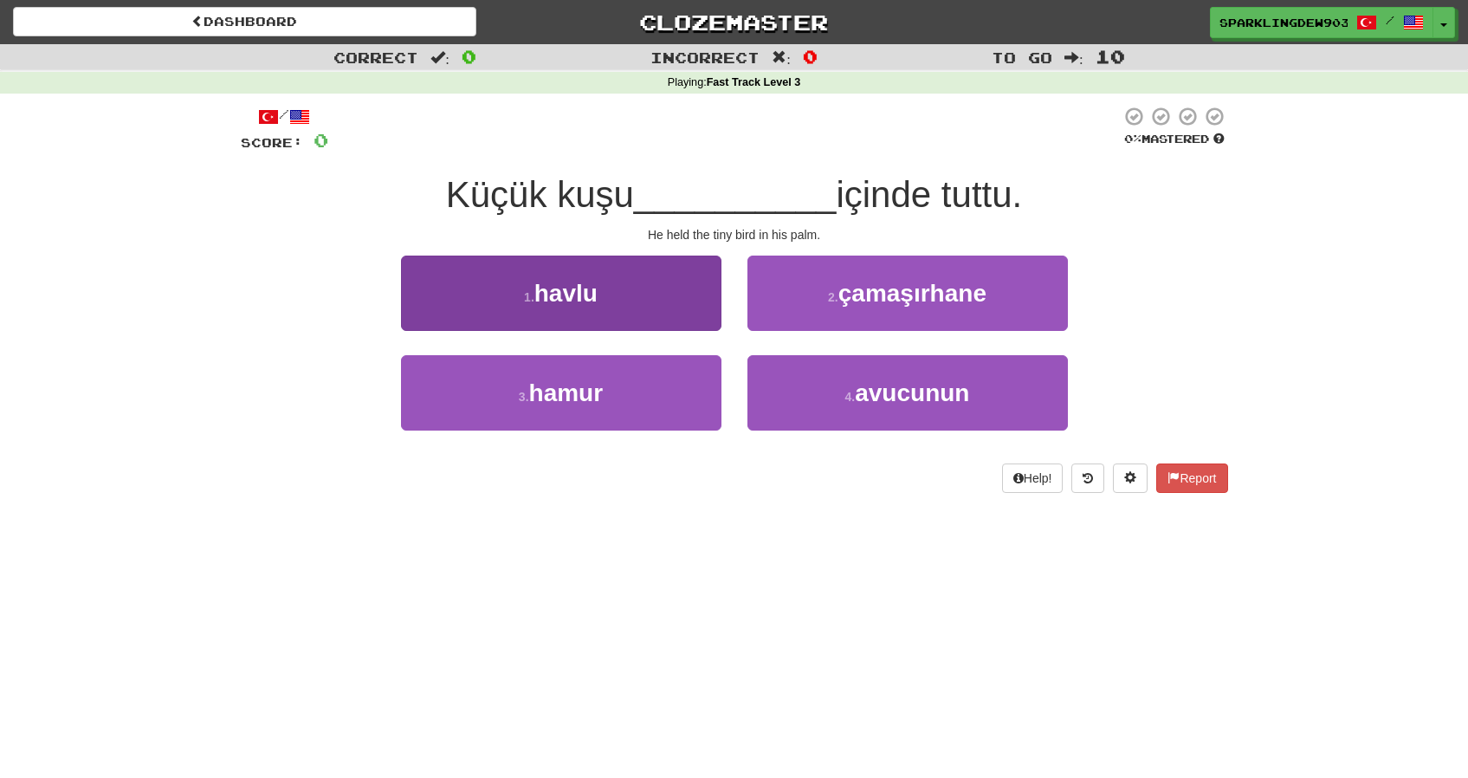
click at [660, 297] on button "1 . havlu" at bounding box center [561, 292] width 320 height 75
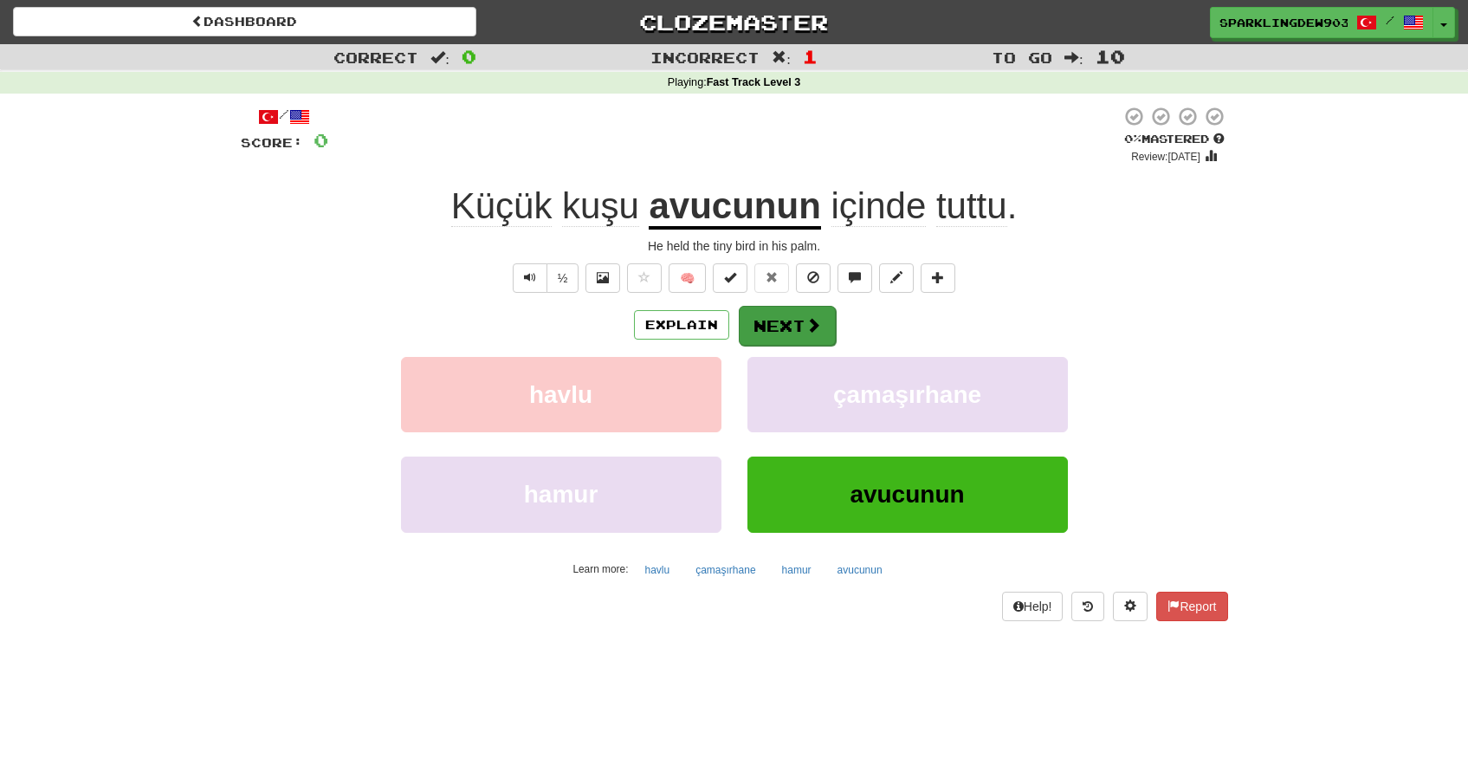
click at [822, 314] on button "Next" at bounding box center [787, 326] width 97 height 40
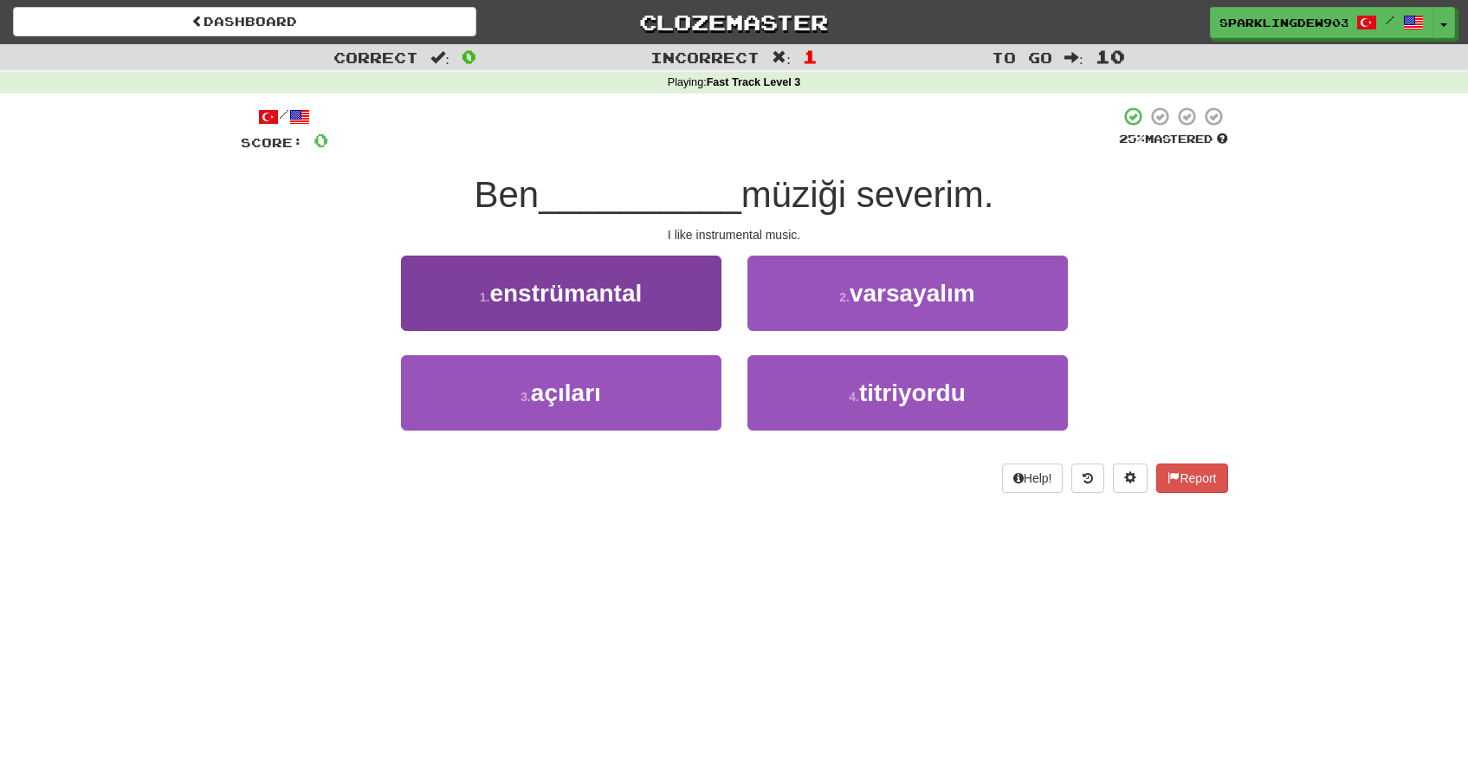
click at [645, 286] on button "1 . enstrümantal" at bounding box center [561, 292] width 320 height 75
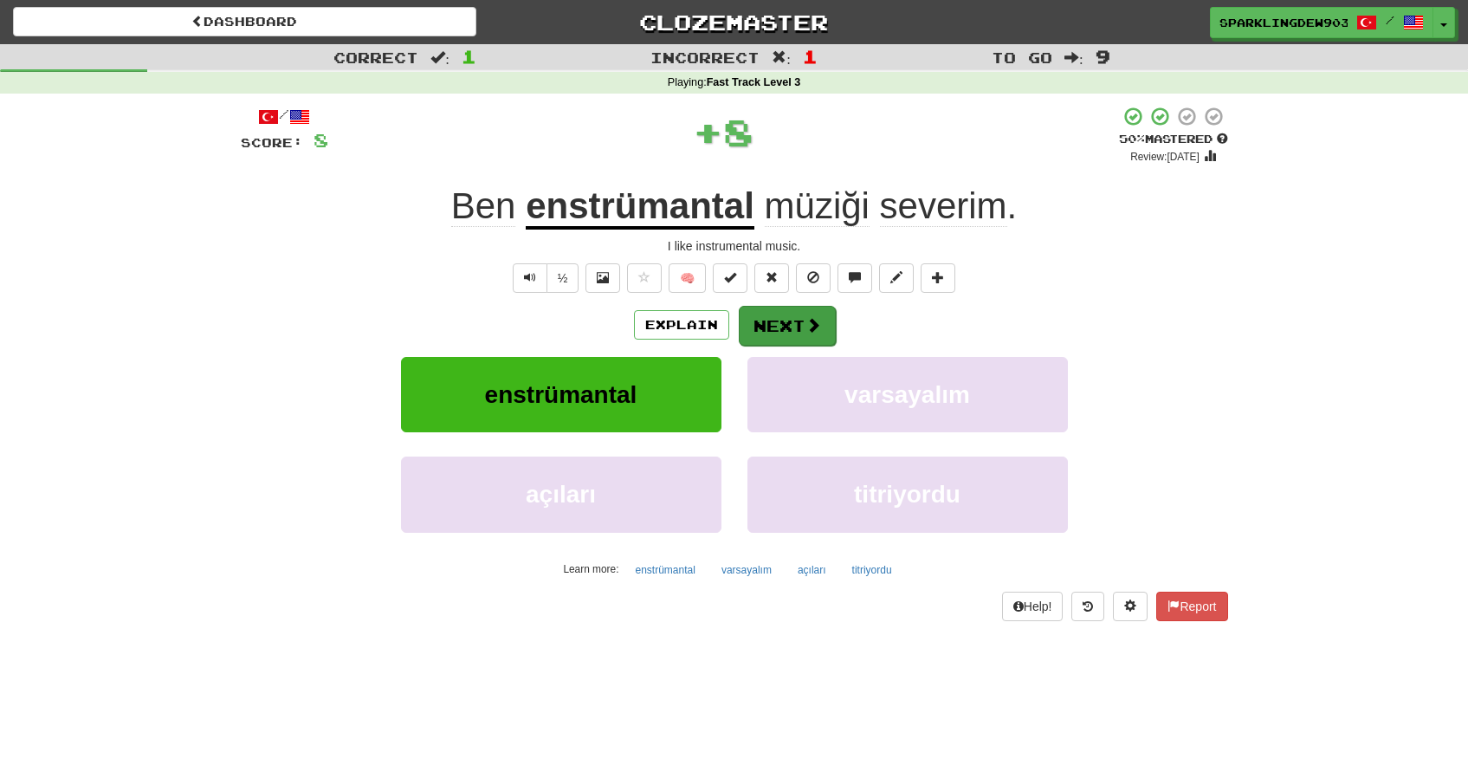
click at [785, 324] on button "Next" at bounding box center [787, 326] width 97 height 40
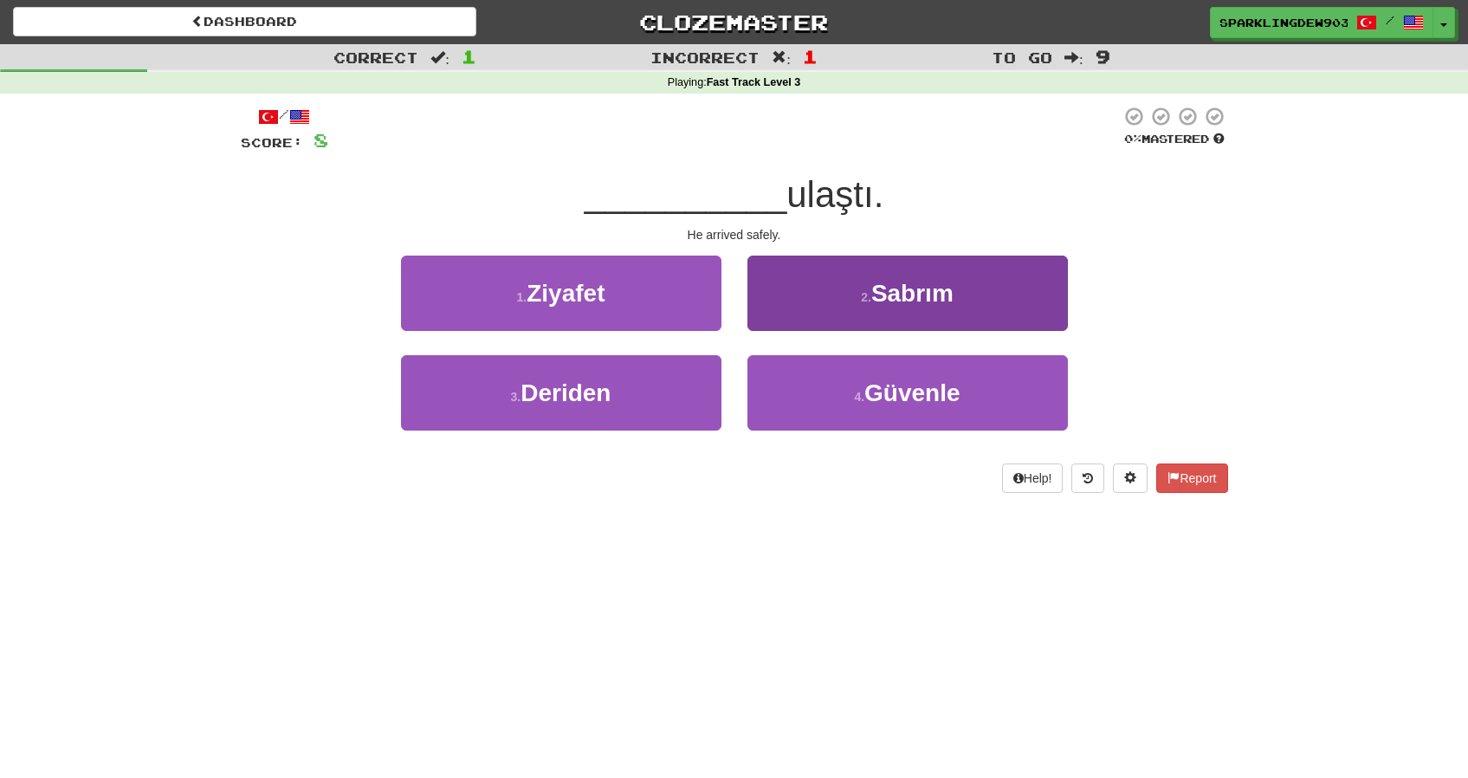
click at [841, 297] on button "2 . Sabrım" at bounding box center [907, 292] width 320 height 75
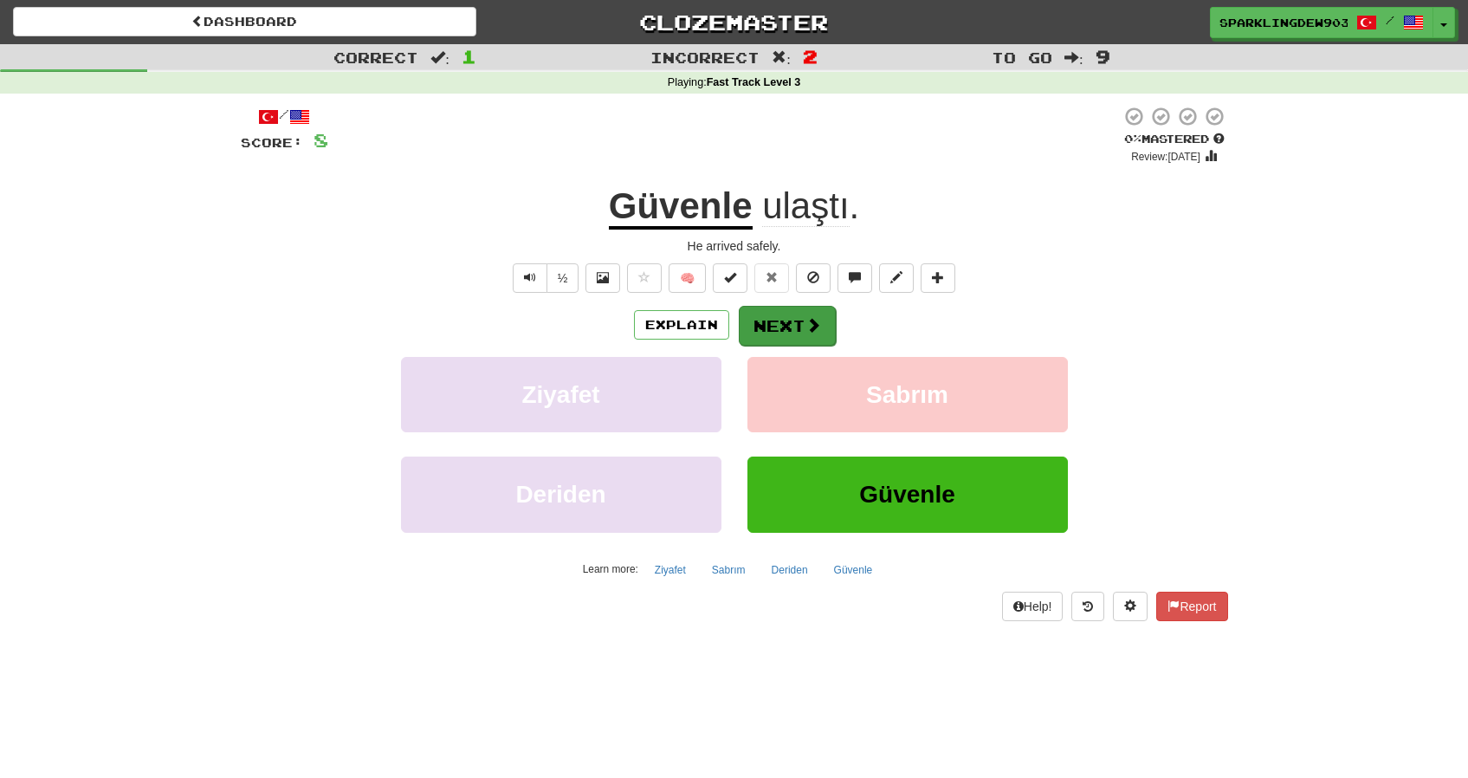
click at [773, 330] on button "Next" at bounding box center [787, 326] width 97 height 40
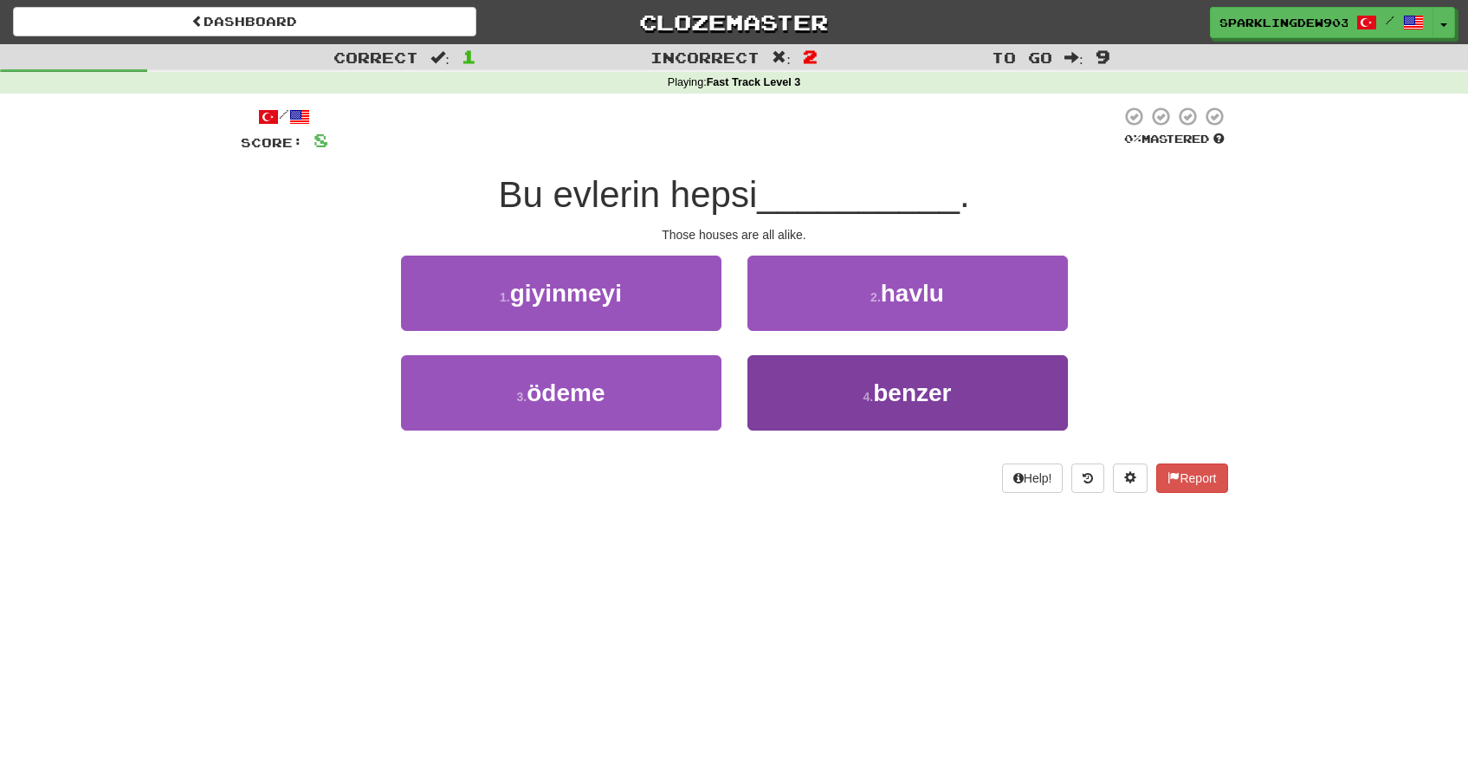
click at [867, 393] on small "4 ." at bounding box center [868, 397] width 10 height 14
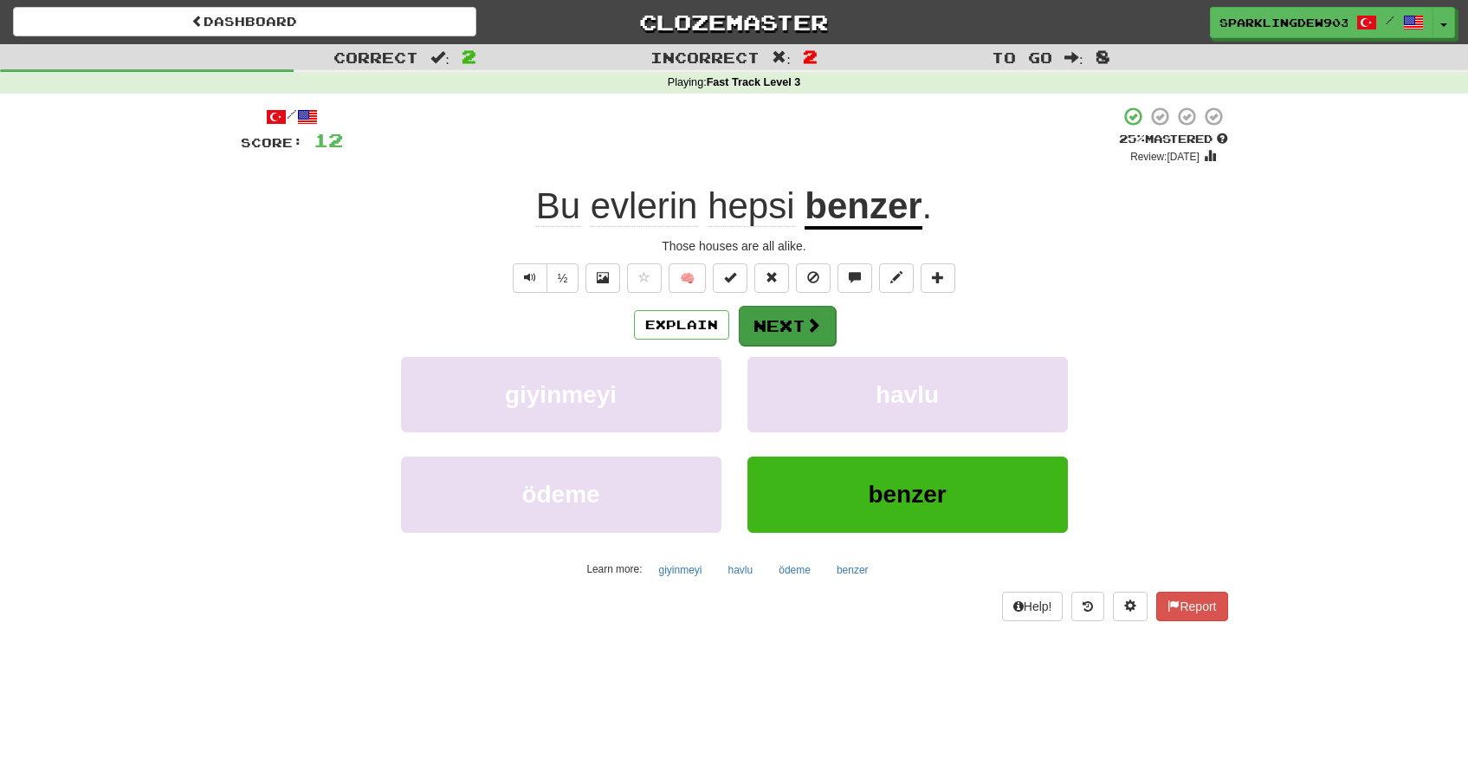
click at [811, 336] on button "Next" at bounding box center [787, 326] width 97 height 40
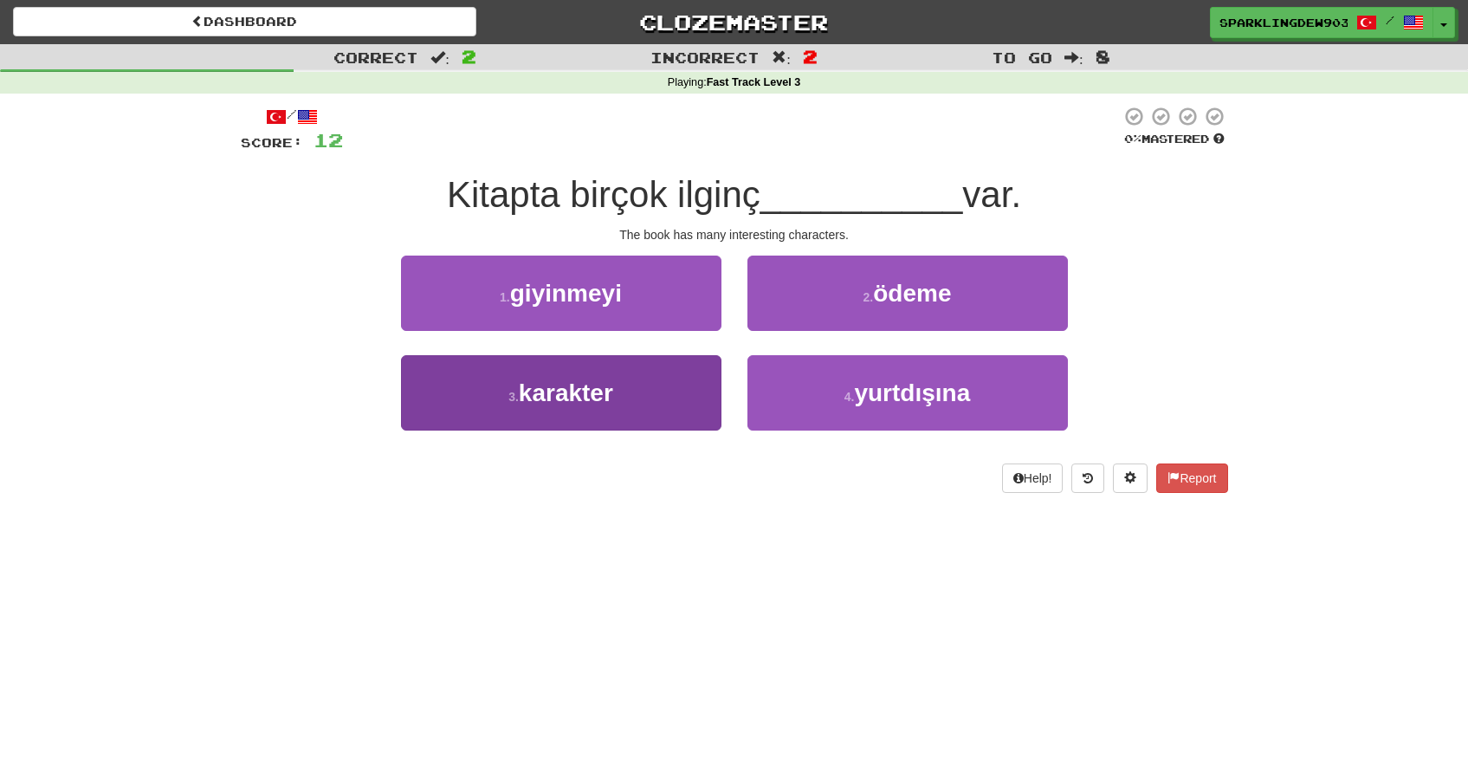
click at [629, 398] on button "3 . karakter" at bounding box center [561, 392] width 320 height 75
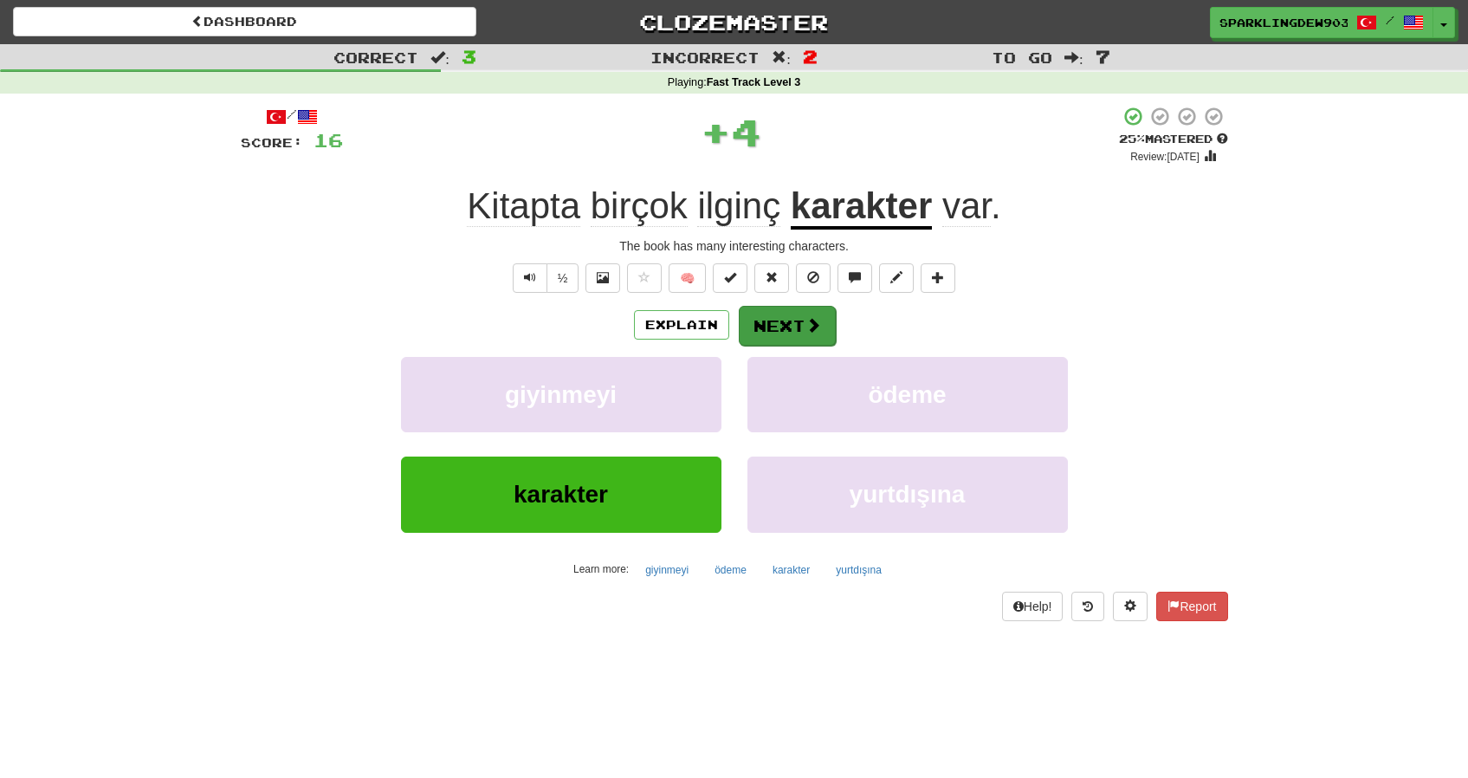
click at [811, 309] on button "Next" at bounding box center [787, 326] width 97 height 40
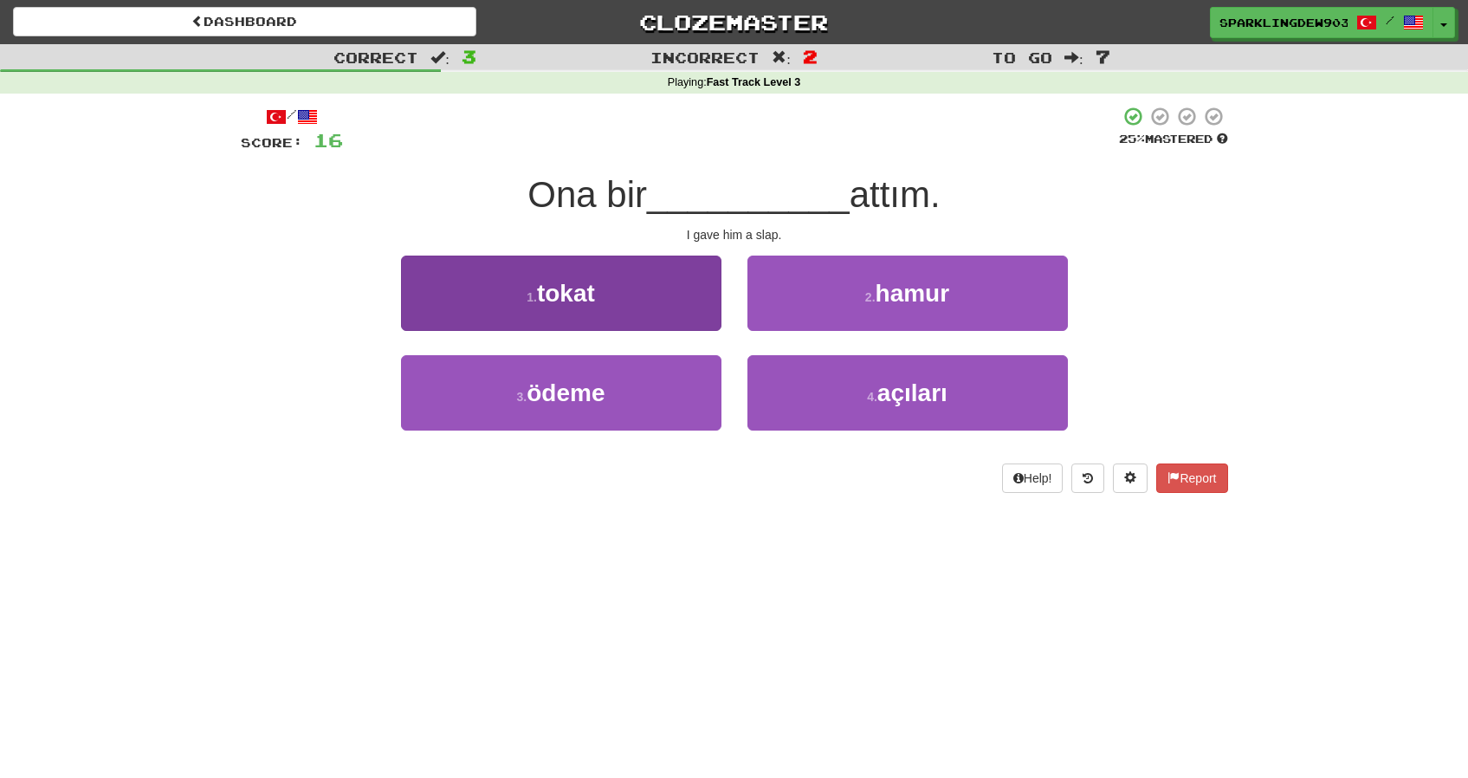
click at [554, 314] on button "1 . tokat" at bounding box center [561, 292] width 320 height 75
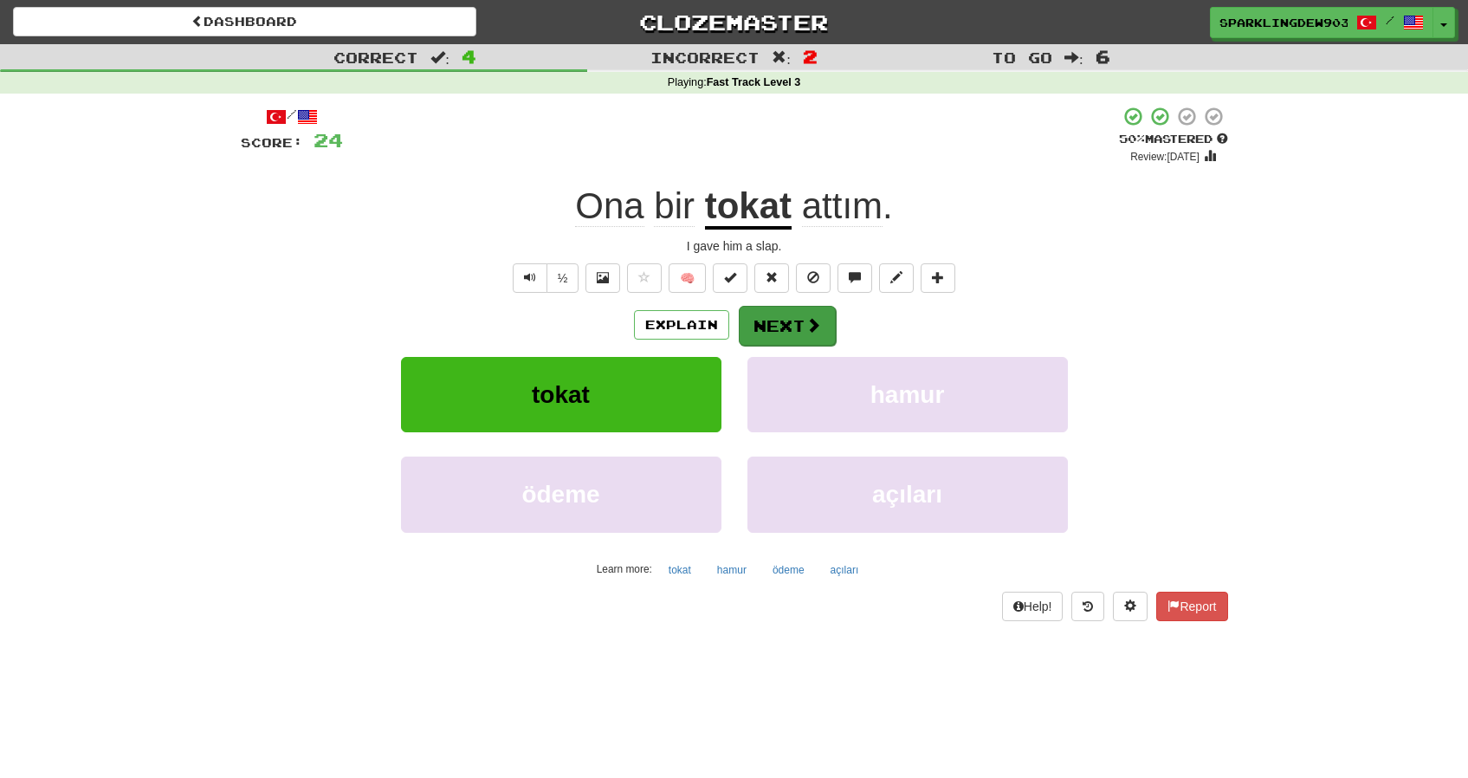
click at [772, 326] on button "Next" at bounding box center [787, 326] width 97 height 40
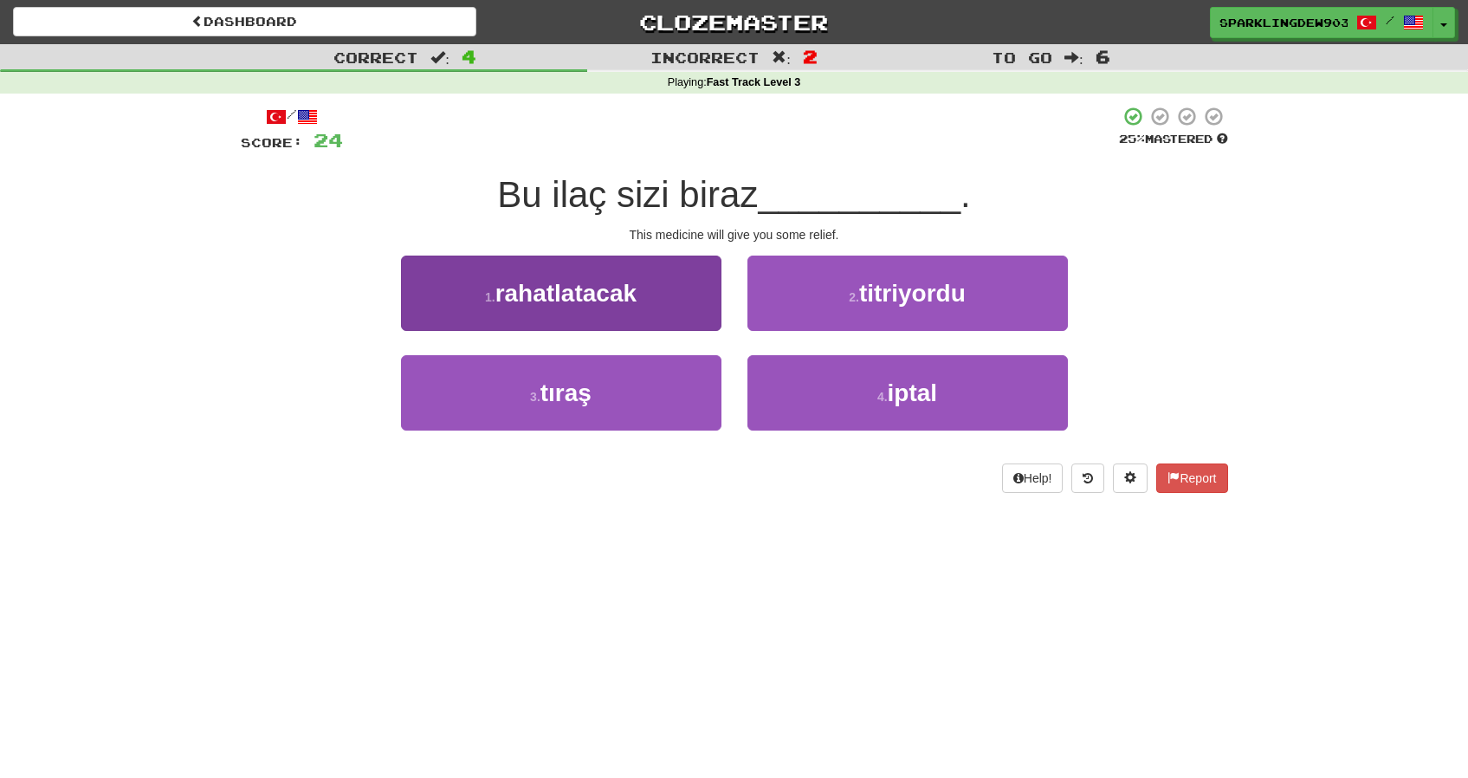
click at [641, 319] on button "1 . rahatlatacak" at bounding box center [561, 292] width 320 height 75
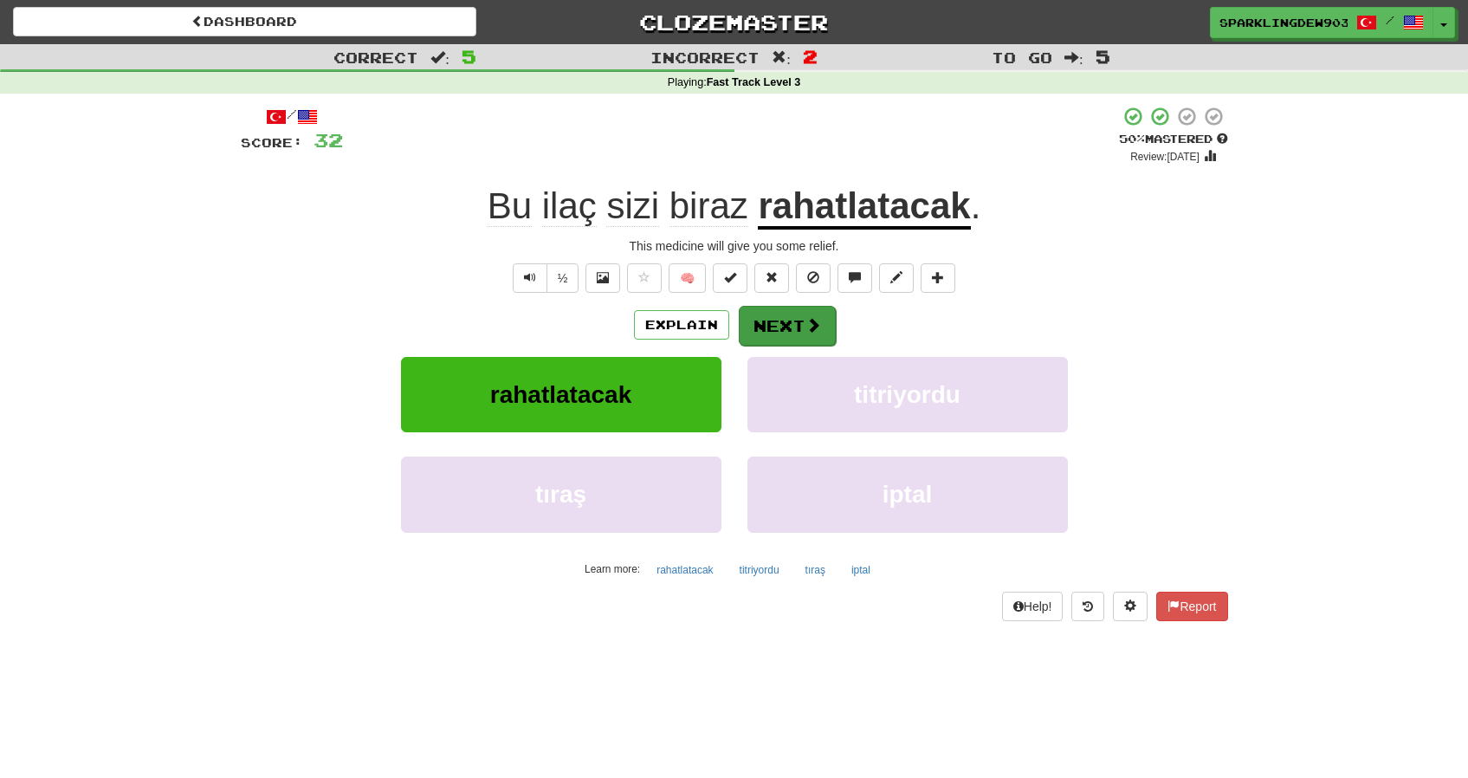
click at [773, 331] on button "Next" at bounding box center [787, 326] width 97 height 40
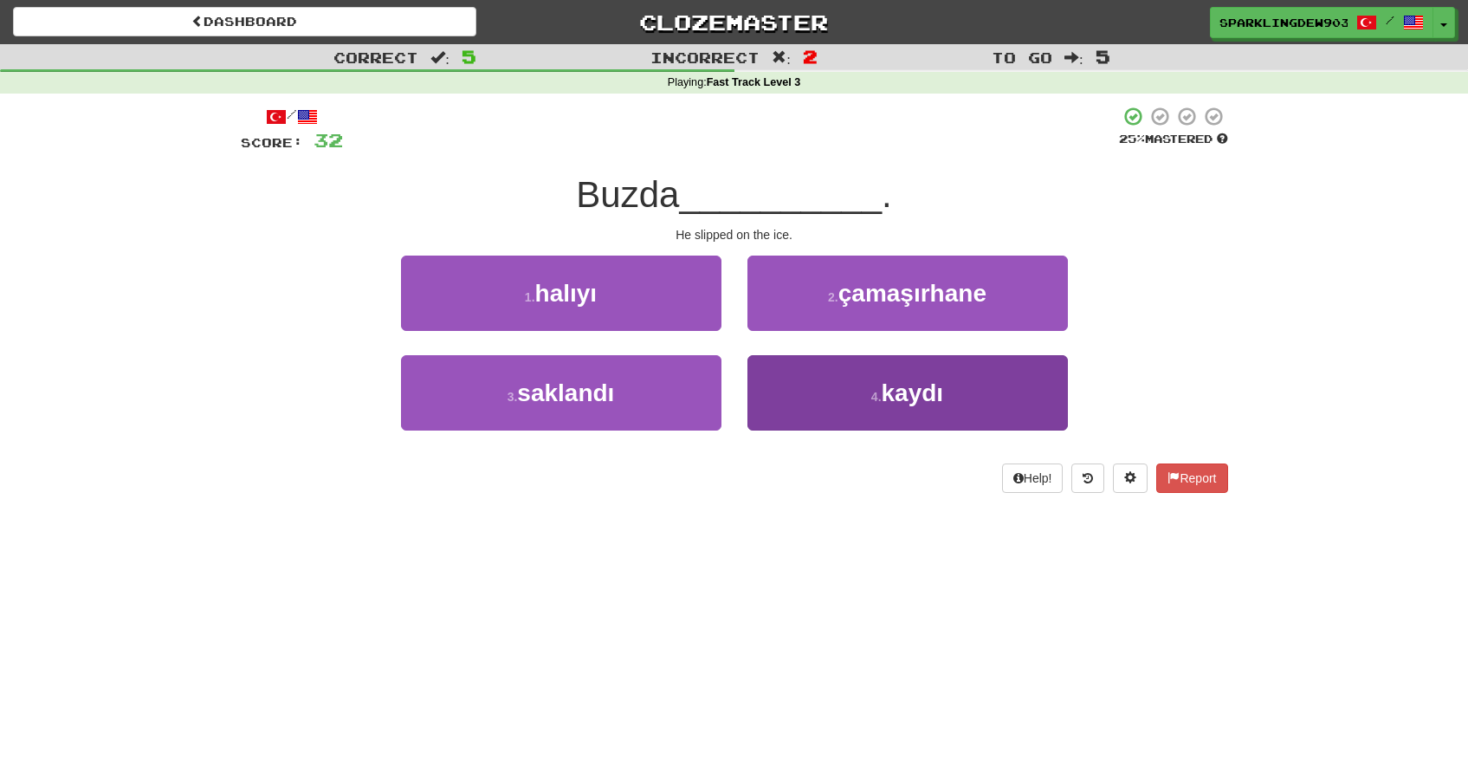
click at [845, 405] on button "4 . kaydı" at bounding box center [907, 392] width 320 height 75
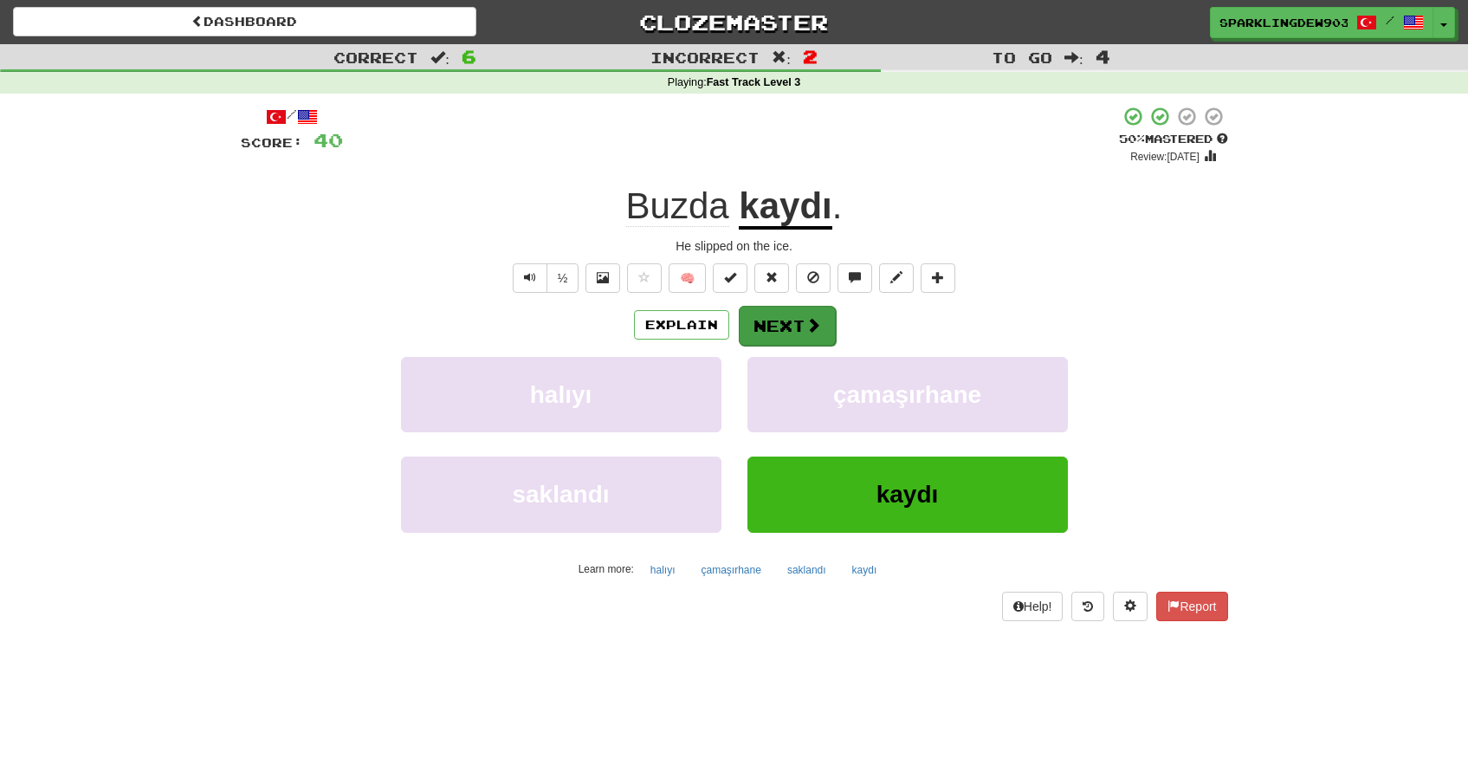
click at [780, 322] on button "Next" at bounding box center [787, 326] width 97 height 40
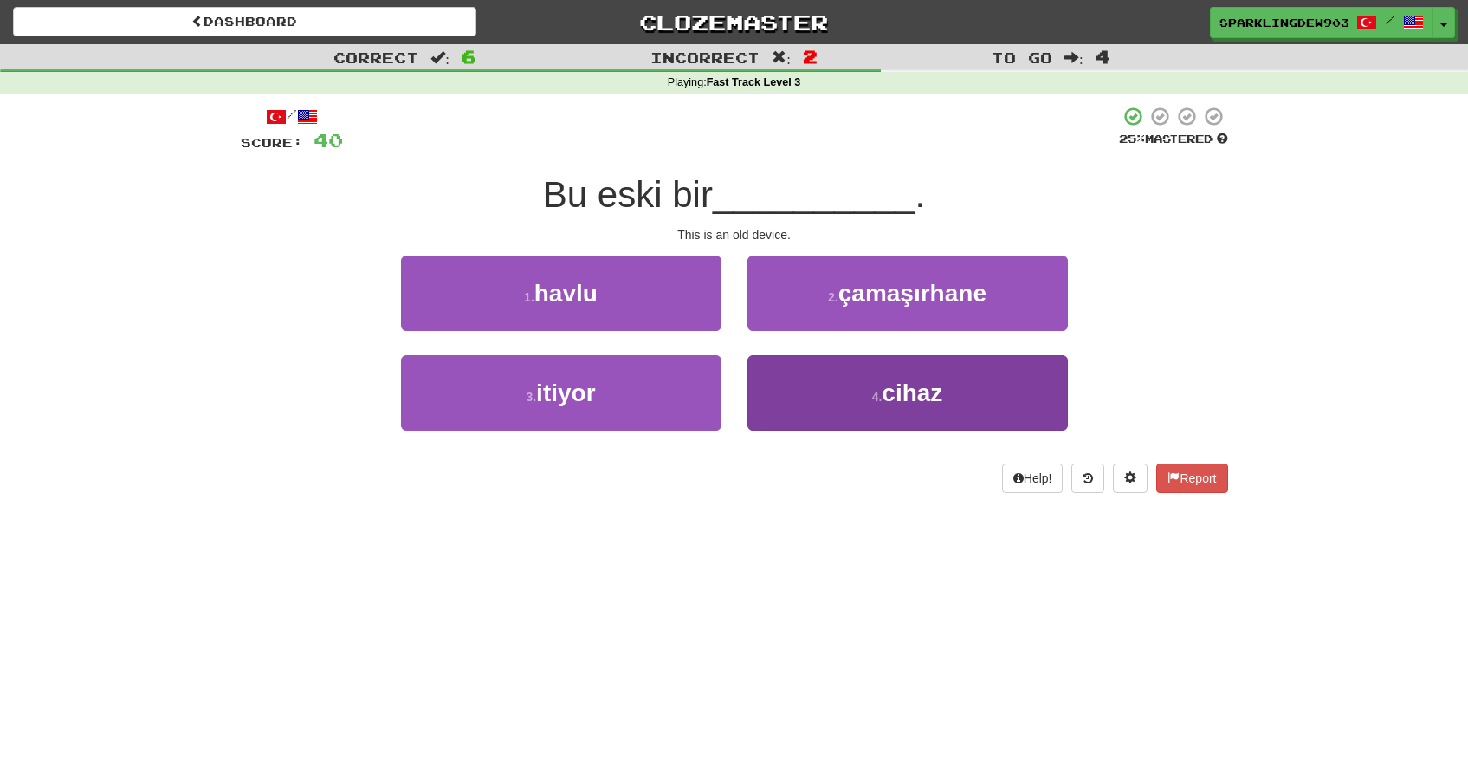
click at [832, 392] on button "4 . cihaz" at bounding box center [907, 392] width 320 height 75
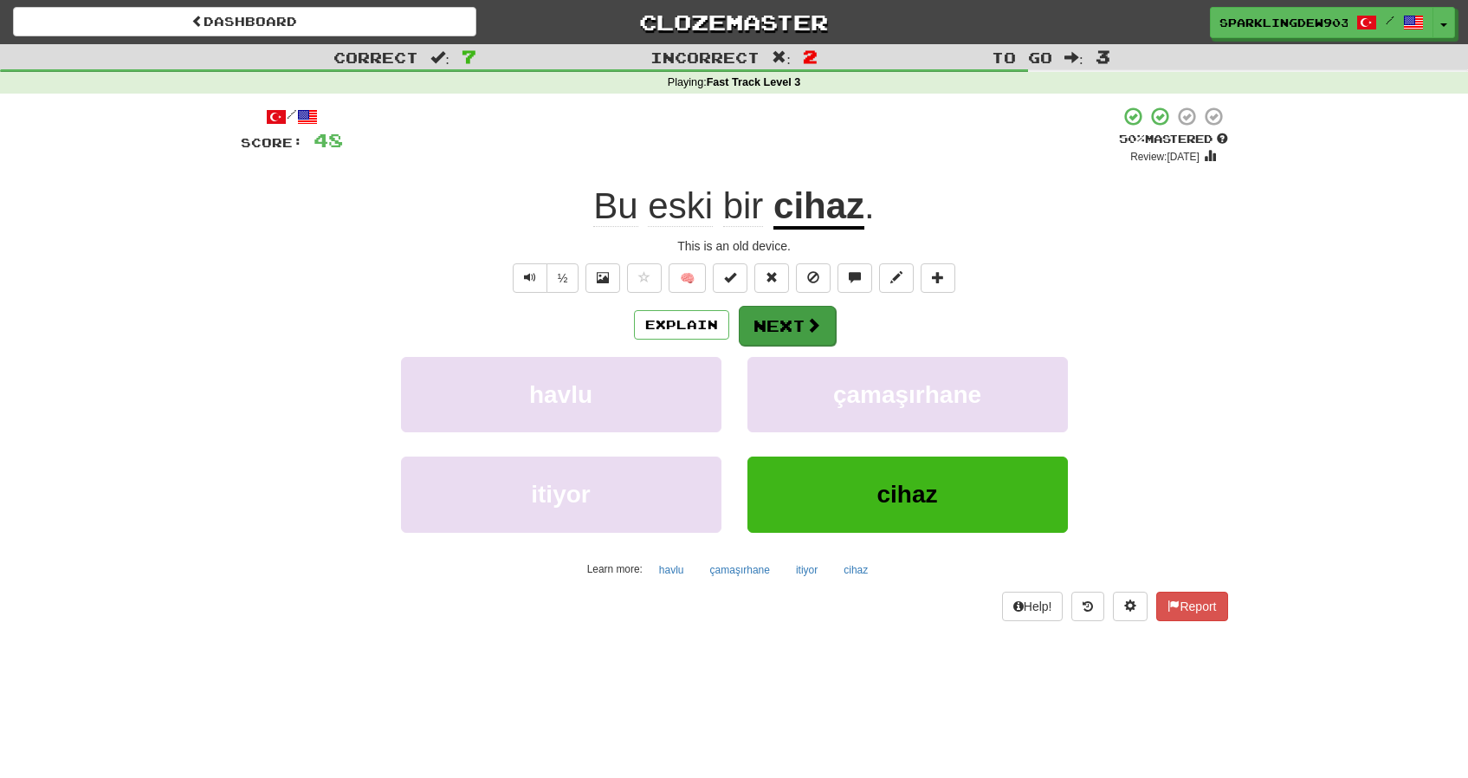
click at [796, 316] on button "Next" at bounding box center [787, 326] width 97 height 40
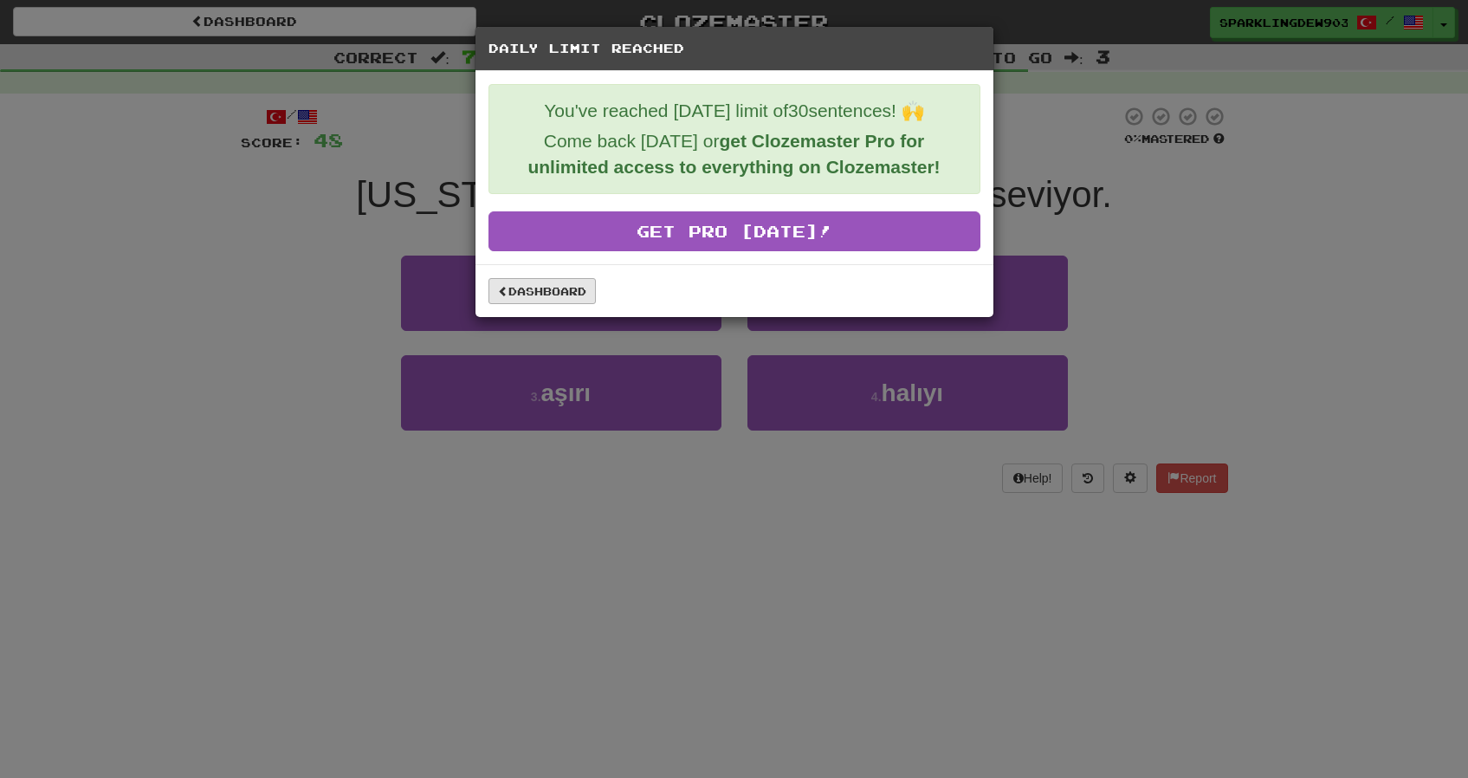
click at [563, 300] on link "Dashboard" at bounding box center [541, 291] width 107 height 26
